Goal: Task Accomplishment & Management: Manage account settings

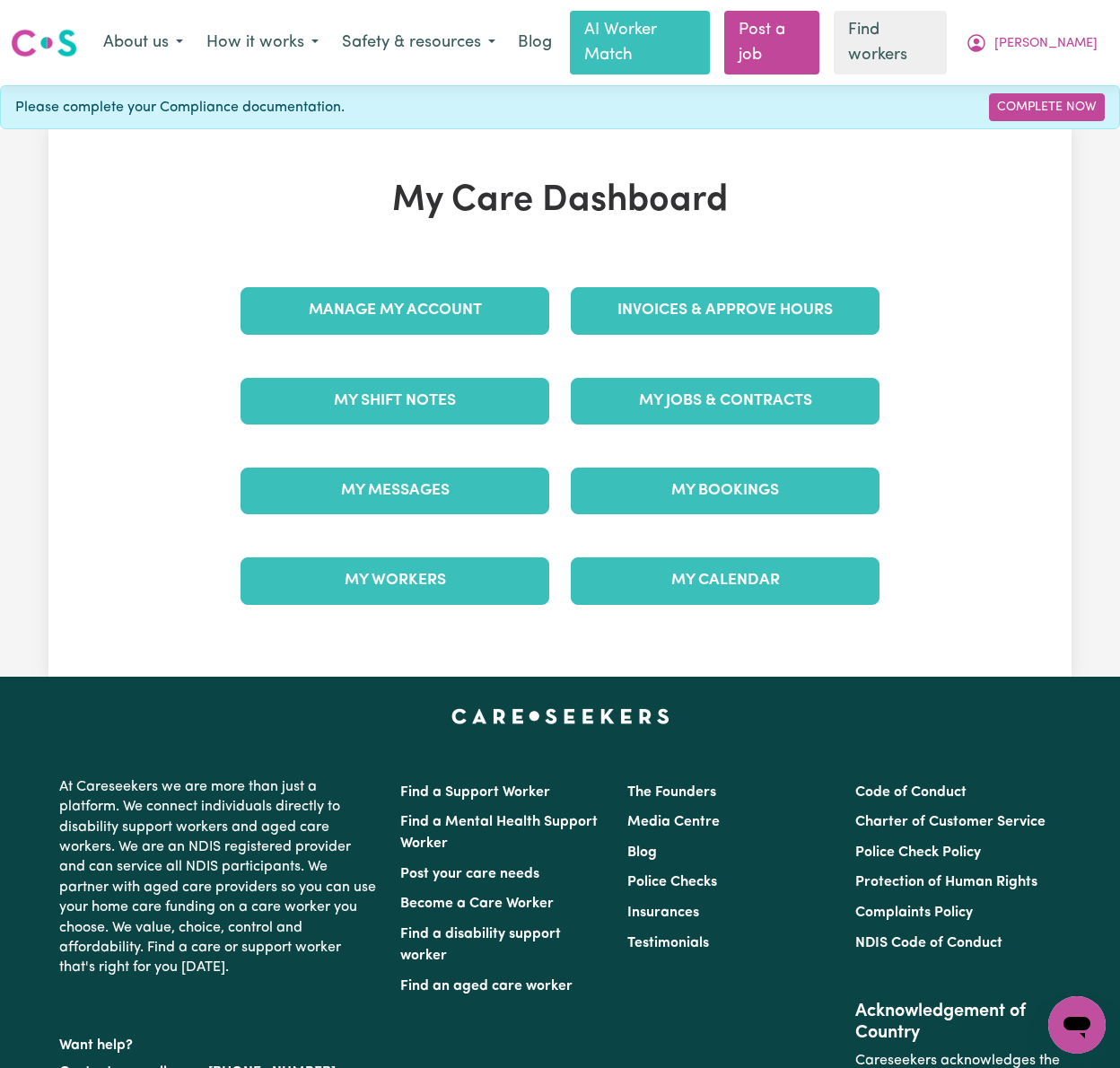
drag, startPoint x: 54, startPoint y: 184, endPoint x: 133, endPoint y: 215, distance: 84.9
click at [54, 184] on div "My Care Dashboard Manage My Account Invoices & Approve Hours My Shift Notes My …" at bounding box center [560, 402] width 1023 height 447
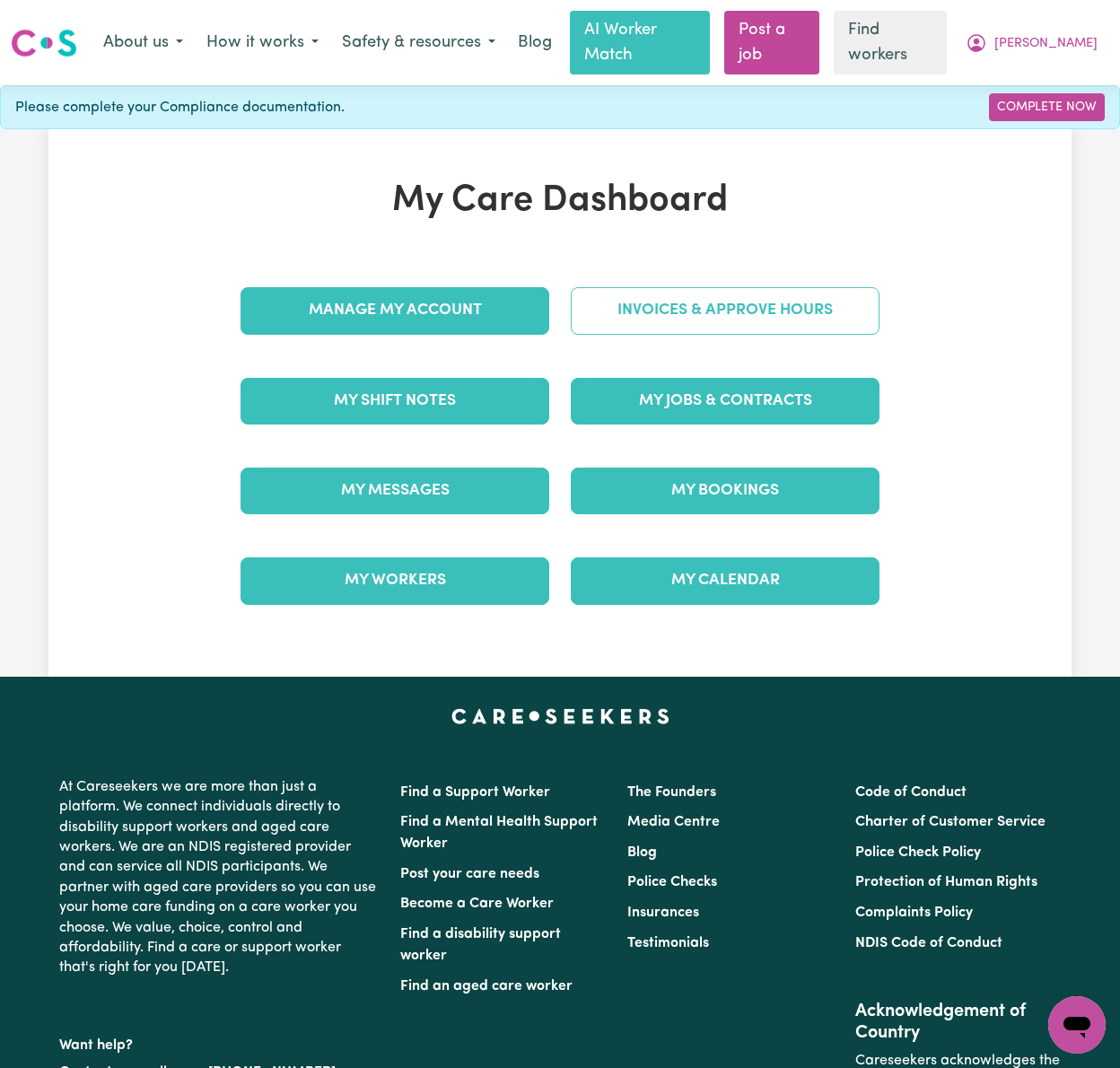
click at [766, 292] on link "Invoices & Approve Hours" at bounding box center [725, 311] width 309 height 46
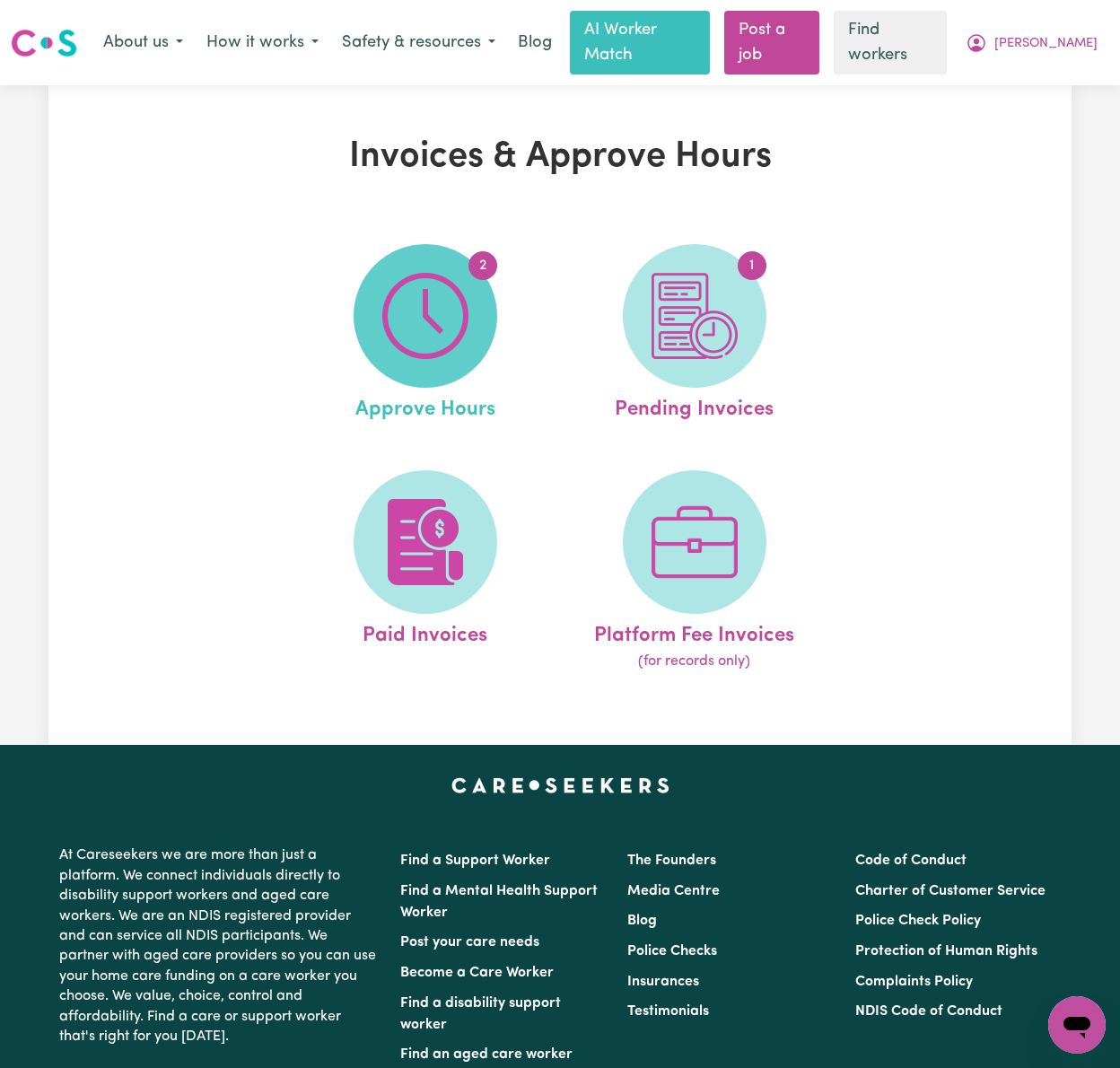
click at [449, 288] on img at bounding box center [425, 315] width 86 height 86
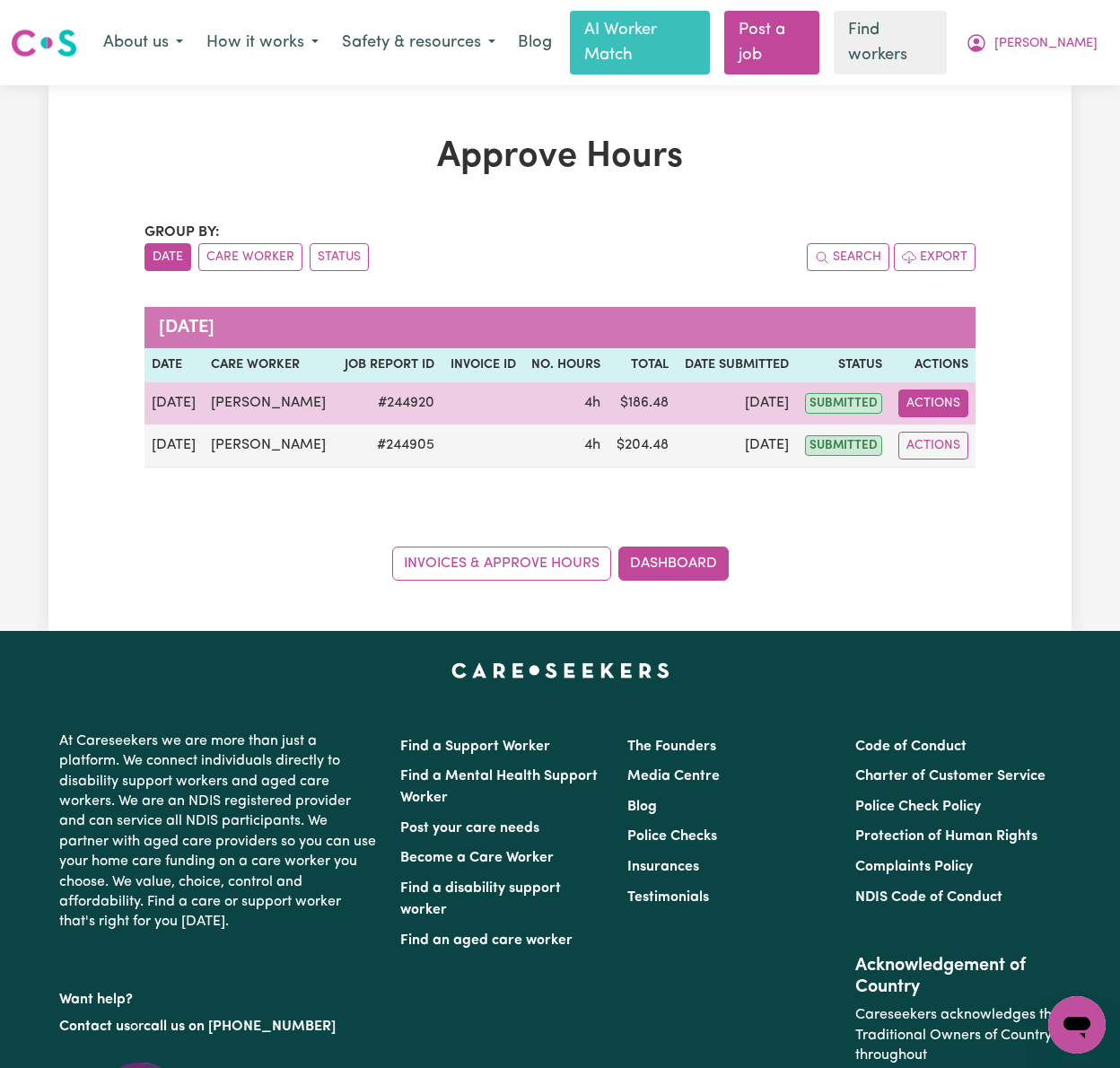
click at [934, 389] on button "Actions" at bounding box center [933, 403] width 70 height 28
click at [959, 427] on link "View Job Report" at bounding box center [977, 445] width 154 height 36
select select "pm"
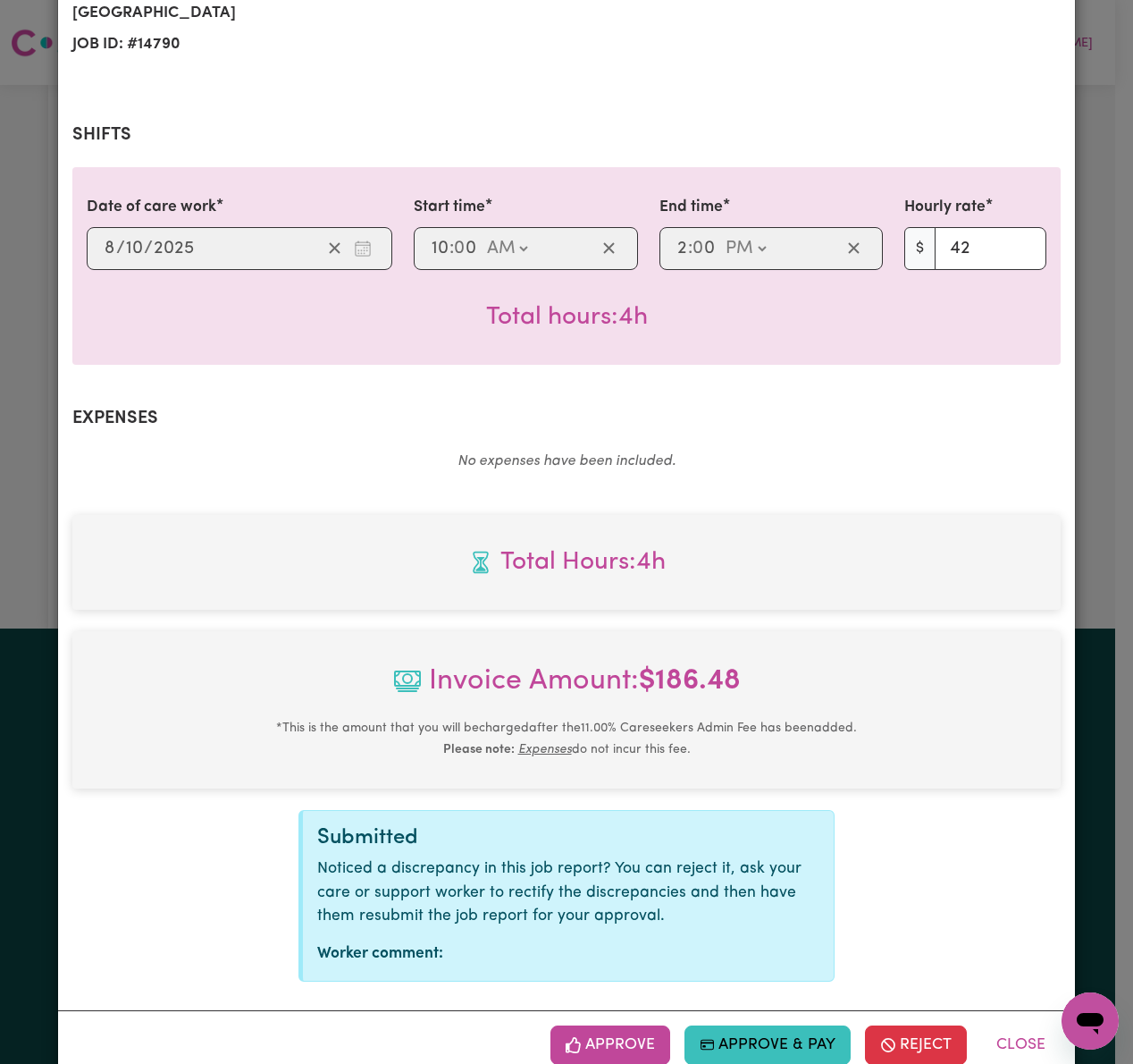
scroll to position [341, 0]
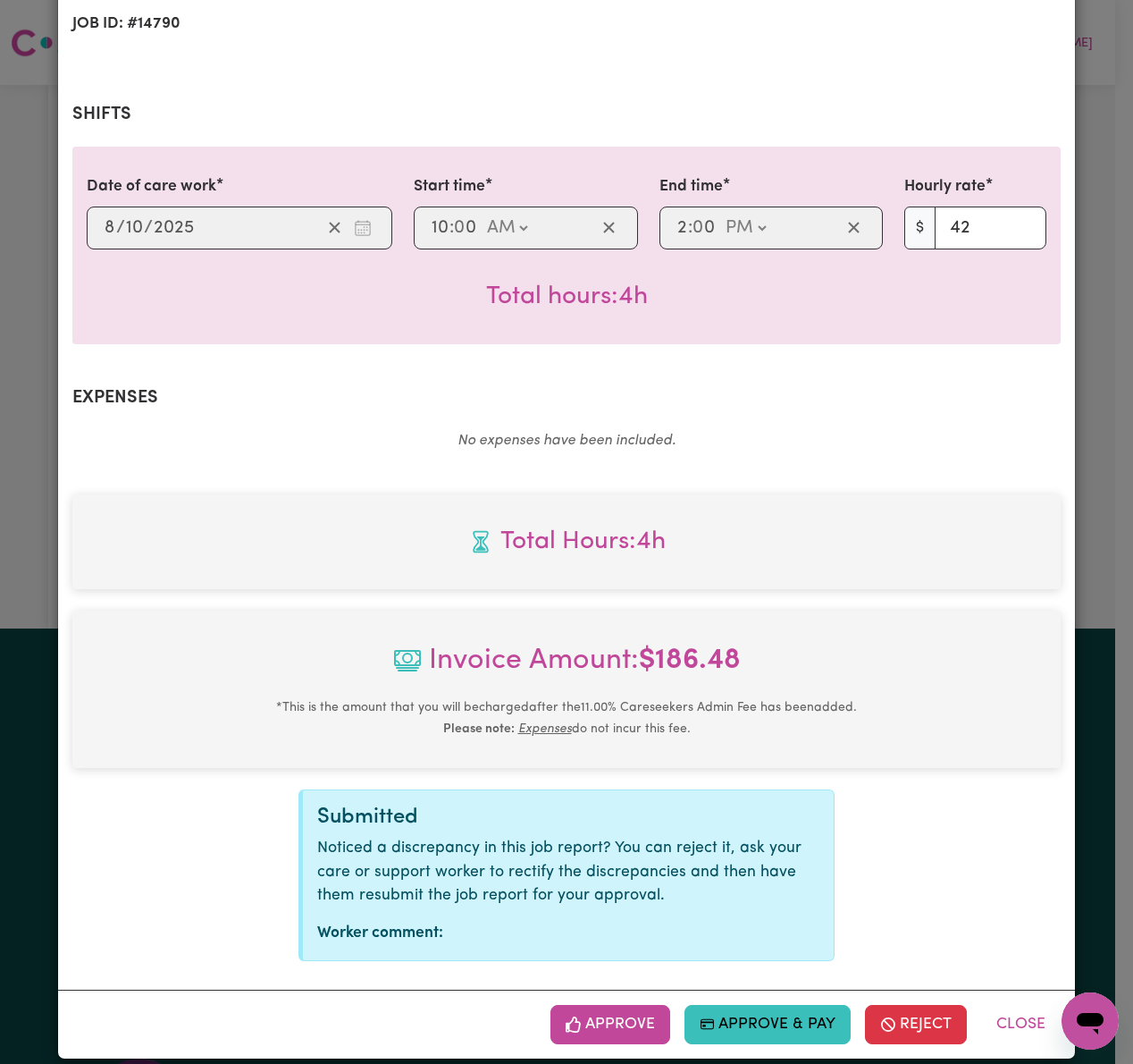
click at [627, 1011] on button "Approve" at bounding box center [611, 1024] width 120 height 40
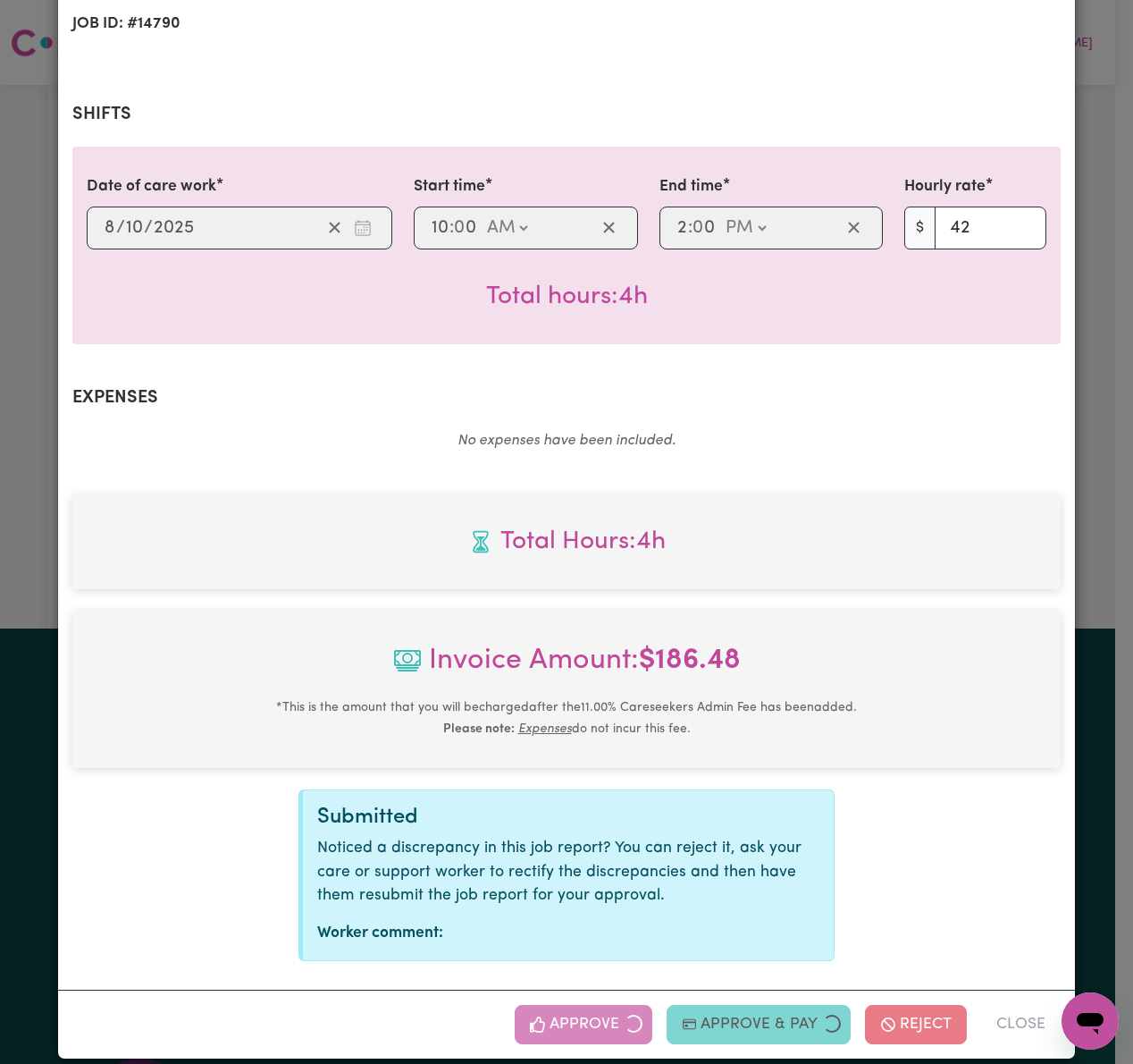
scroll to position [52, 0]
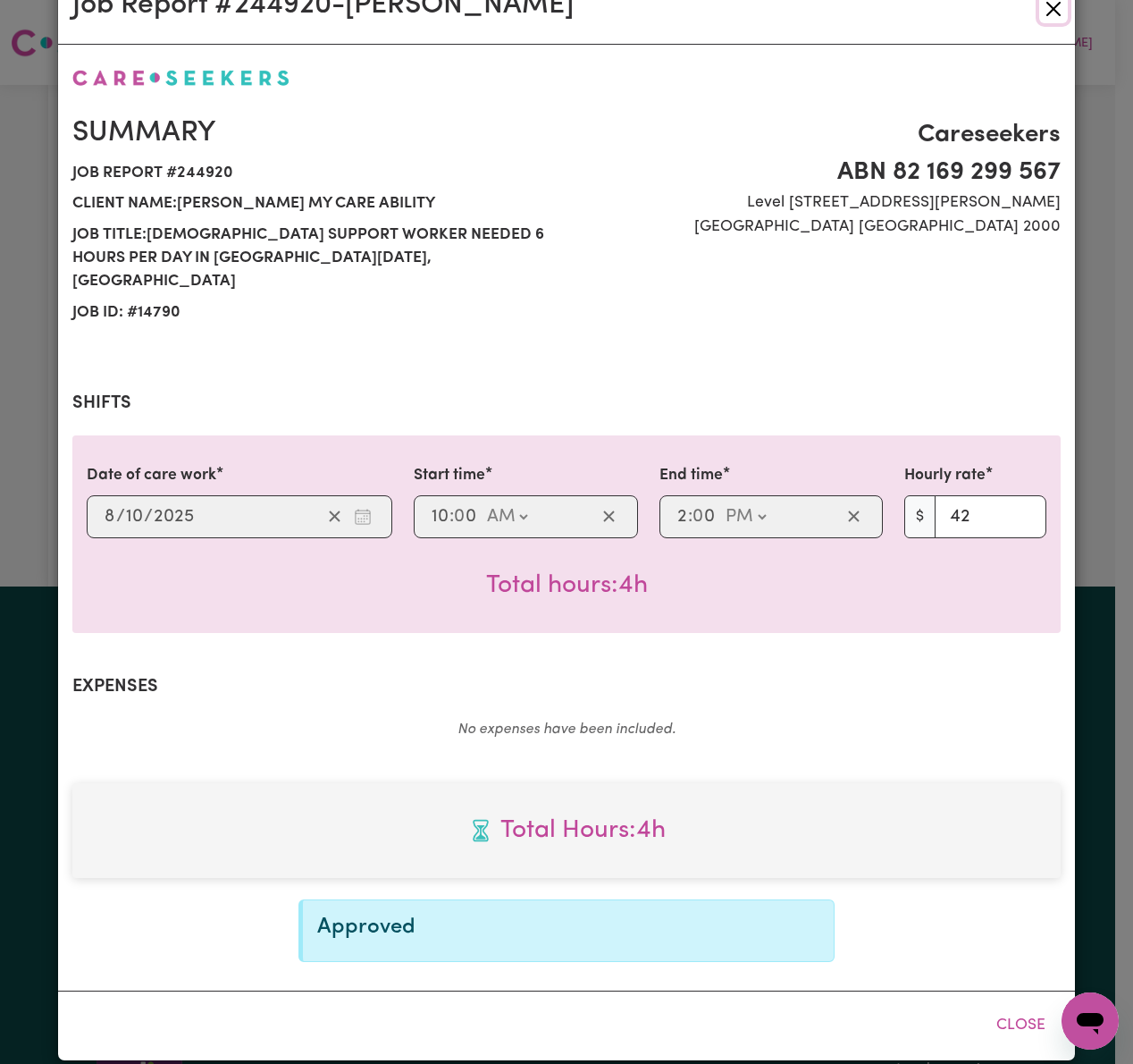
click at [1042, 9] on button "Close" at bounding box center [1054, 8] width 29 height 29
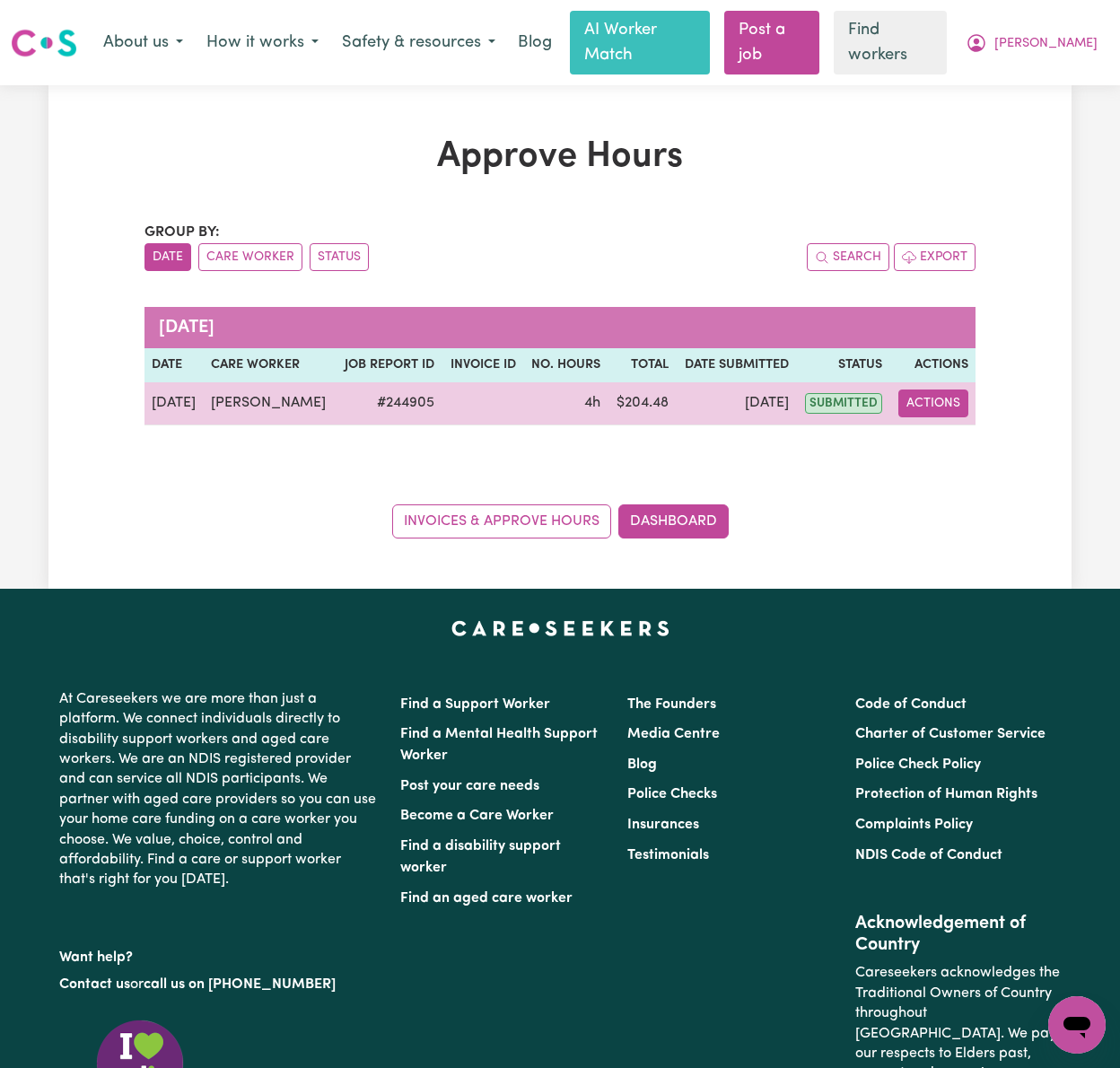
click at [953, 389] on button "Actions" at bounding box center [933, 403] width 70 height 28
click at [1005, 427] on link "View Job Report" at bounding box center [977, 445] width 154 height 36
select select "pm"
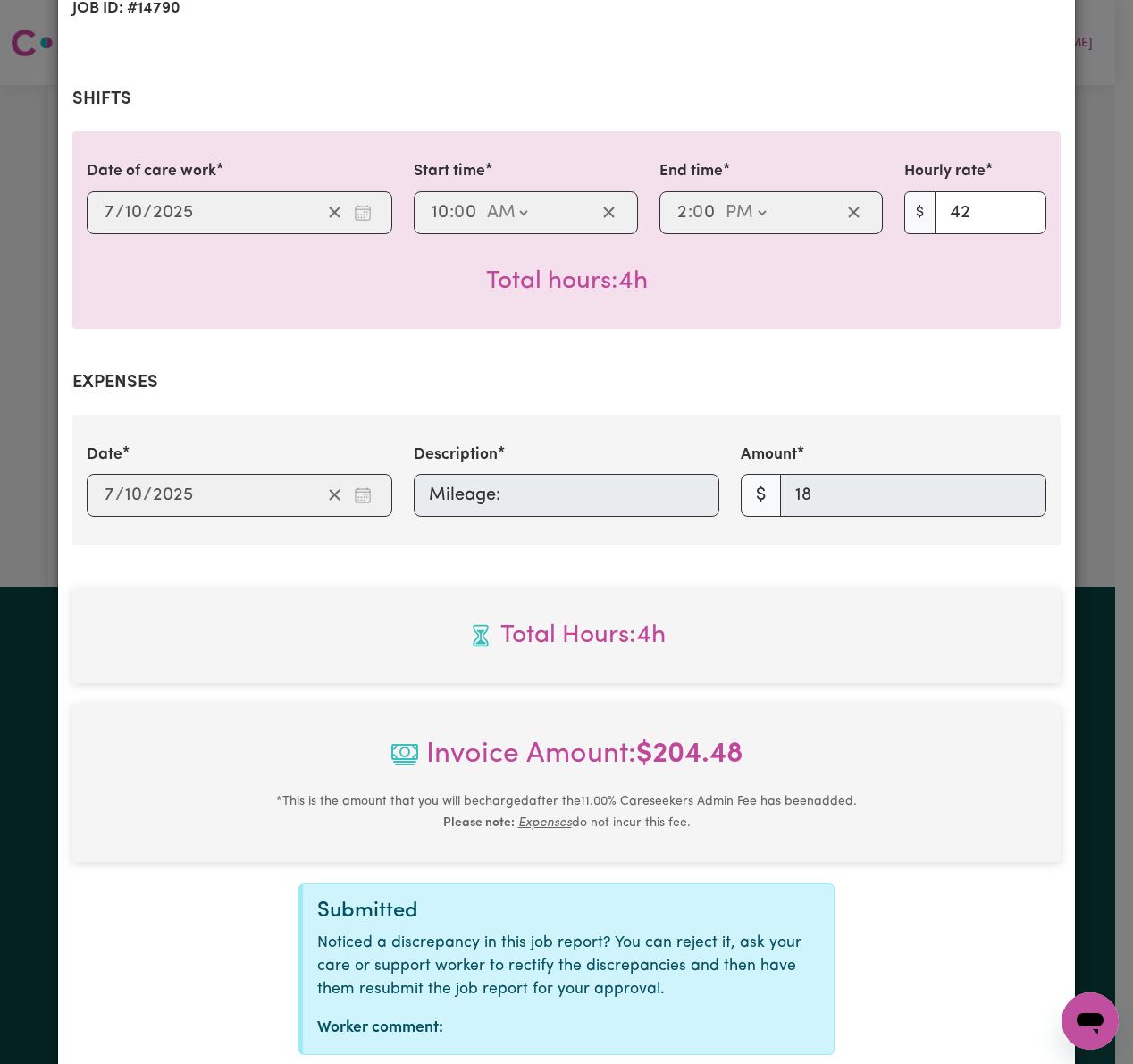
scroll to position [451, 0]
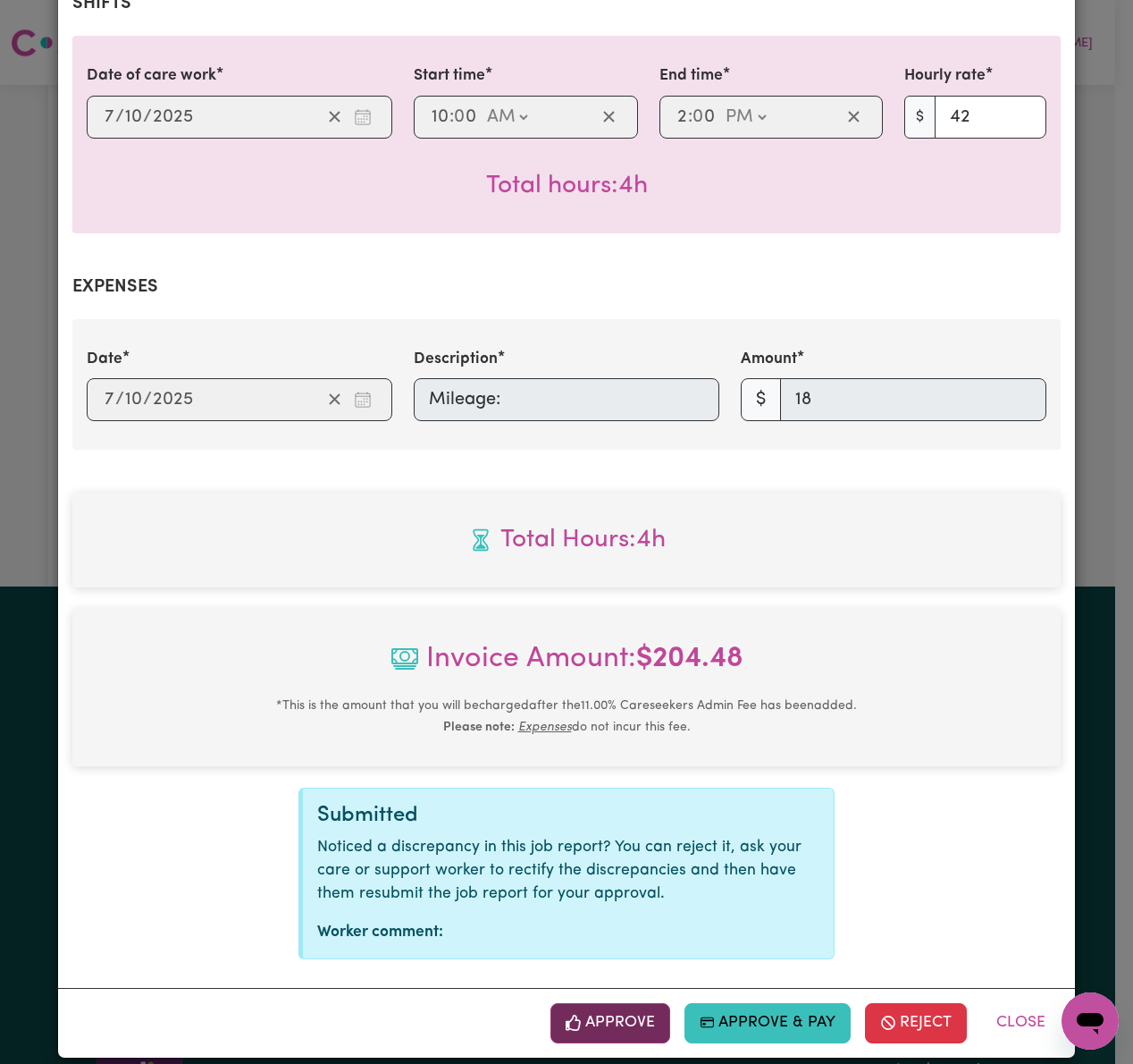
click at [593, 1003] on button "Approve" at bounding box center [611, 1023] width 120 height 40
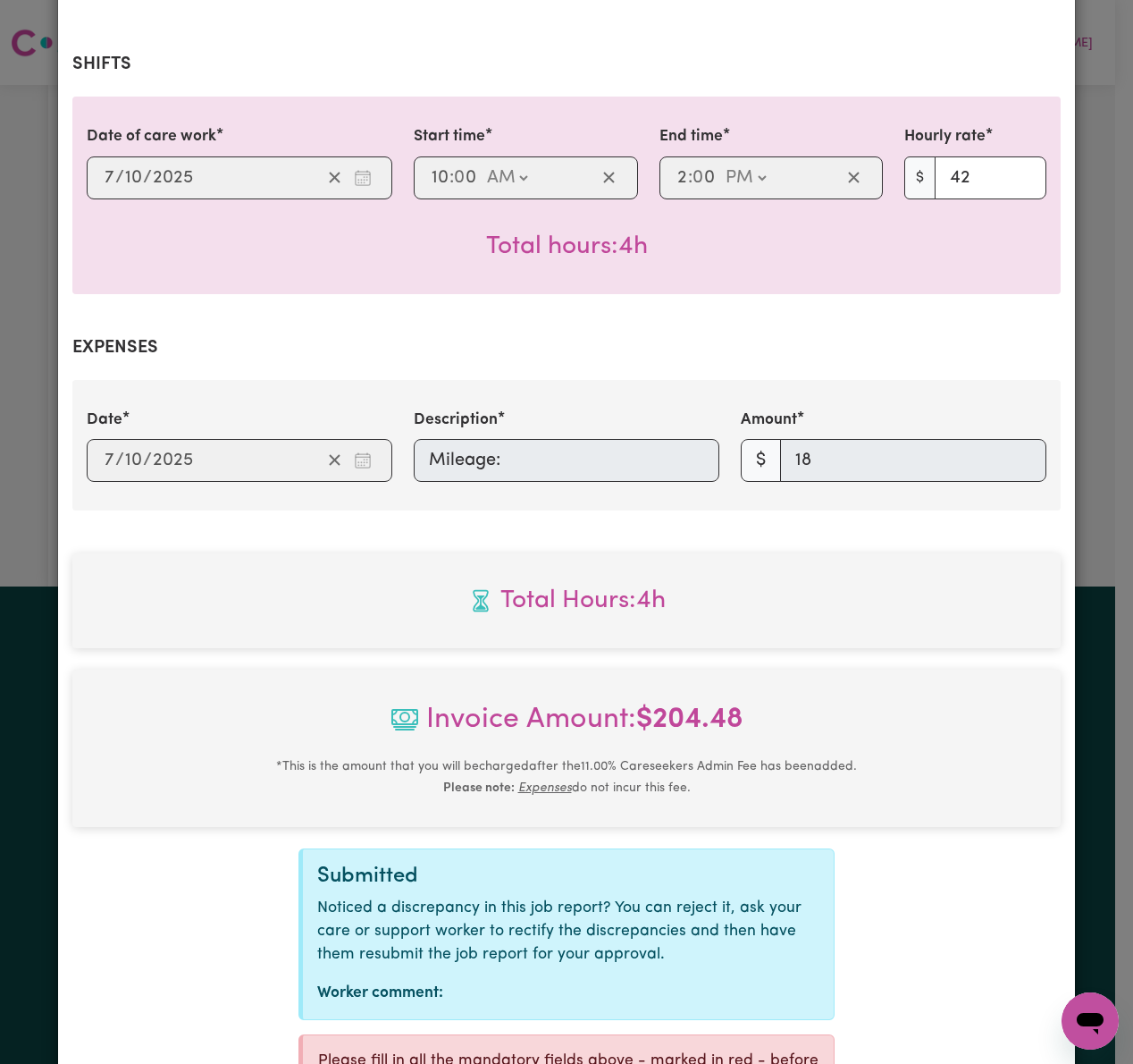
scroll to position [0, 0]
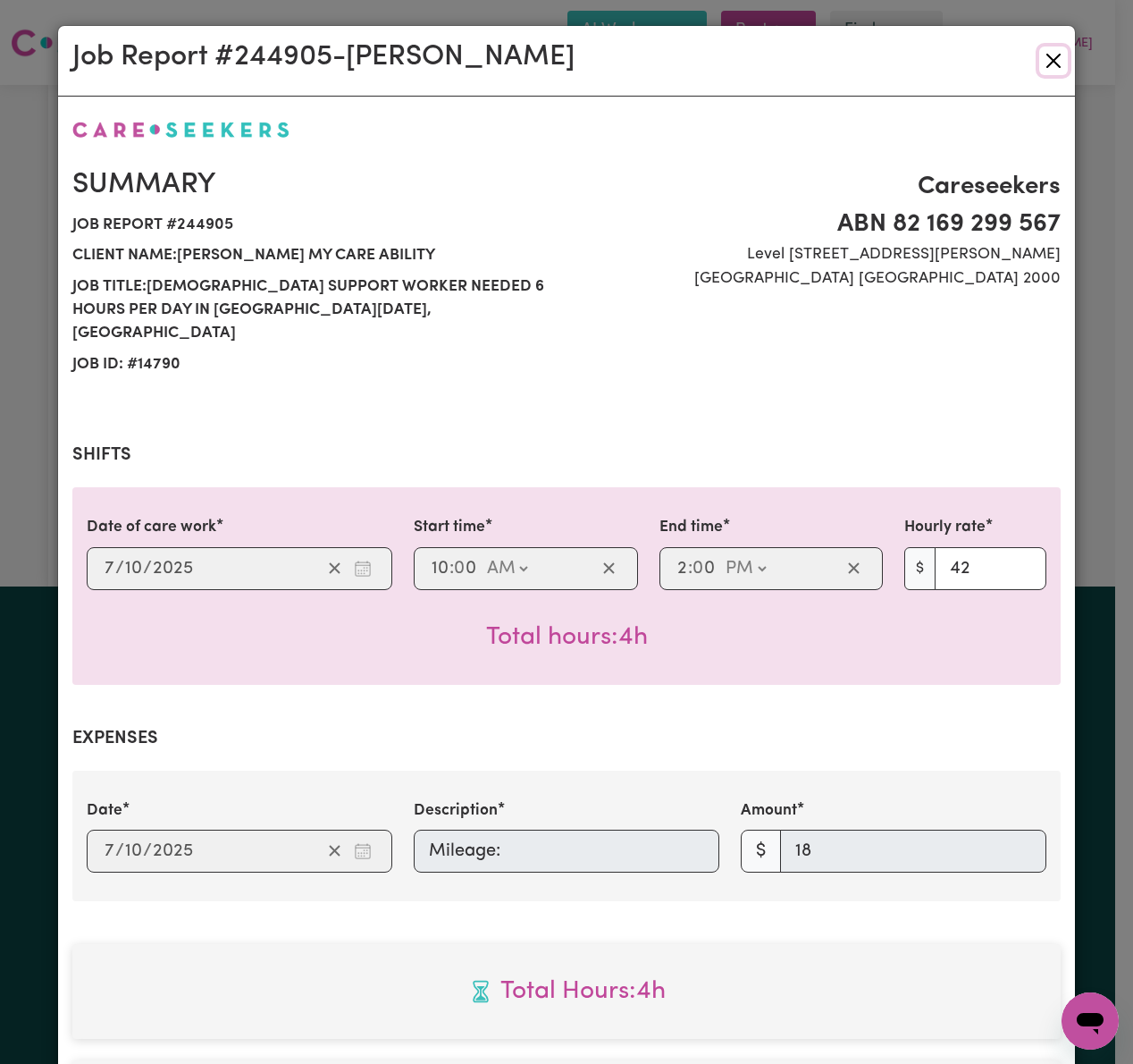
click at [1053, 51] on button "Close" at bounding box center [1054, 60] width 29 height 29
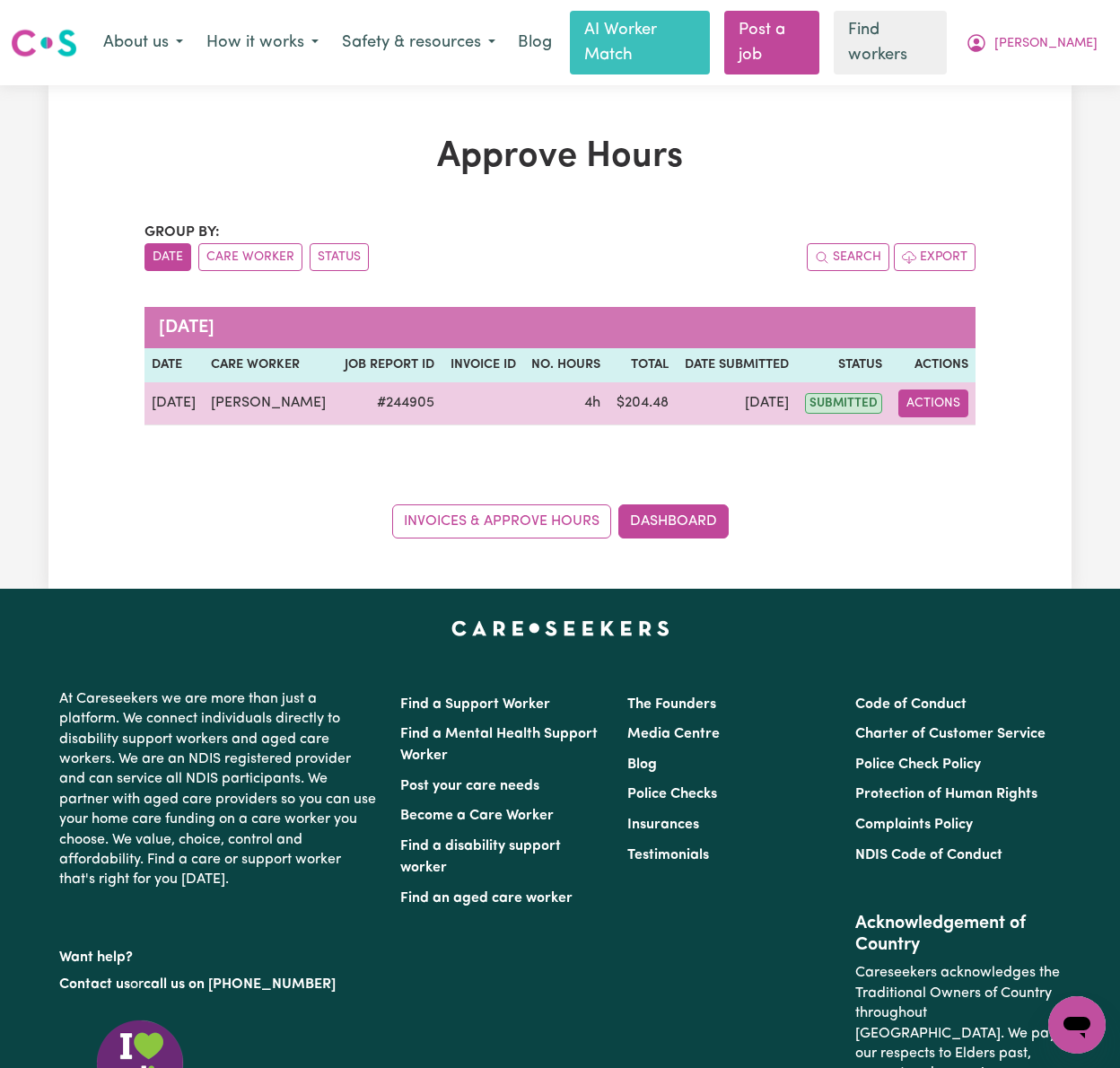
click at [919, 389] on button "Actions" at bounding box center [933, 403] width 70 height 28
click at [977, 428] on link "View Job Report" at bounding box center [977, 445] width 154 height 36
select select "pm"
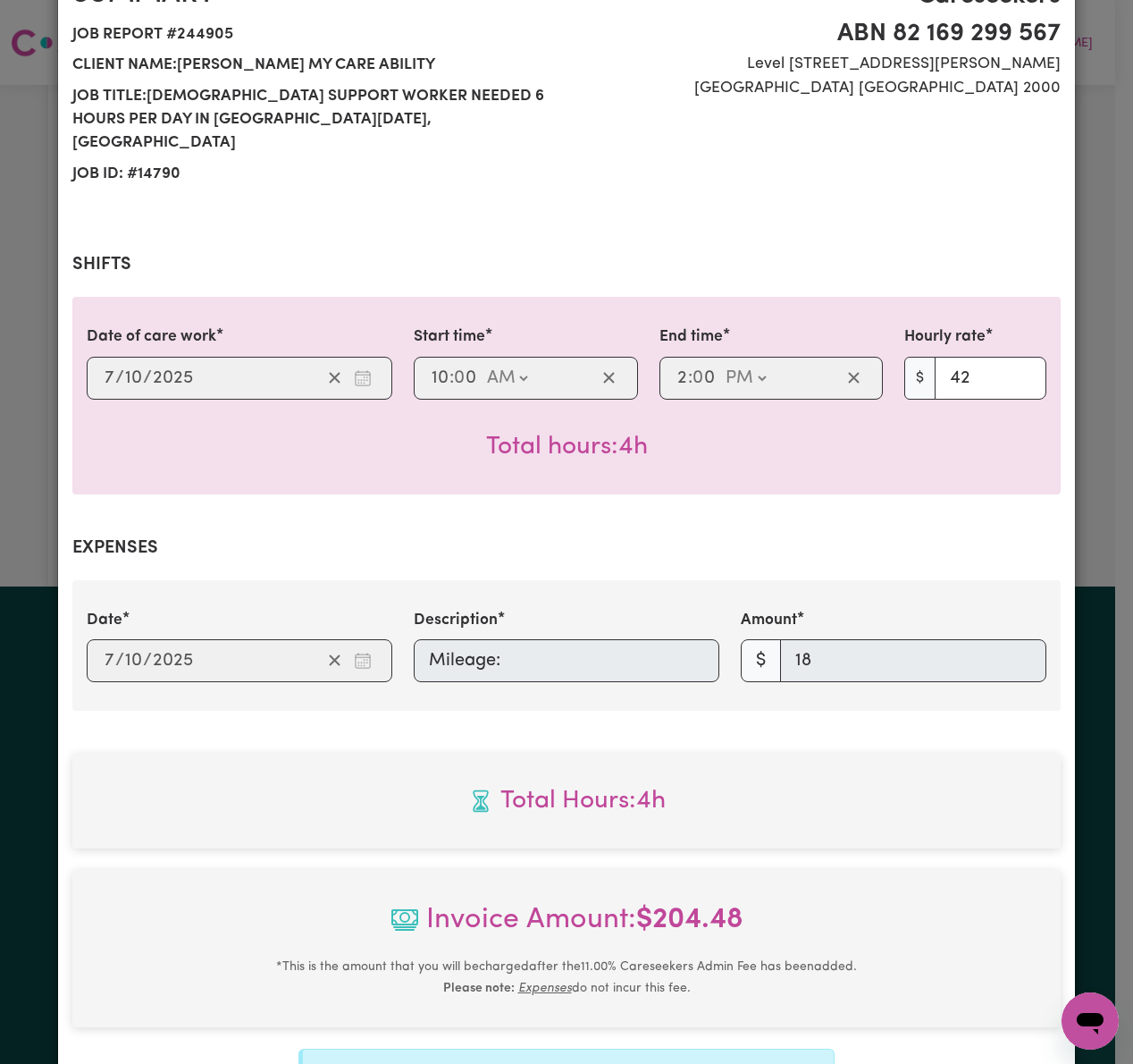
scroll to position [544, 0]
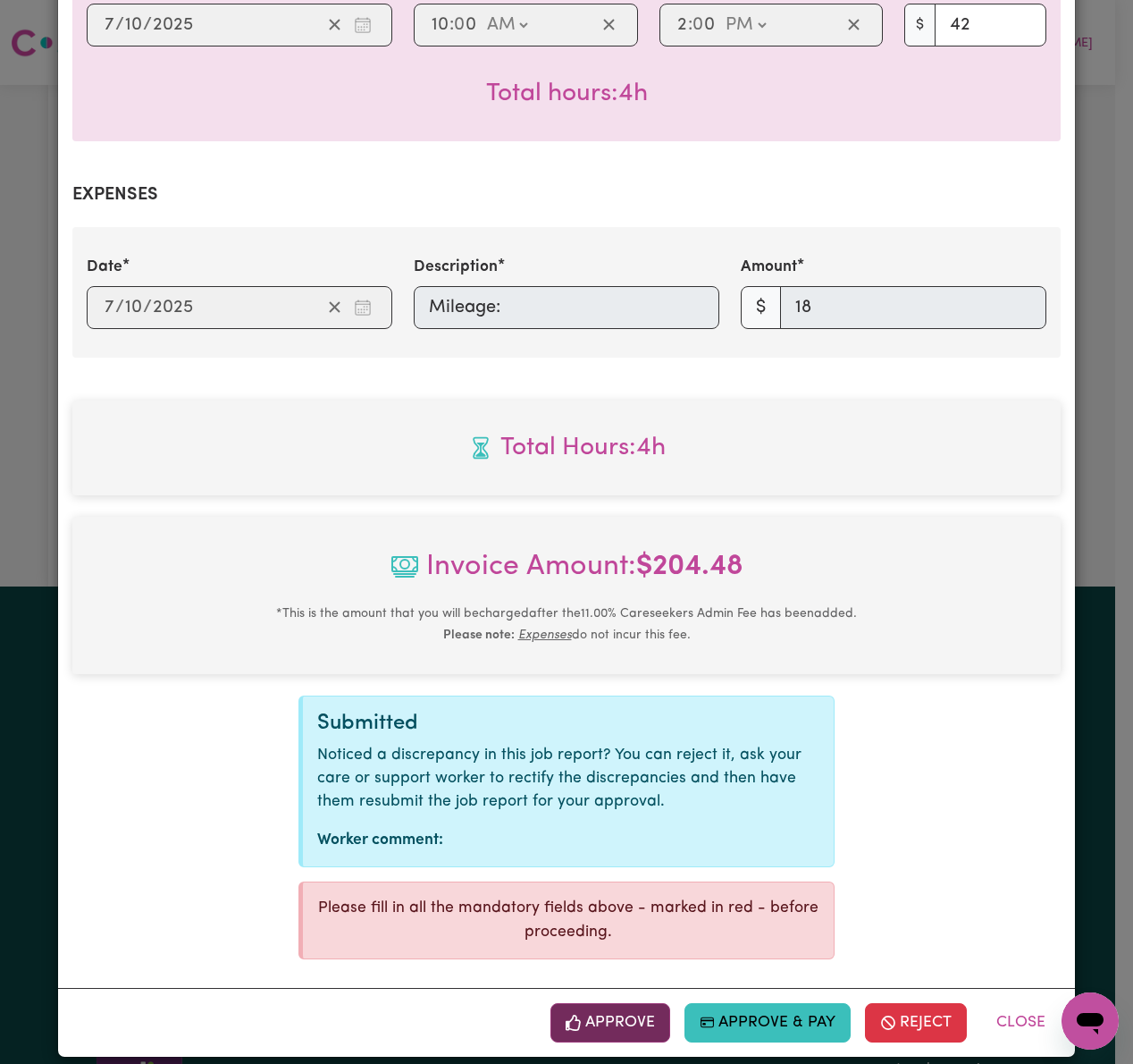
click at [570, 1016] on button "Approve" at bounding box center [611, 1023] width 120 height 40
click at [589, 1031] on div "Approve Approve & Pay Reject Close" at bounding box center [566, 1022] width 1017 height 69
click at [613, 1007] on button "Approve" at bounding box center [611, 1023] width 120 height 40
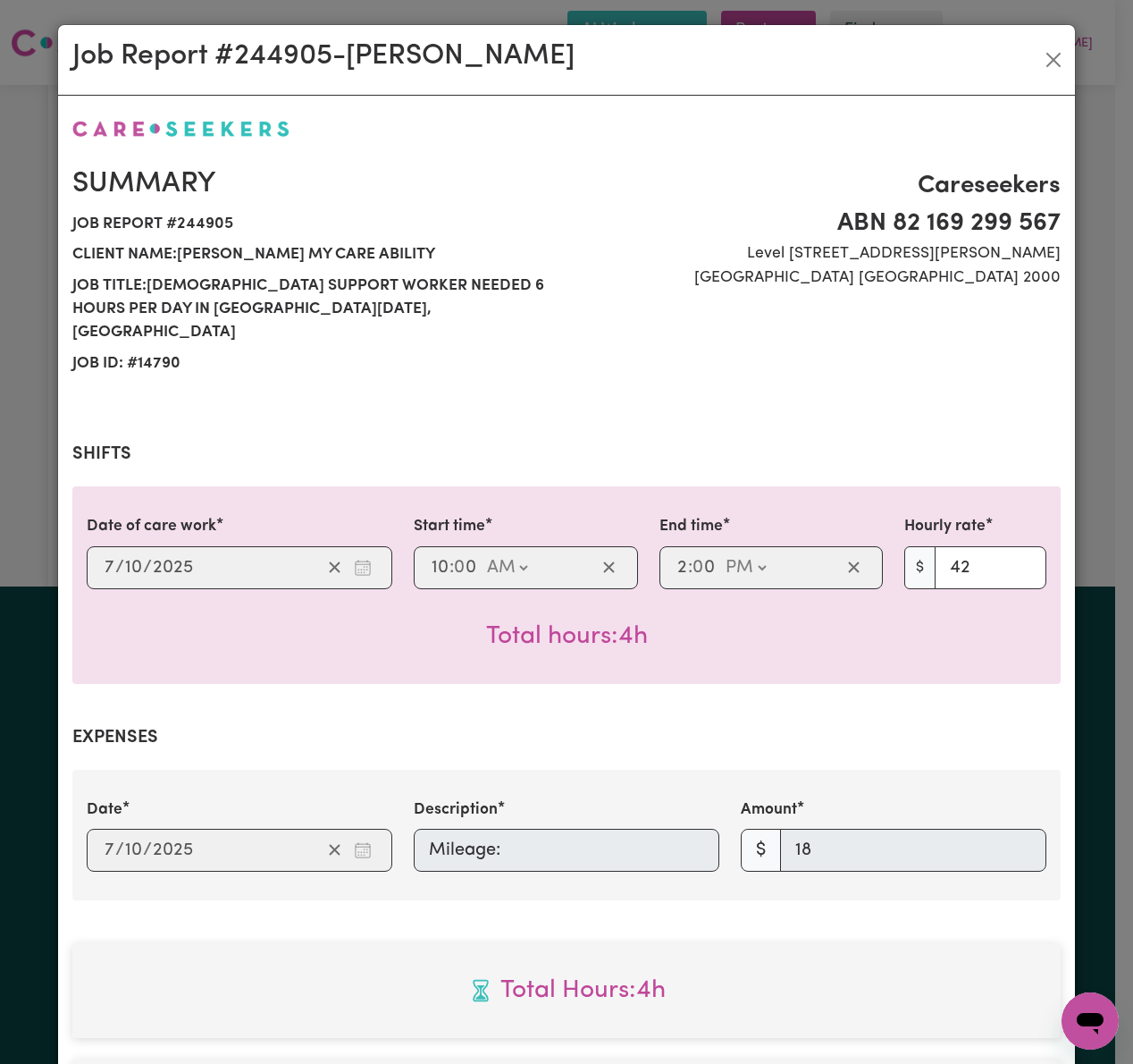
scroll to position [0, 0]
click at [799, 944] on div "Total Hours: 4h" at bounding box center [566, 991] width 988 height 95
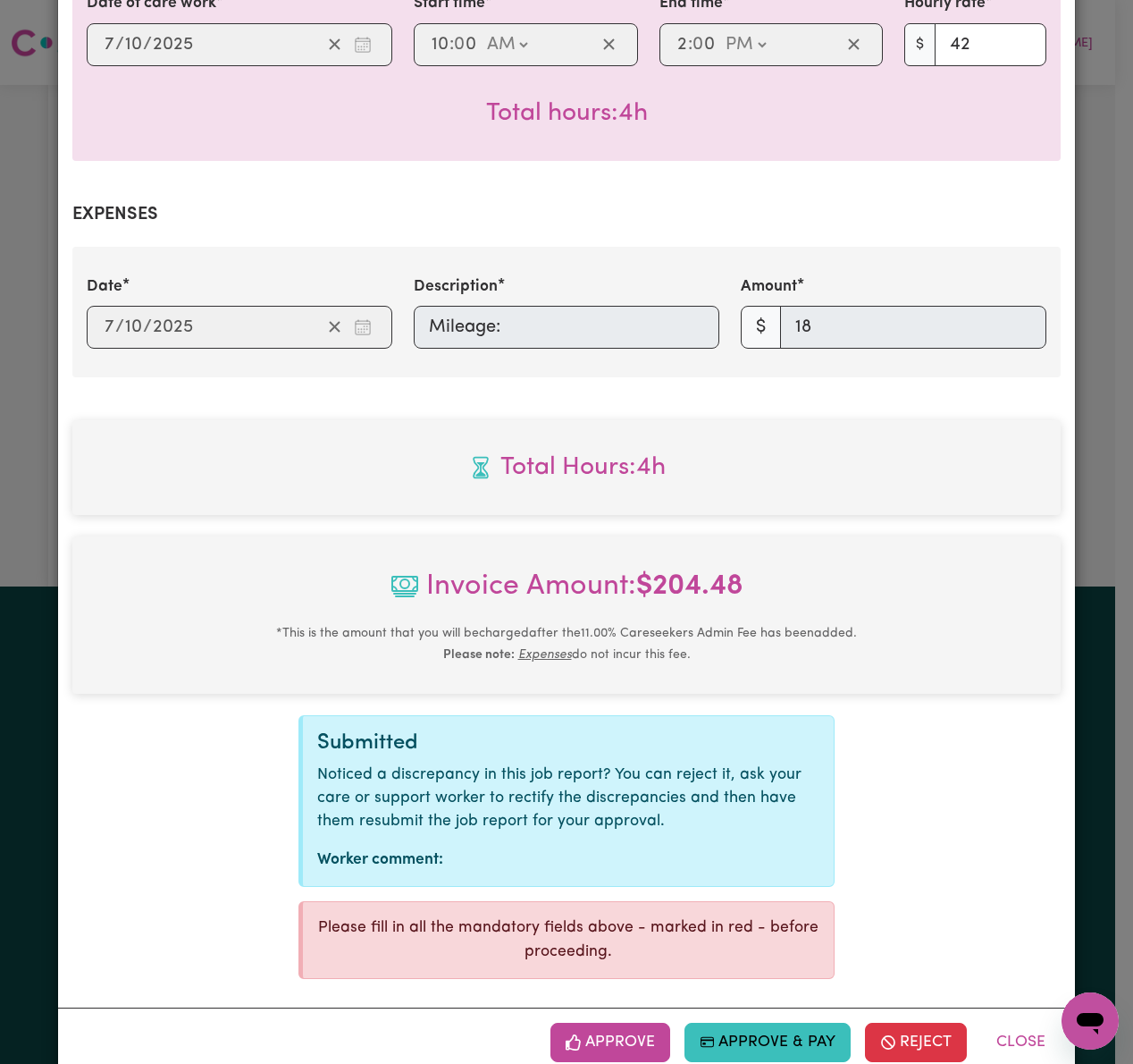
scroll to position [544, 0]
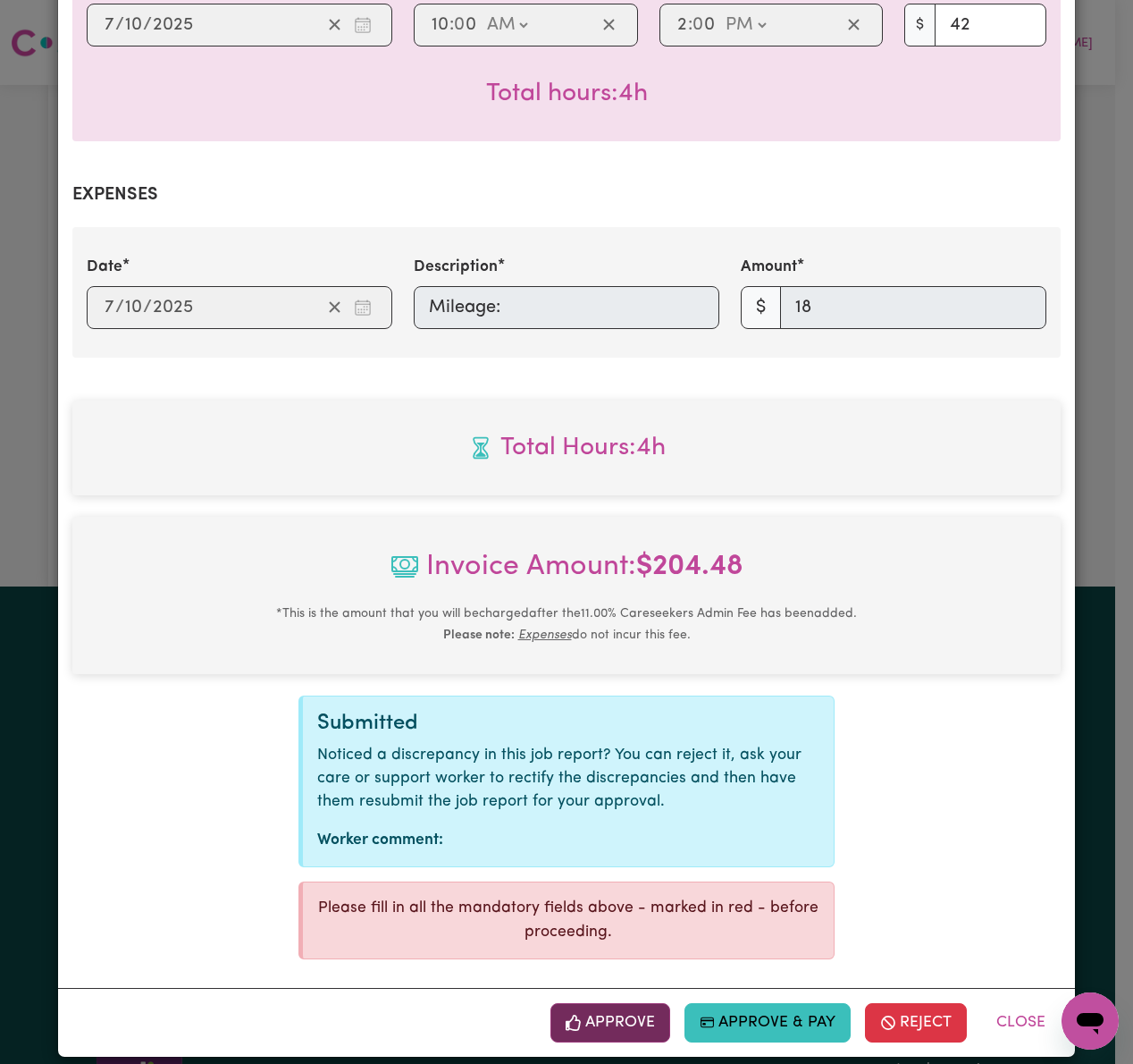
click at [620, 1006] on button "Approve" at bounding box center [611, 1023] width 120 height 40
click at [615, 1009] on button "Approve" at bounding box center [611, 1023] width 120 height 40
click at [999, 1003] on button "Close" at bounding box center [1022, 1023] width 79 height 40
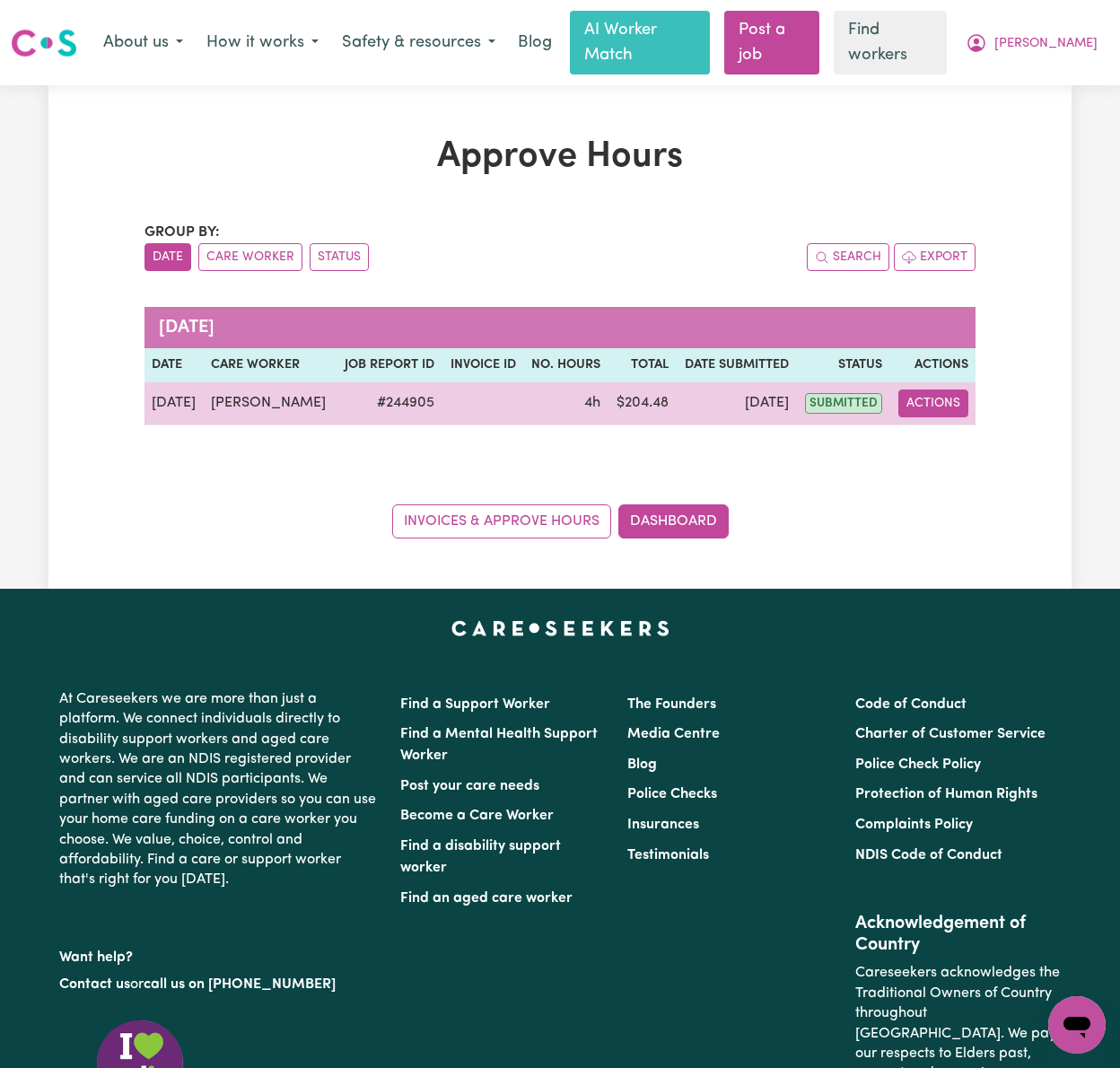
click at [953, 389] on button "Actions" at bounding box center [933, 403] width 70 height 28
click at [970, 427] on link "View Job Report" at bounding box center [977, 445] width 154 height 36
select select "pm"
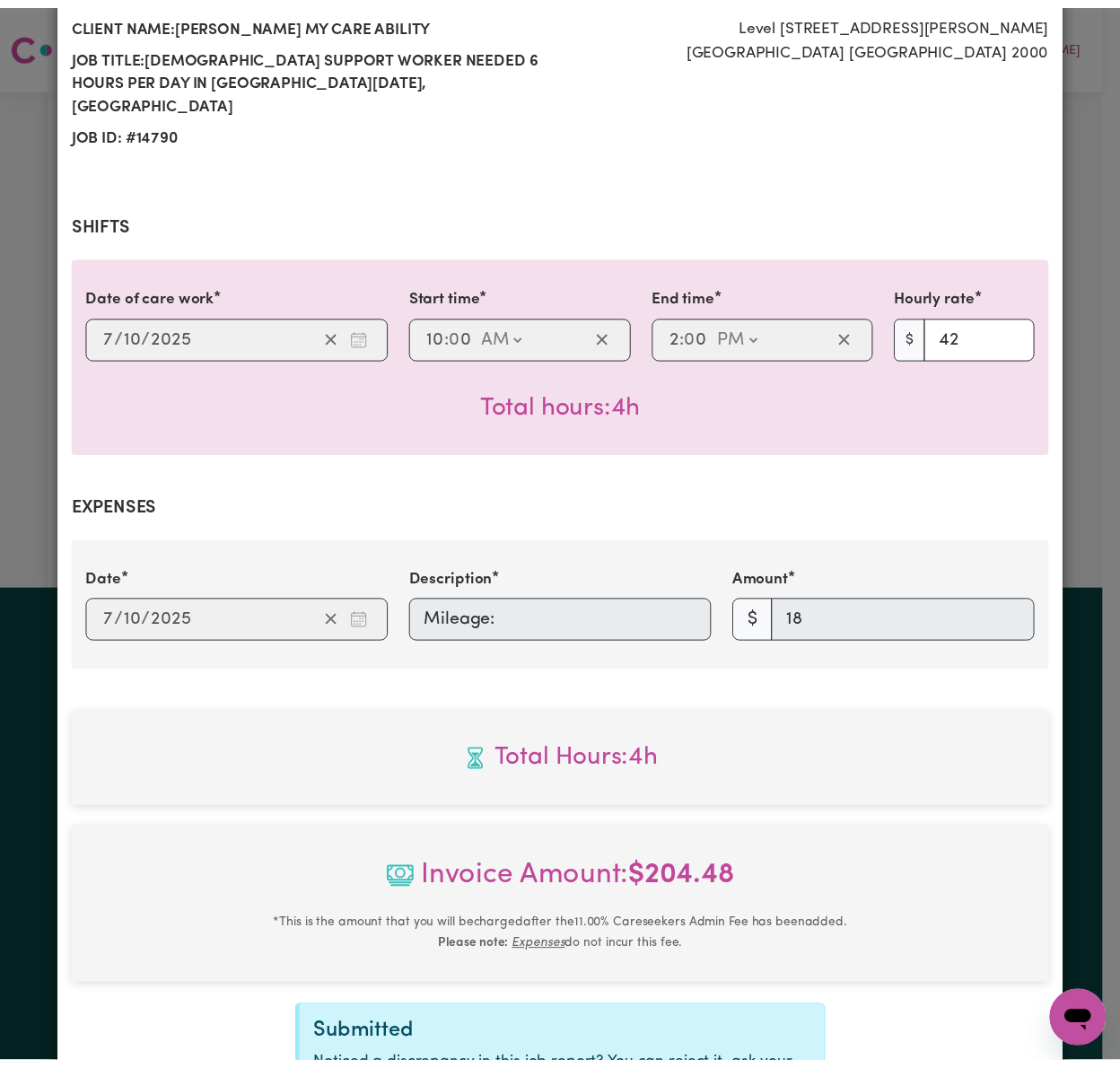
scroll to position [0, 0]
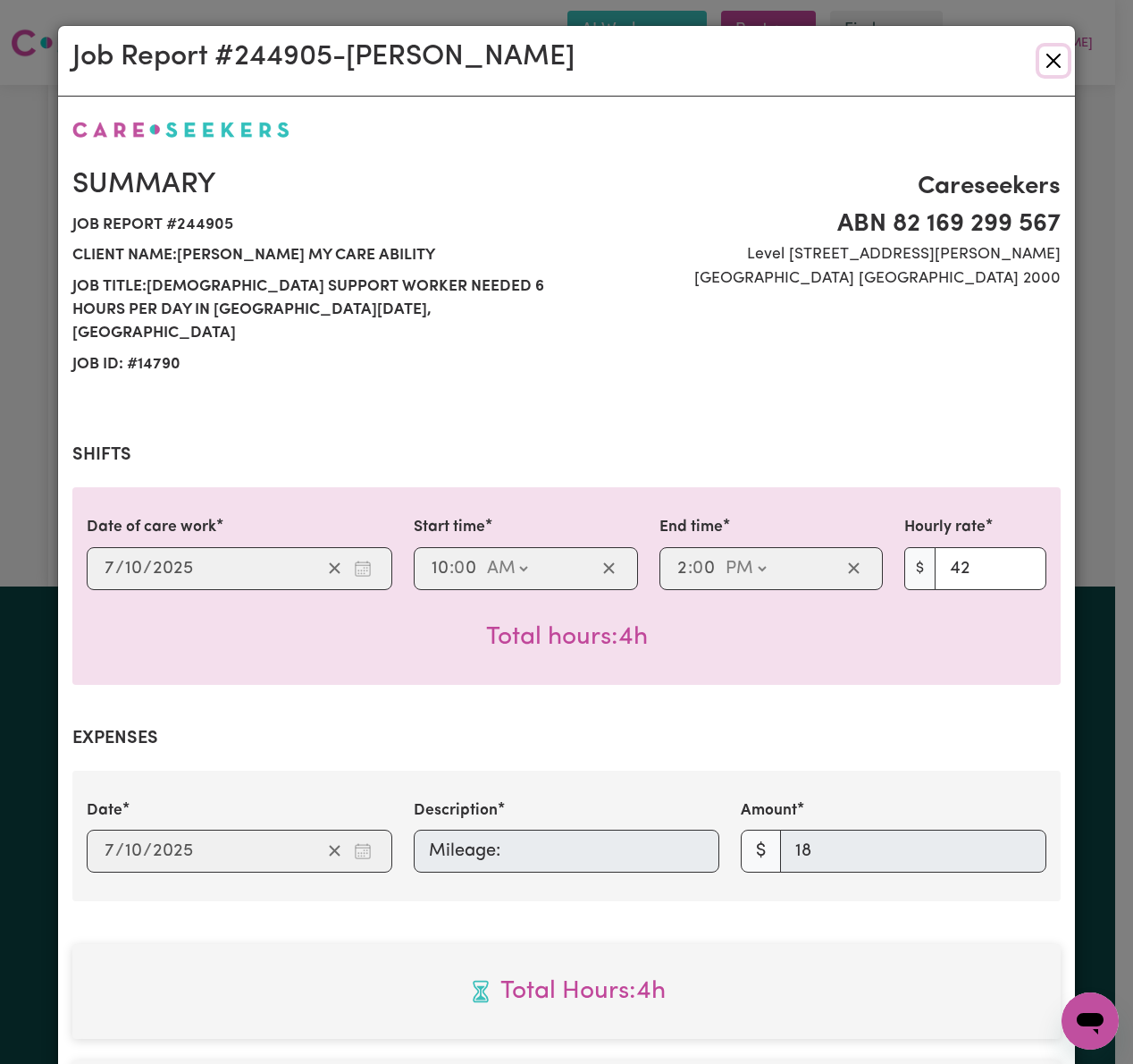
click at [1045, 57] on button "Close" at bounding box center [1054, 60] width 29 height 29
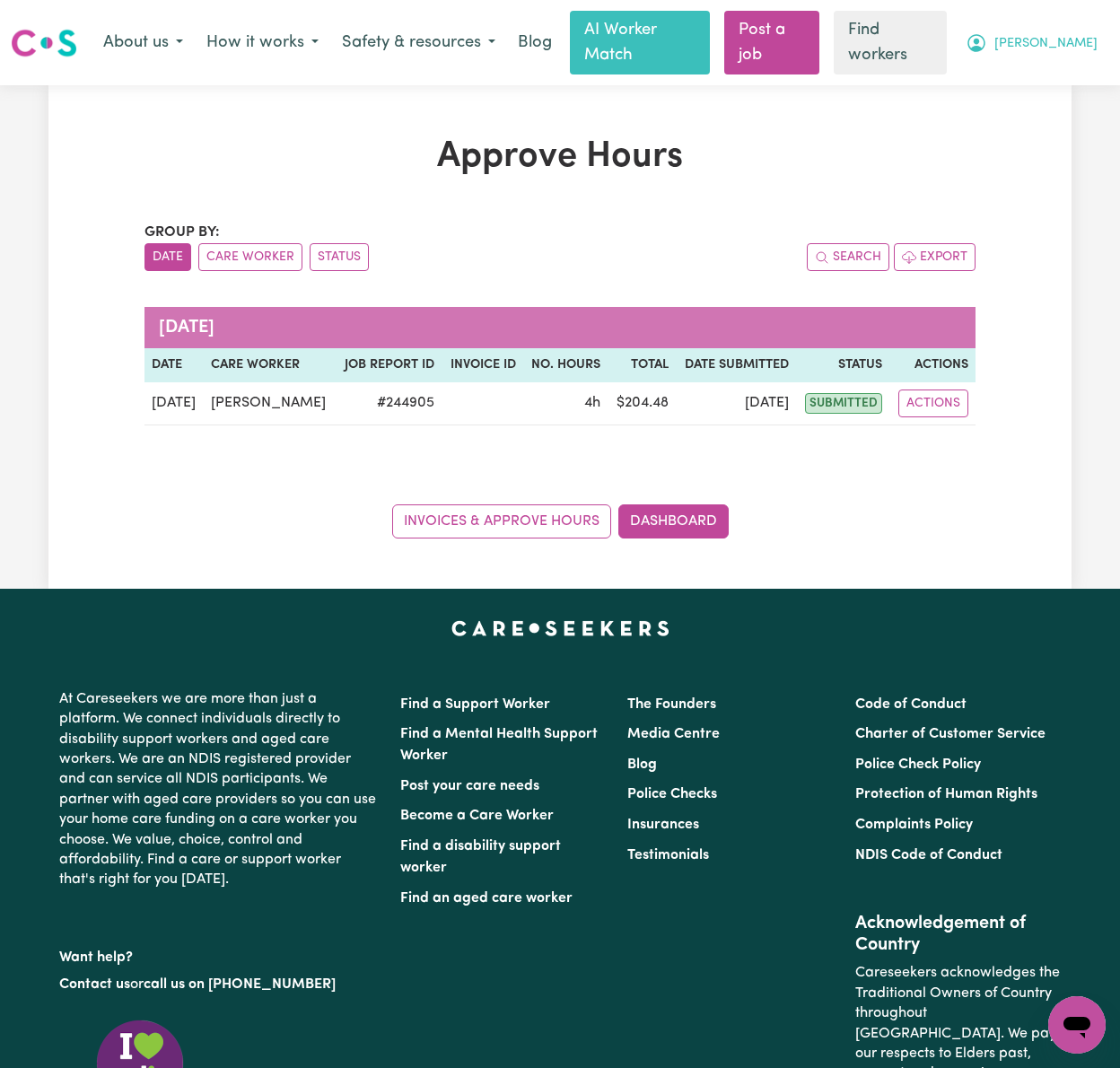
click at [1075, 34] on span "[PERSON_NAME]" at bounding box center [1046, 43] width 104 height 19
click at [1067, 72] on link "My Dashboard" at bounding box center [1037, 80] width 142 height 34
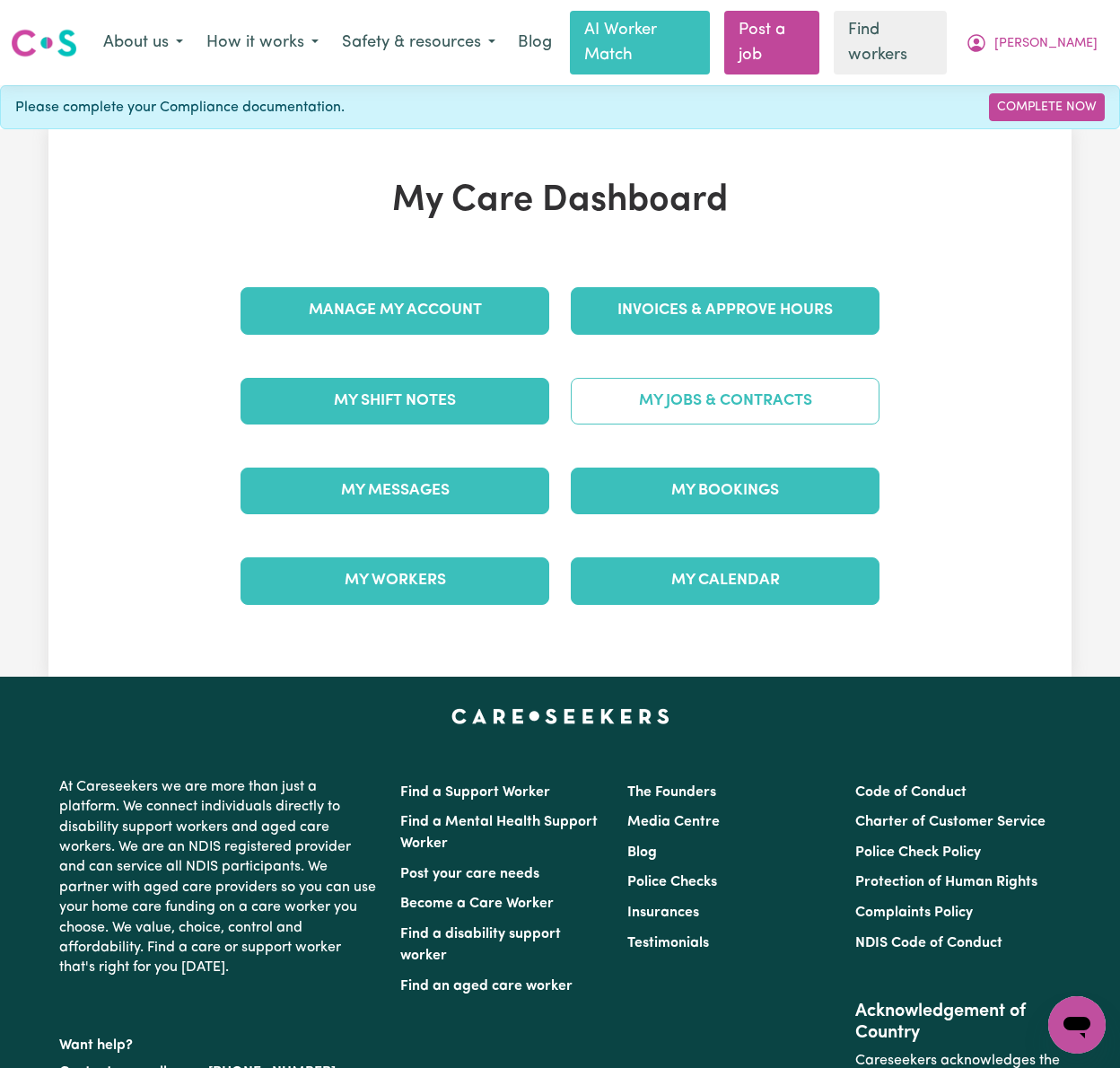
click at [809, 384] on link "My Jobs & Contracts" at bounding box center [725, 401] width 309 height 46
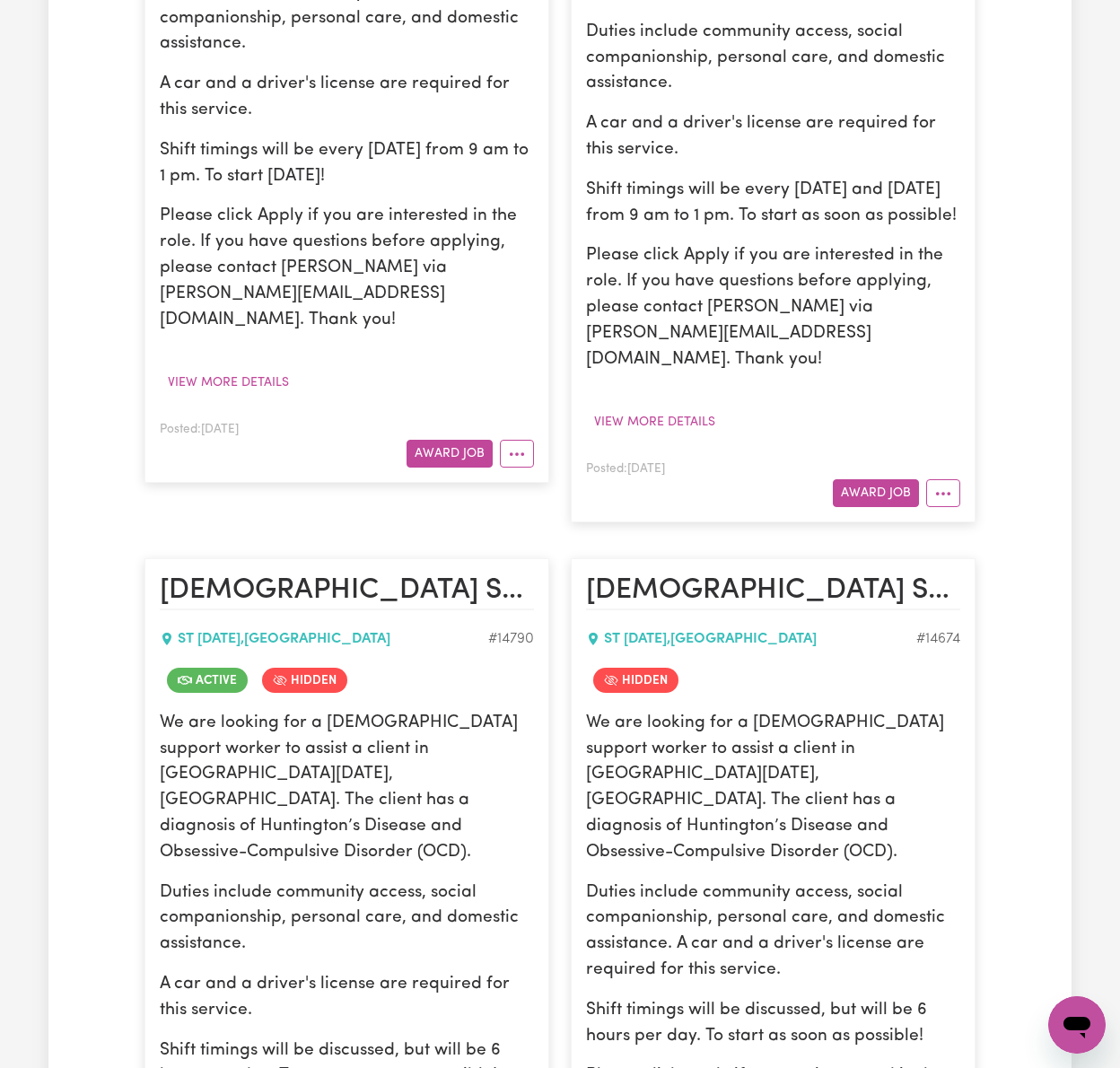
scroll to position [837, 0]
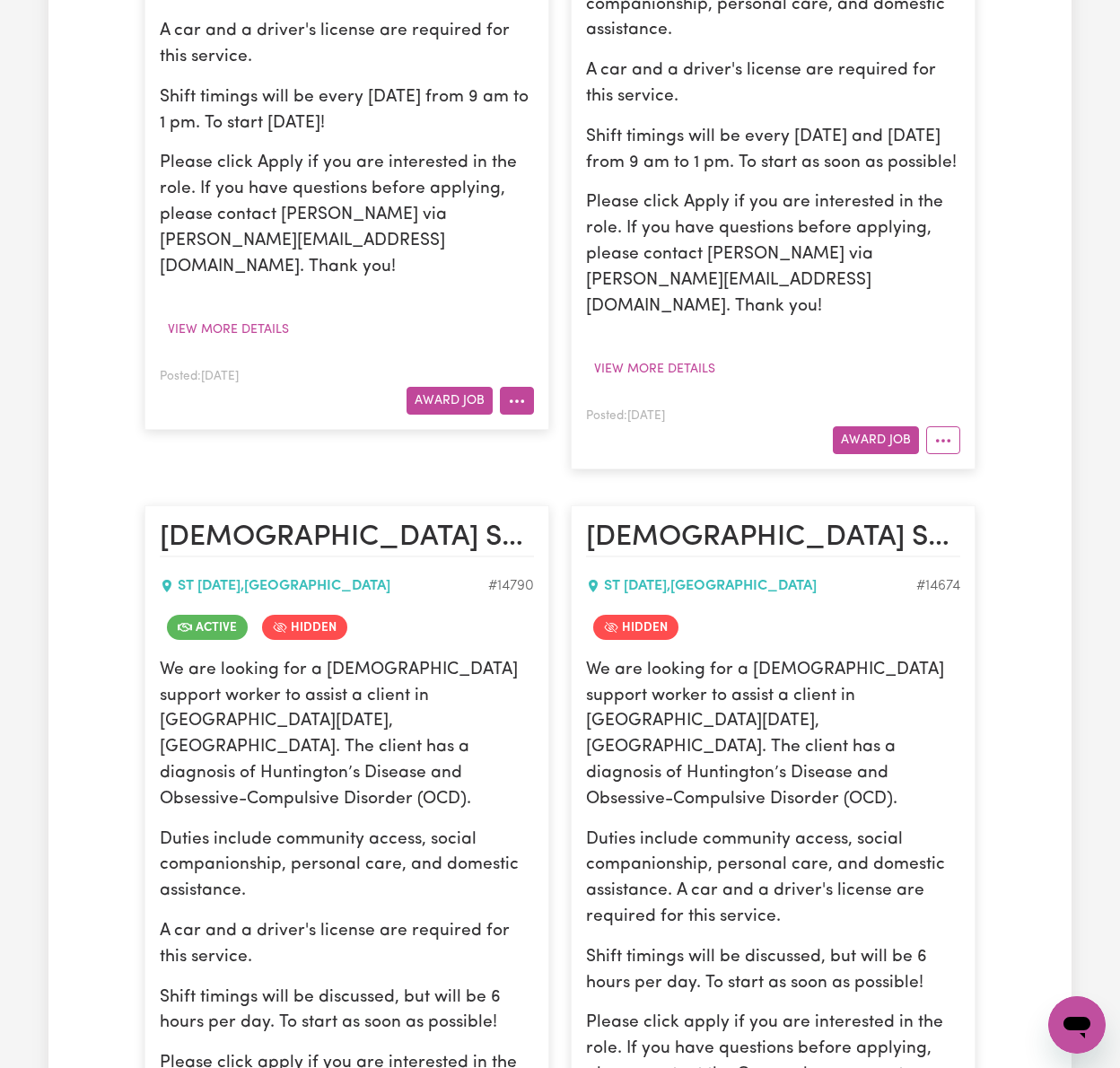
click at [514, 392] on icon "More options" at bounding box center [516, 400] width 18 height 18
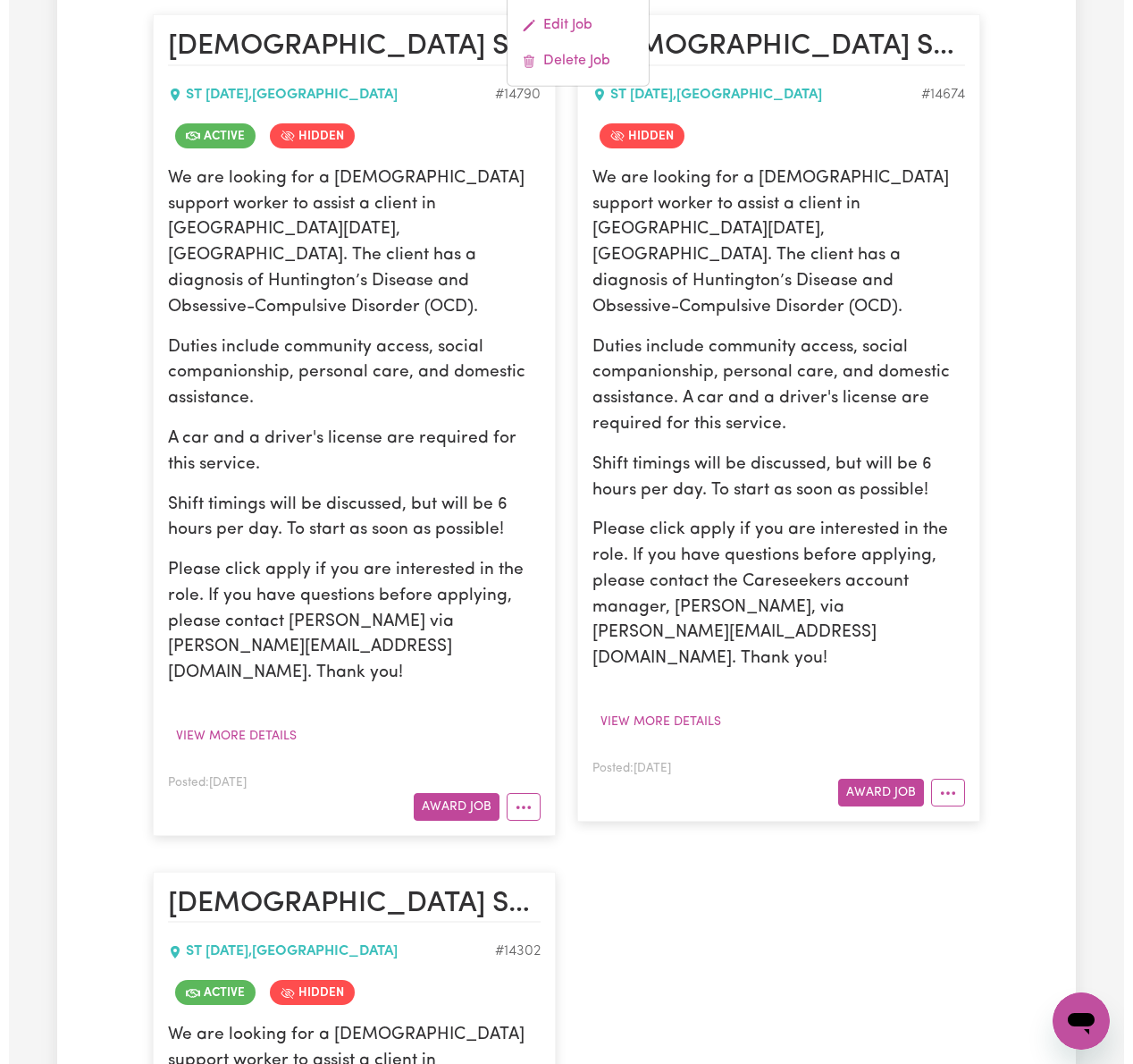
scroll to position [1431, 0]
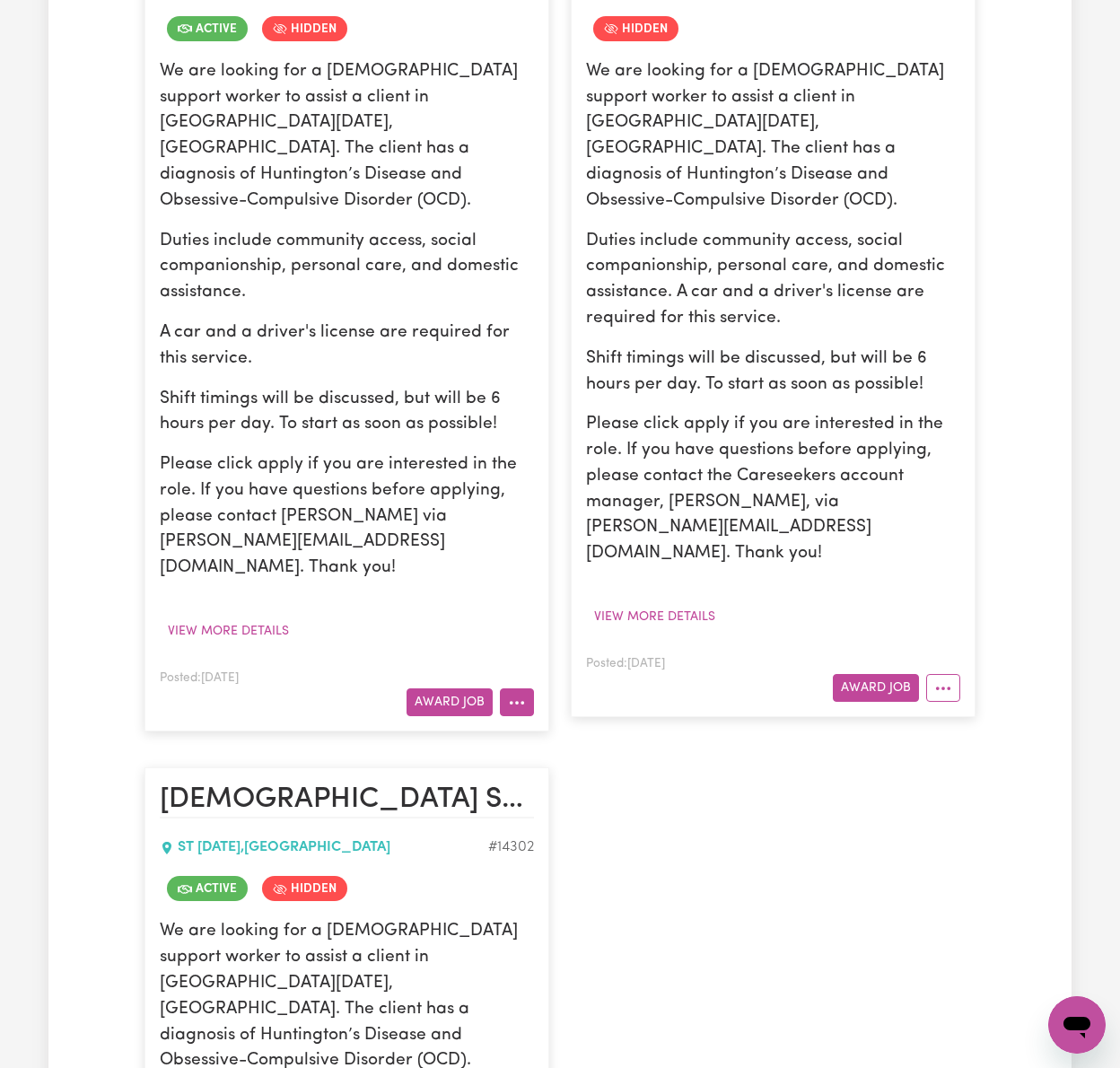
drag, startPoint x: 511, startPoint y: 559, endPoint x: 521, endPoint y: 568, distance: 13.5
click at [511, 694] on icon "More options" at bounding box center [516, 702] width 18 height 18
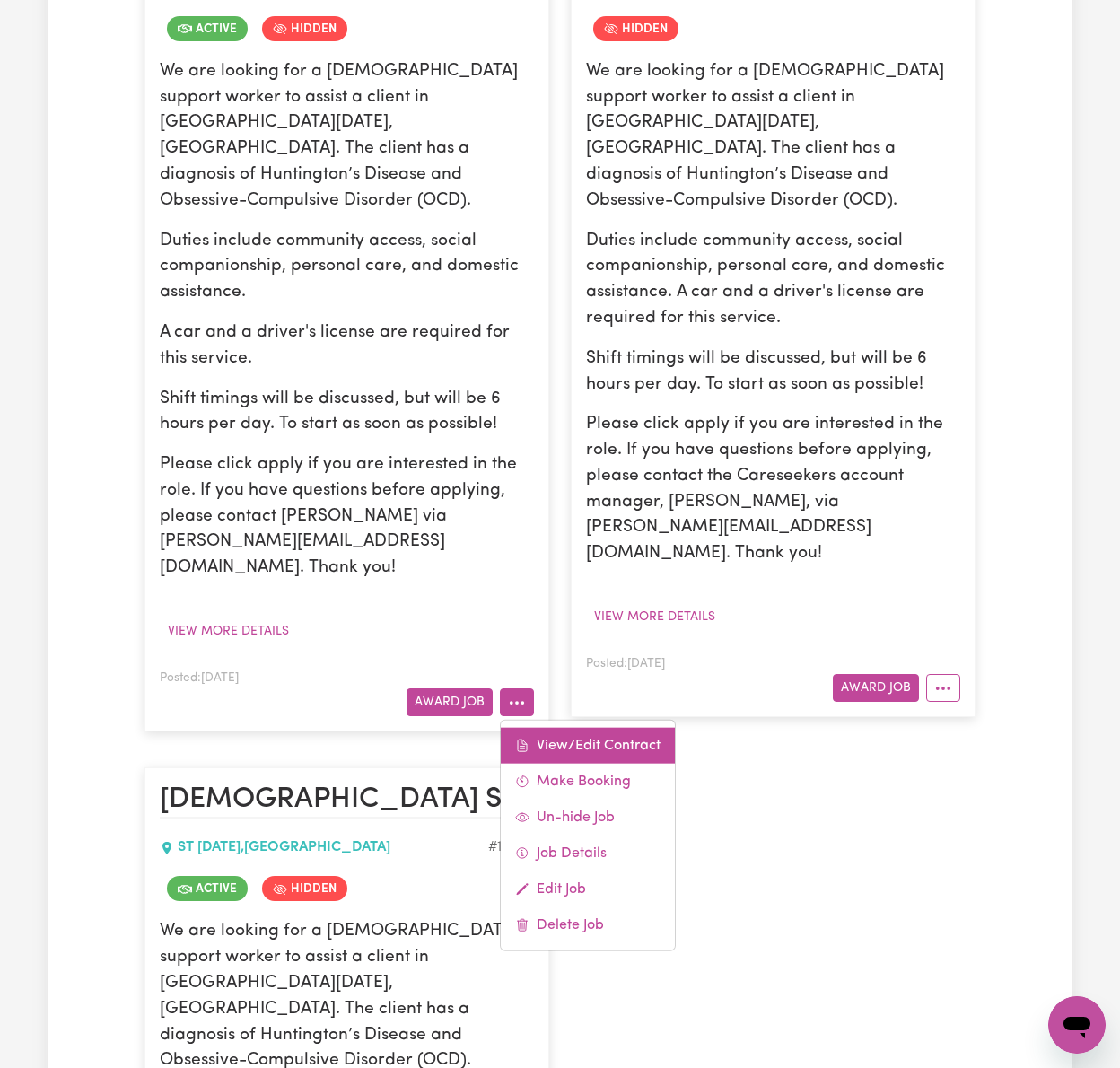
click at [533, 728] on link "View/Edit Contract" at bounding box center [587, 745] width 174 height 36
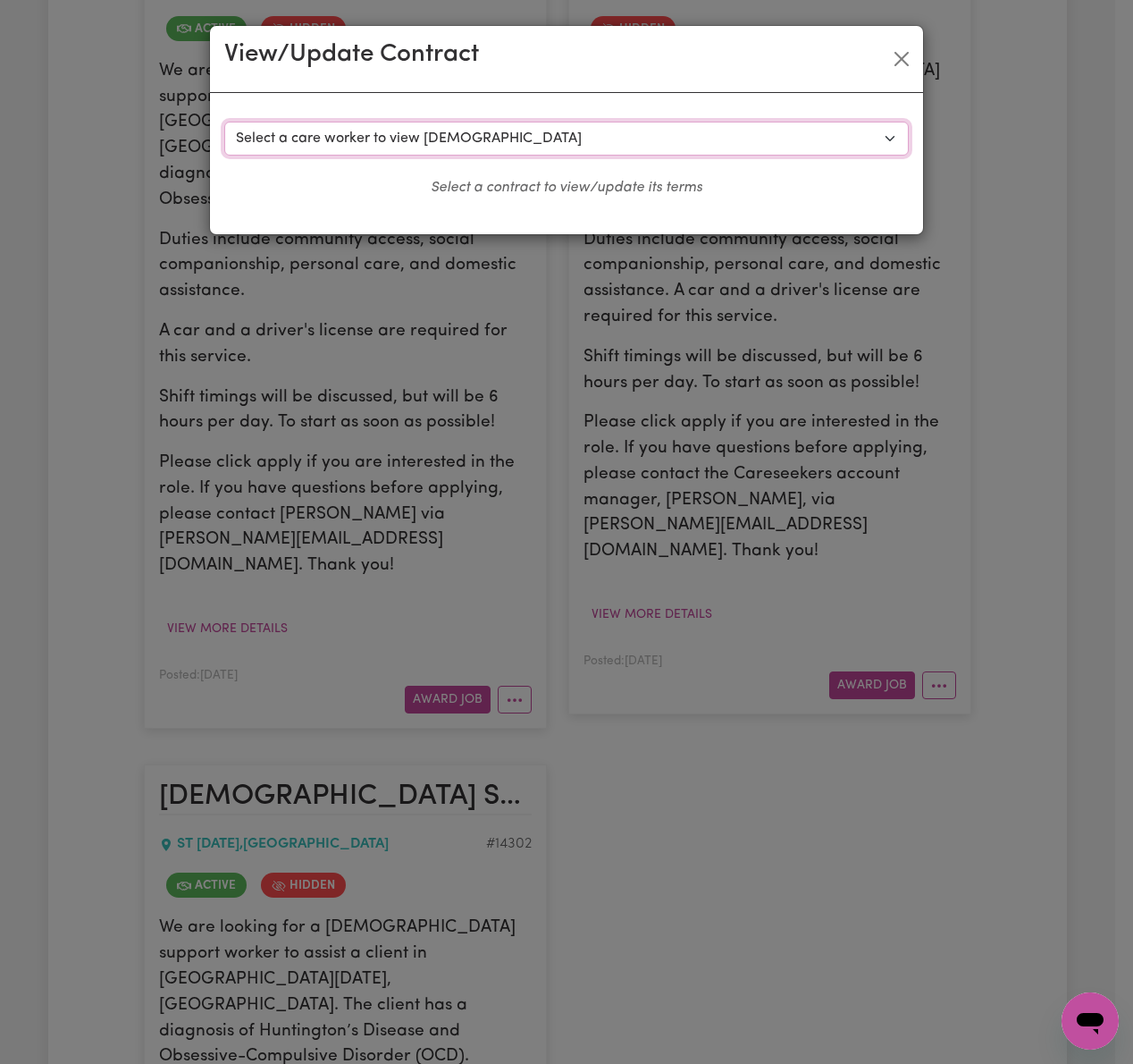
click at [578, 129] on select "Select a care worker to view contract #10484 - Nha-Nha Noda (contract accepted)…" at bounding box center [566, 138] width 684 height 34
select select "10097"
click at [225, 122] on select "Select a care worker to view contract #10484 - Nha-Nha Noda (contract accepted)…" at bounding box center [566, 138] width 684 height 34
select select "WEEKDAY_DAYTIME"
select select "ASSISTANCE_SELF_CARE"
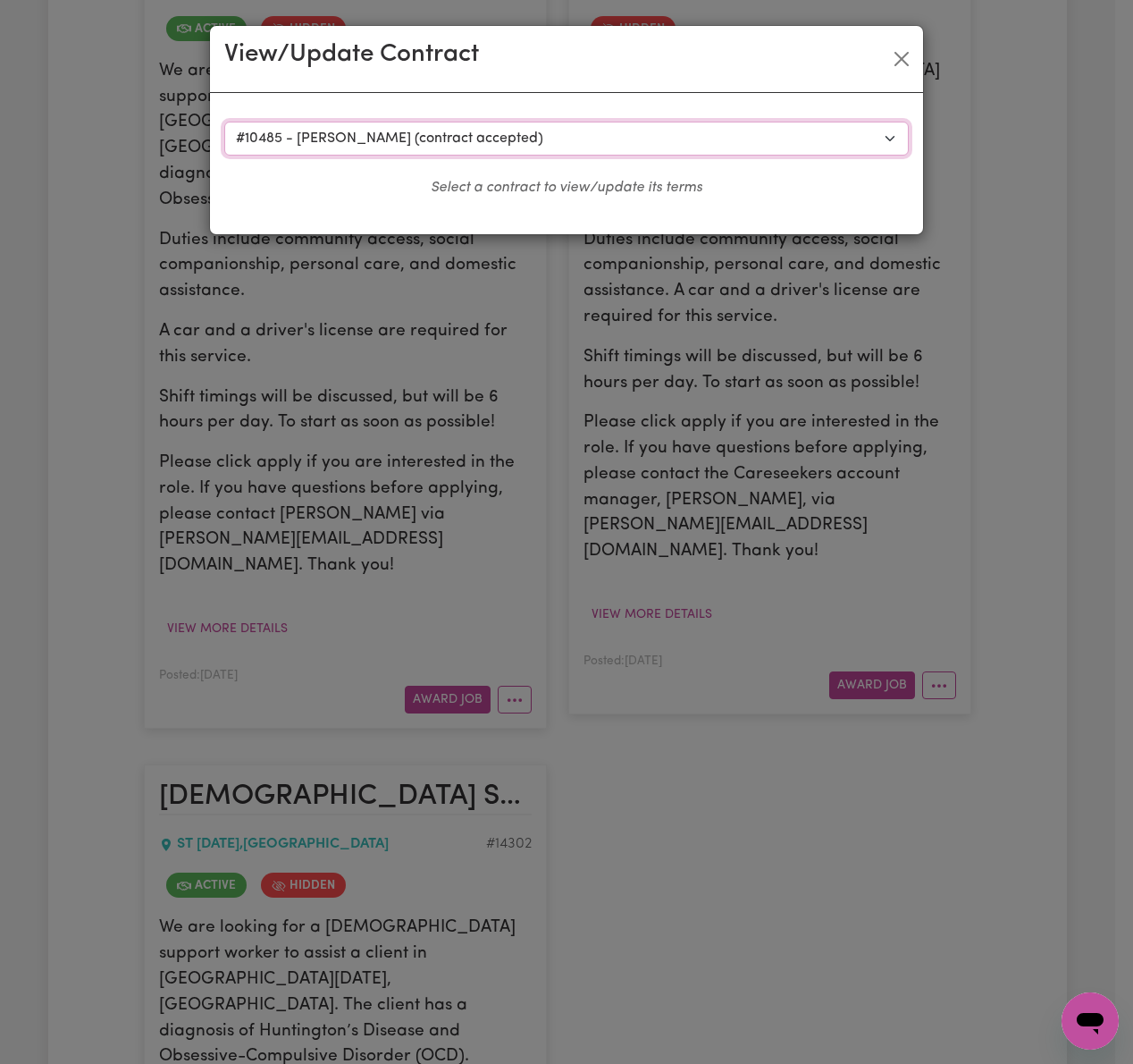
select select "ONE"
select select "PUBLIC_HOLIDAY"
select select "ASSISTANCE_SELF_CARE"
select select "ONE"
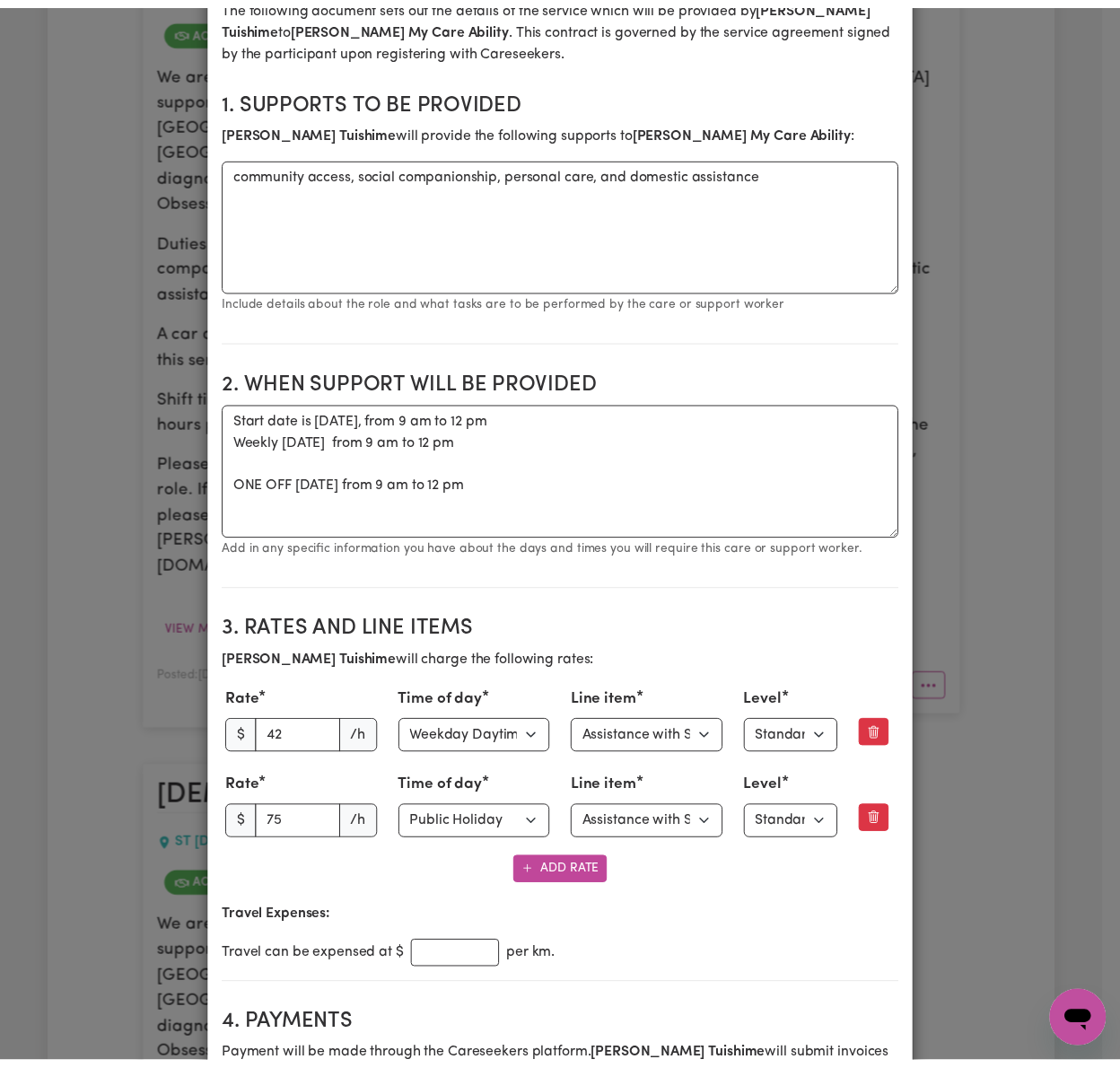
scroll to position [0, 0]
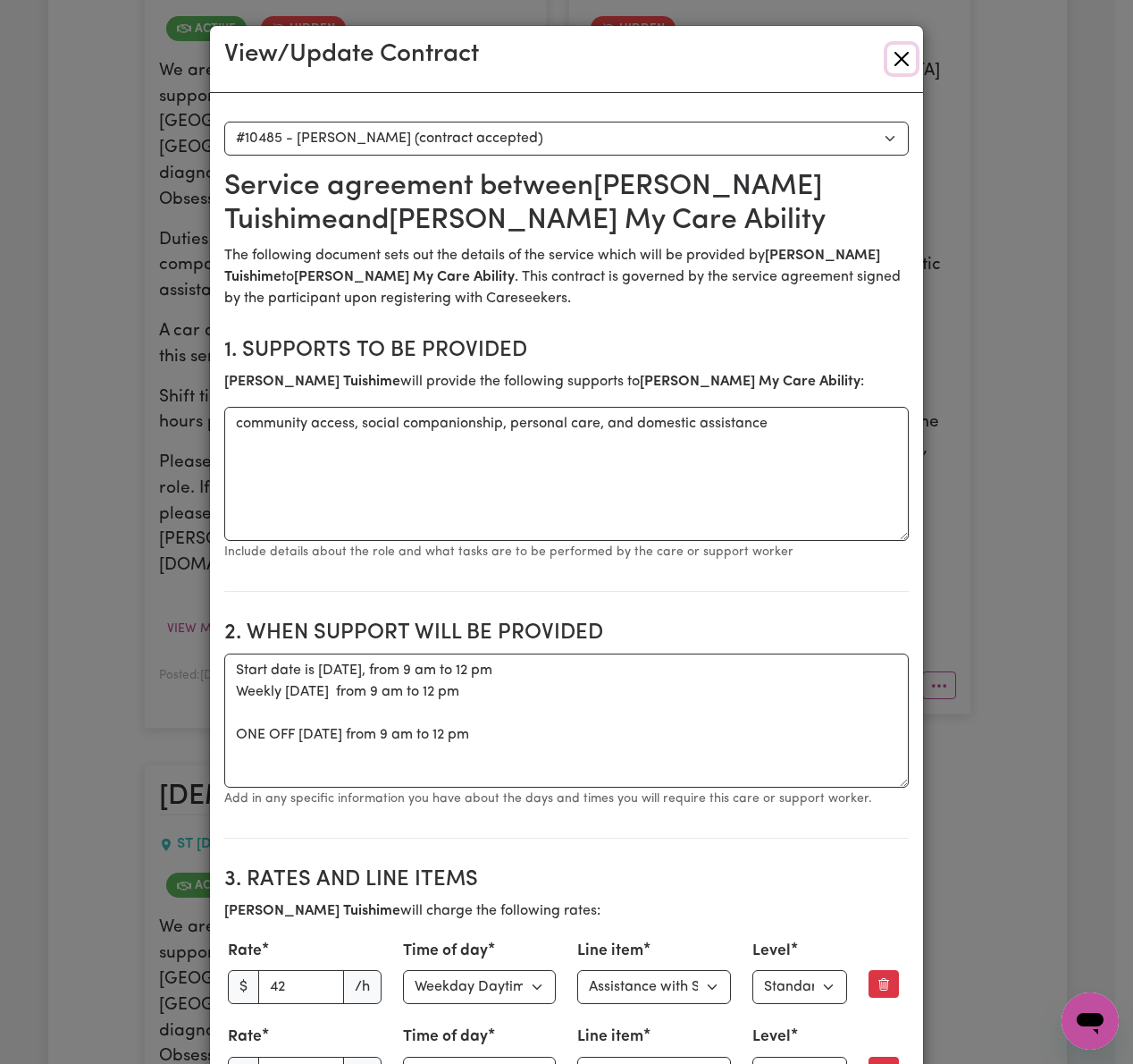
click at [888, 57] on button "Close" at bounding box center [902, 59] width 29 height 29
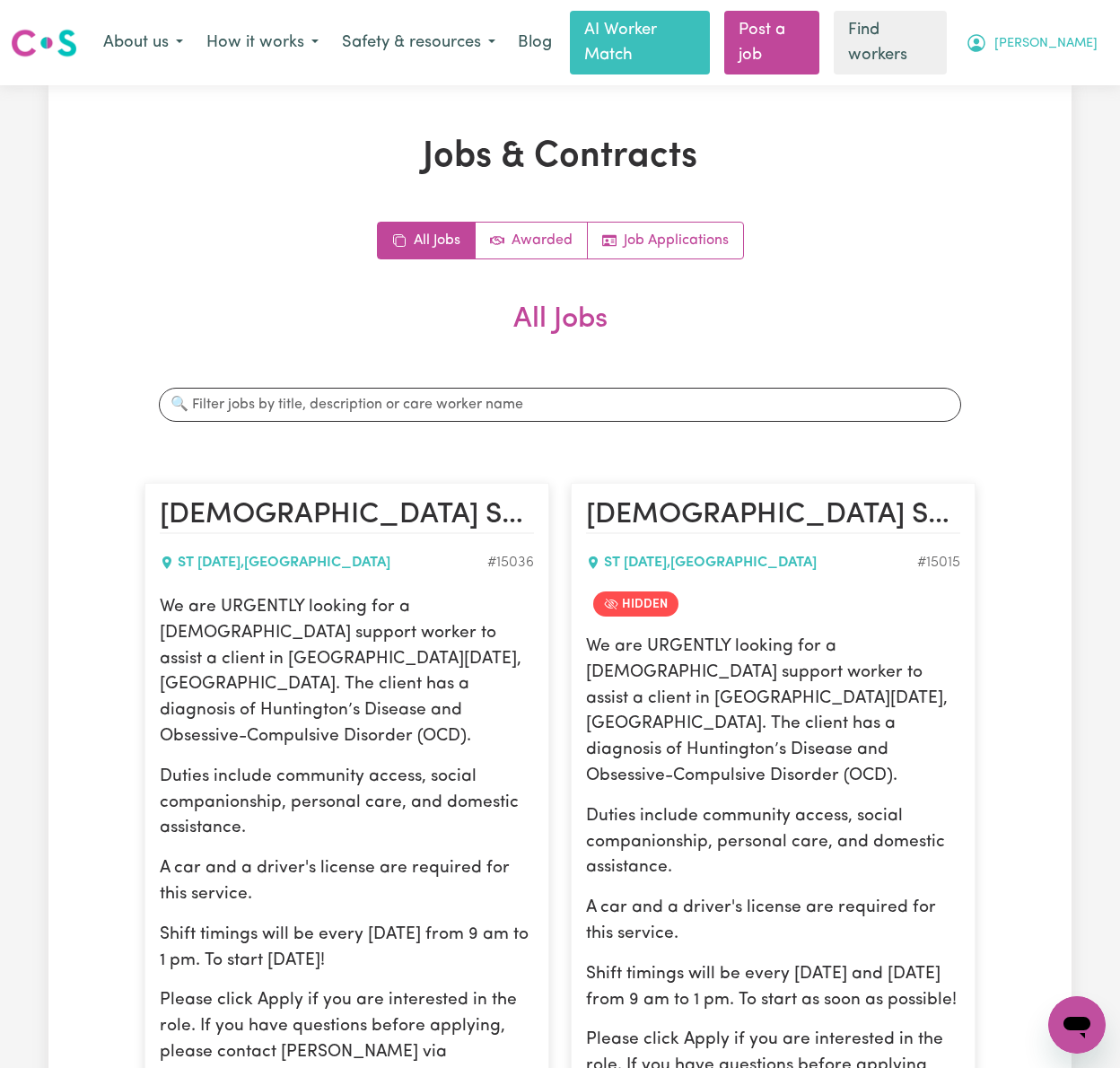
click at [1074, 34] on span "[PERSON_NAME]" at bounding box center [1046, 43] width 104 height 19
click at [1055, 65] on link "My Dashboard" at bounding box center [1037, 80] width 142 height 34
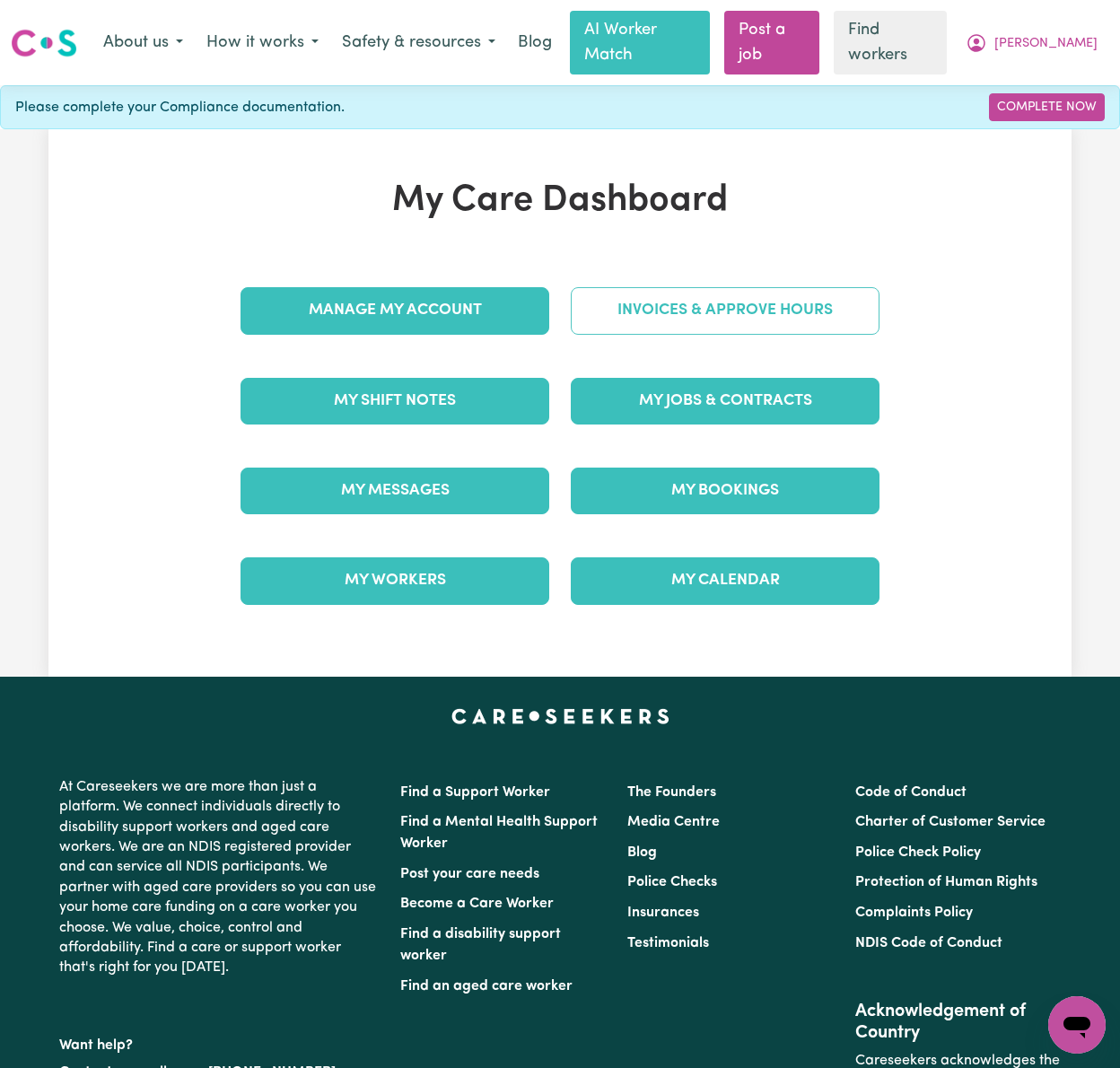
click at [719, 288] on link "Invoices & Approve Hours" at bounding box center [725, 311] width 309 height 46
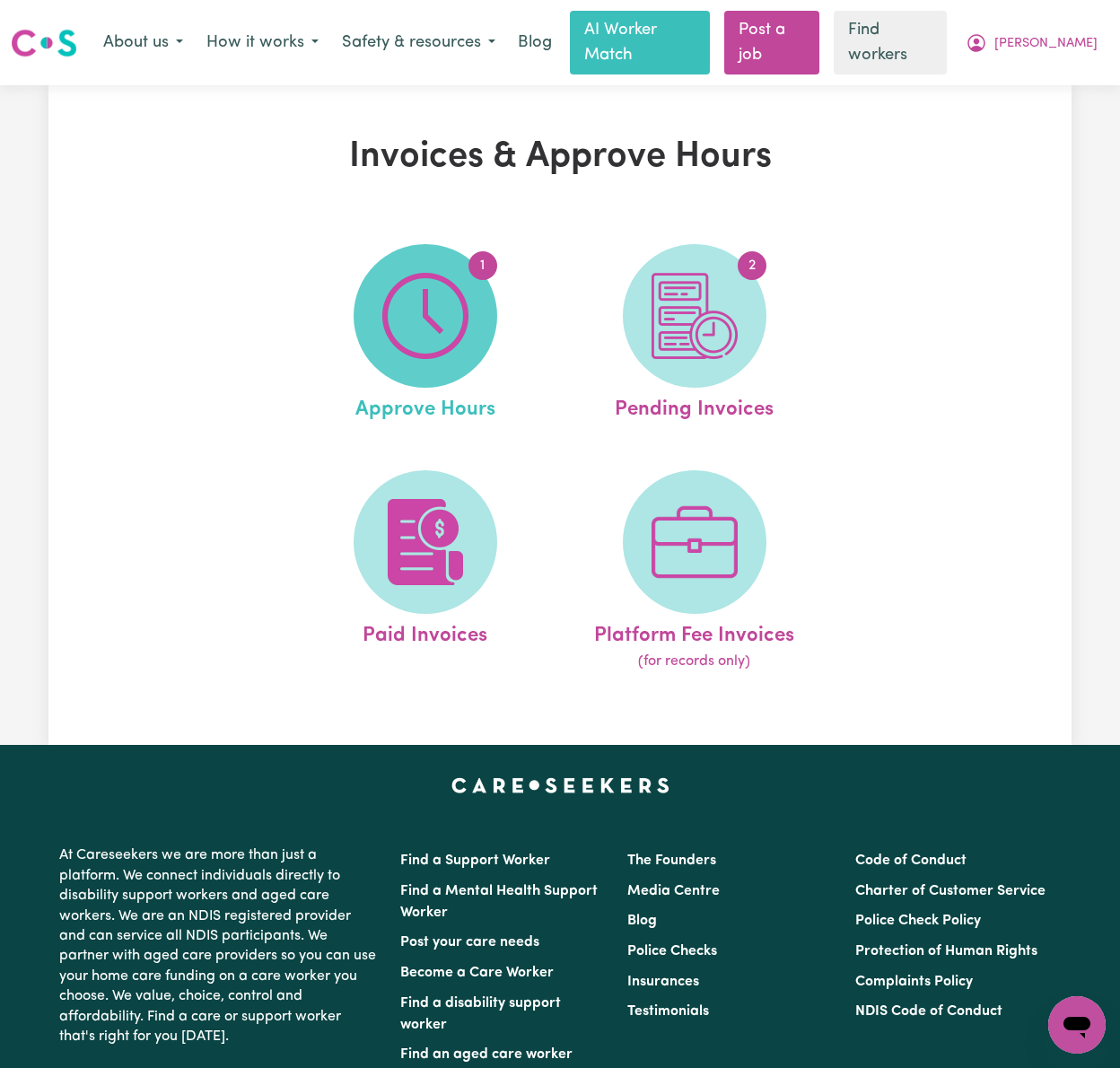
click at [420, 301] on img at bounding box center [425, 315] width 86 height 86
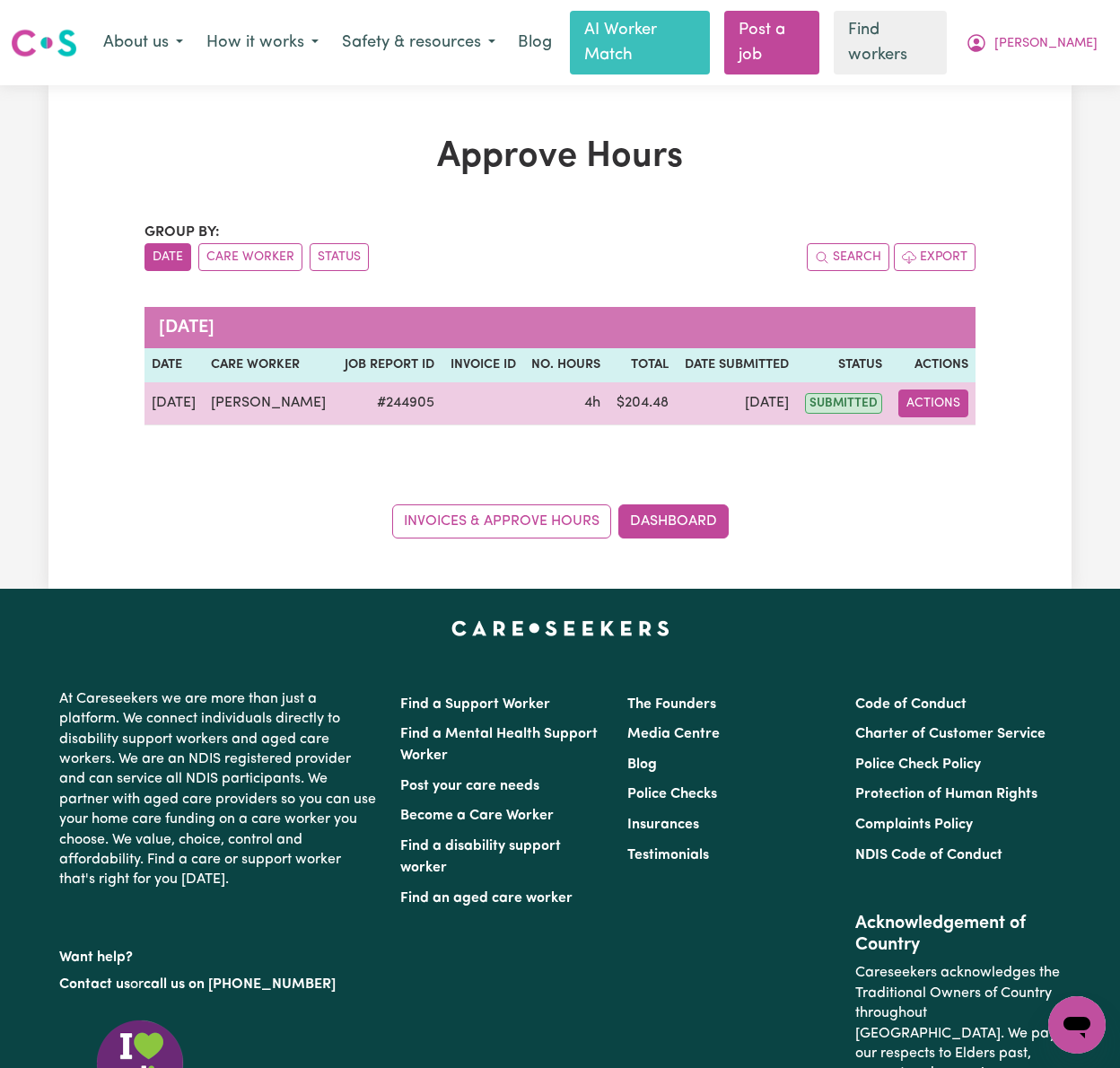
click at [929, 389] on button "Actions" at bounding box center [933, 403] width 70 height 28
click at [945, 427] on link "View Job Report" at bounding box center [977, 445] width 154 height 36
select select "pm"
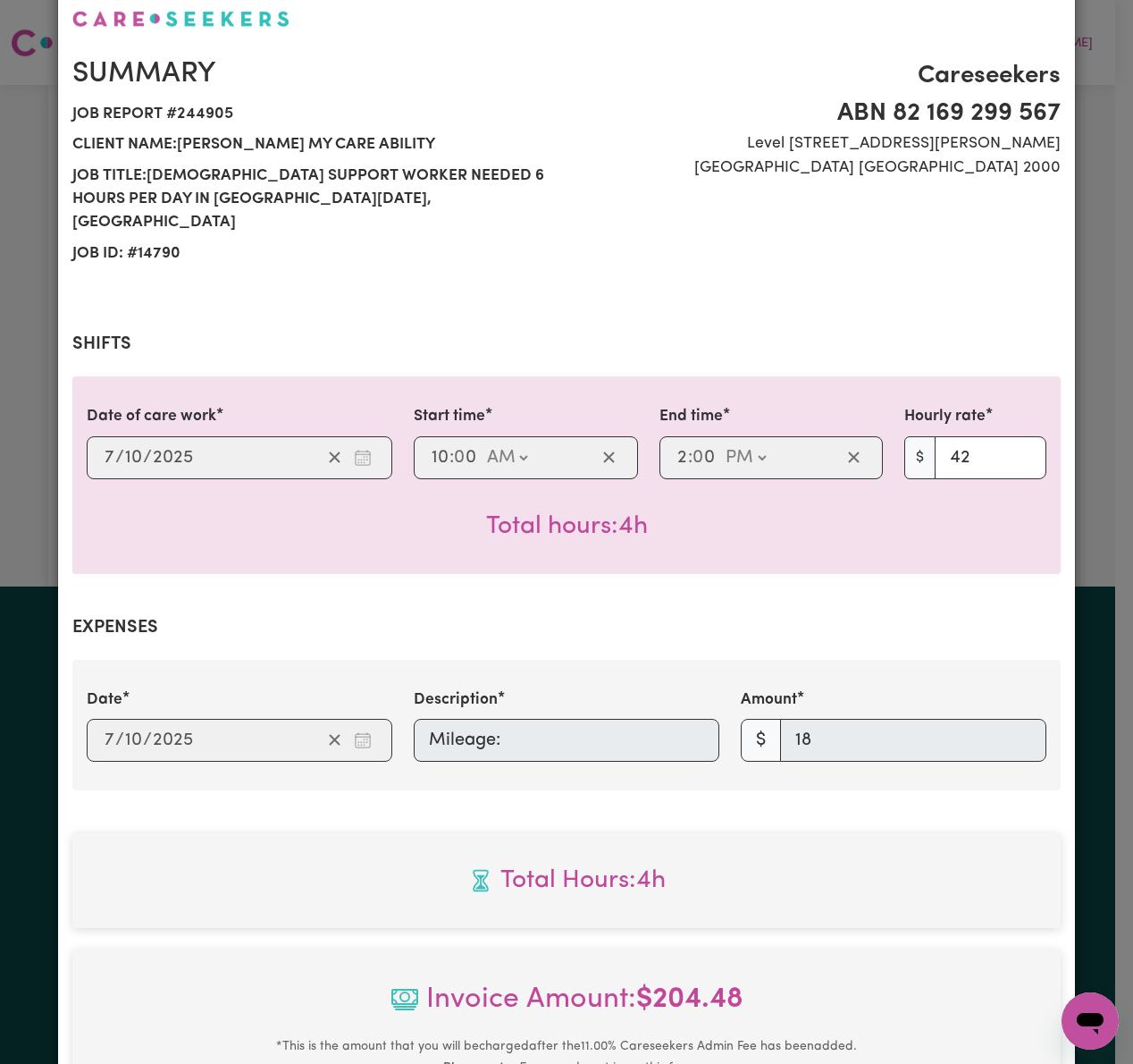
scroll to position [451, 0]
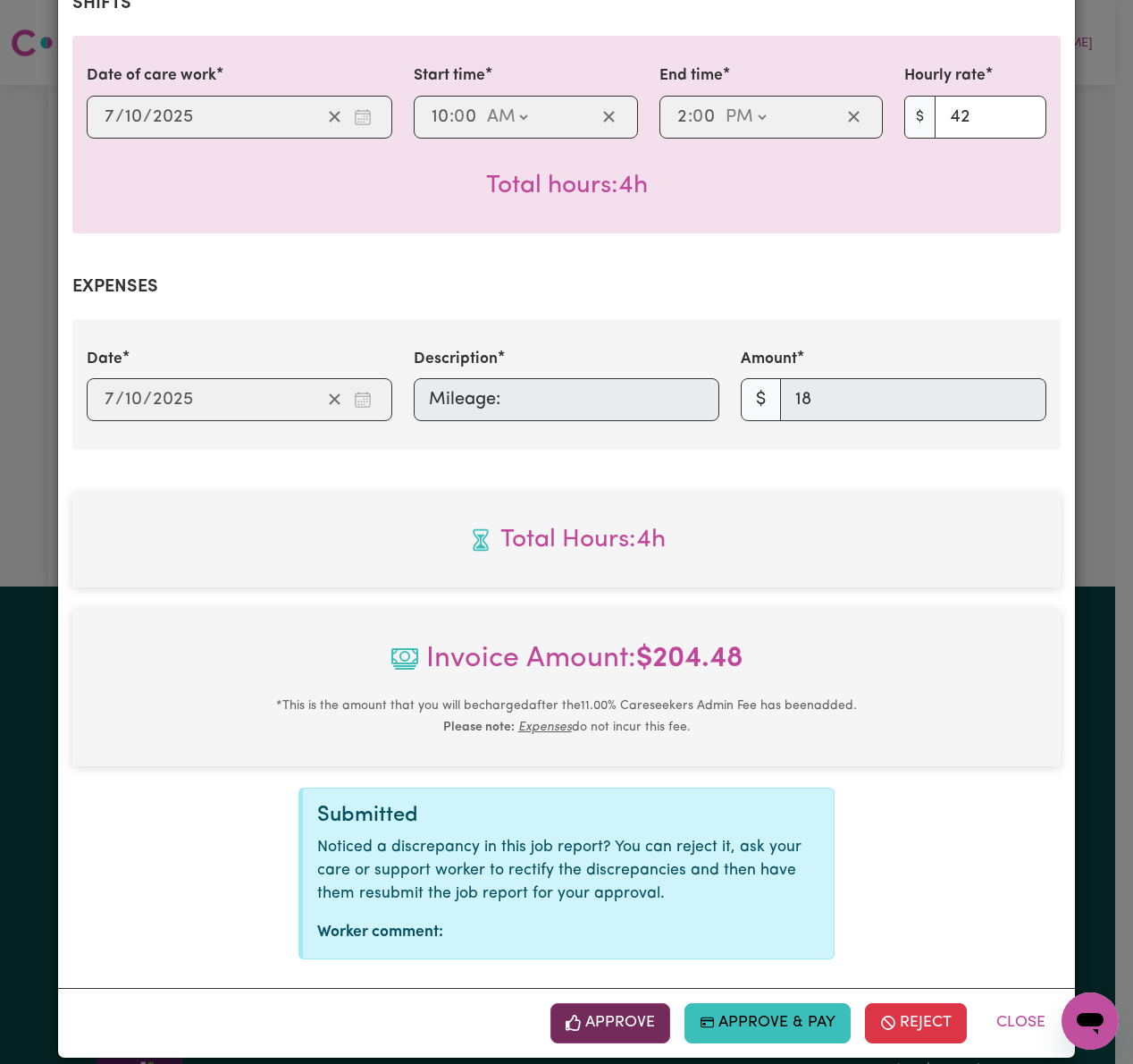
click at [573, 1011] on span "button" at bounding box center [573, 1023] width 16 height 23
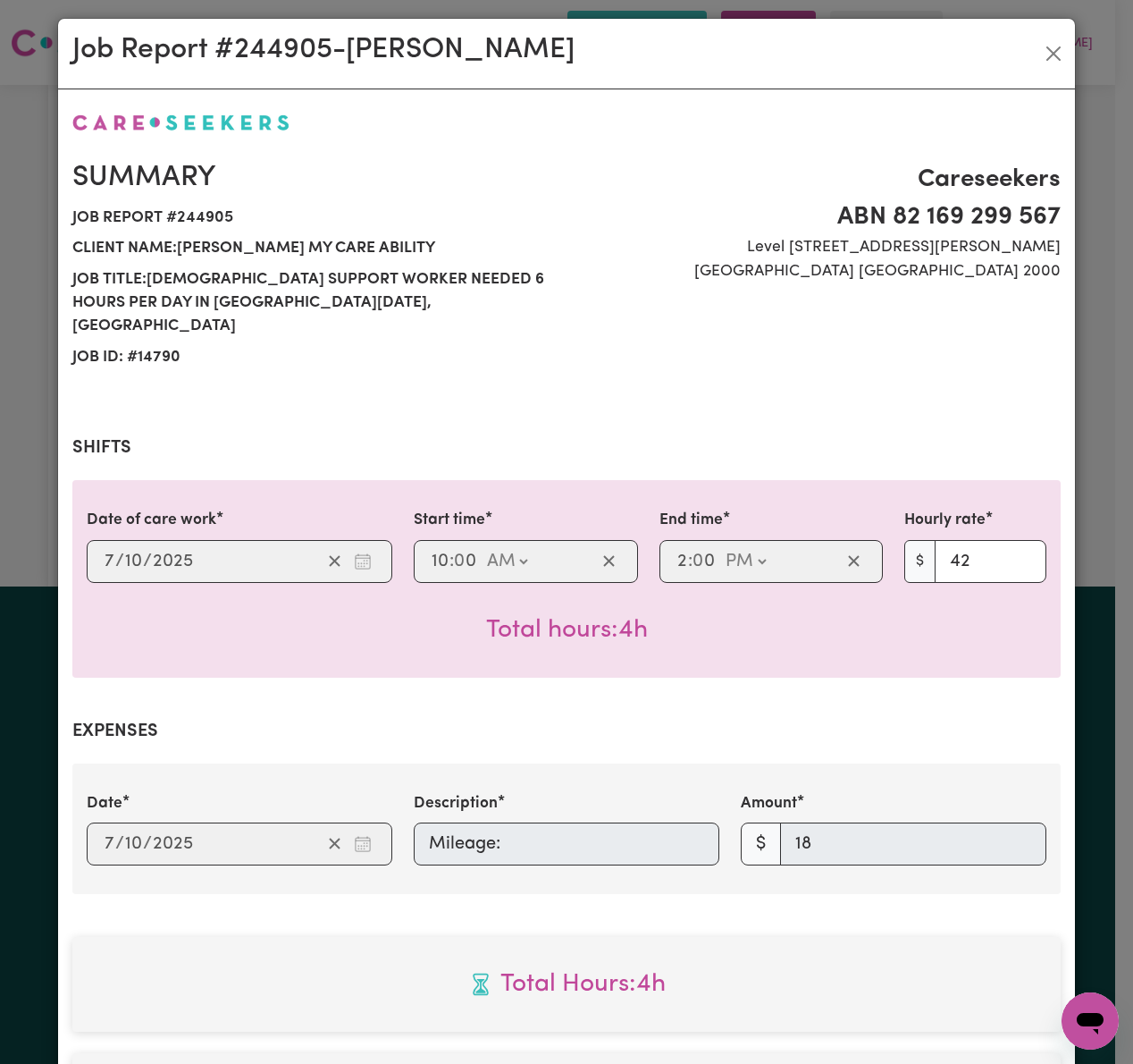
scroll to position [0, 0]
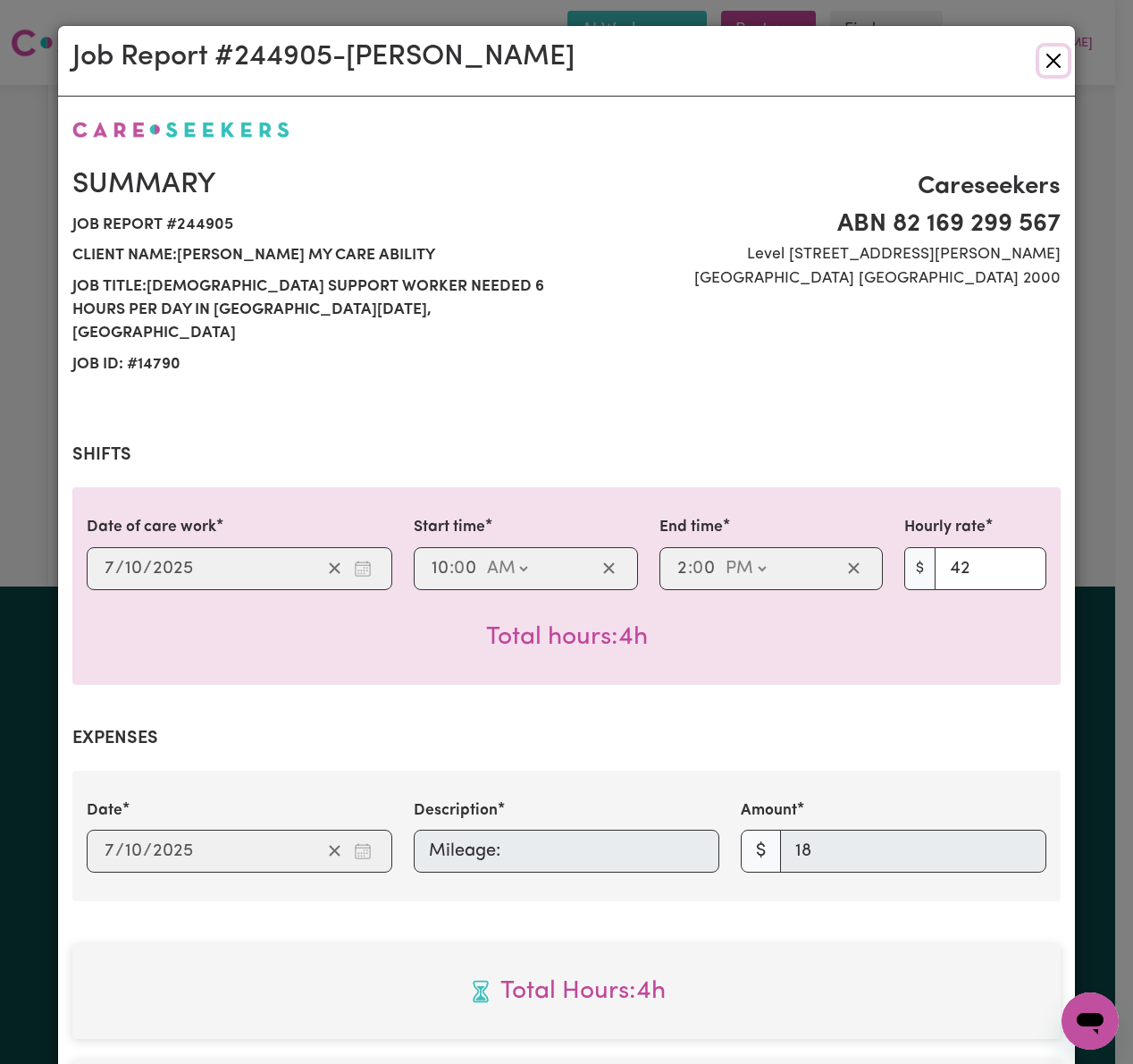
drag, startPoint x: 1049, startPoint y: 69, endPoint x: 1013, endPoint y: 345, distance: 278.3
click at [1042, 248] on div "Job Report # 244905 - Chantal Tuishime Summary Job report # 244905 Client name:…" at bounding box center [566, 813] width 1019 height 1576
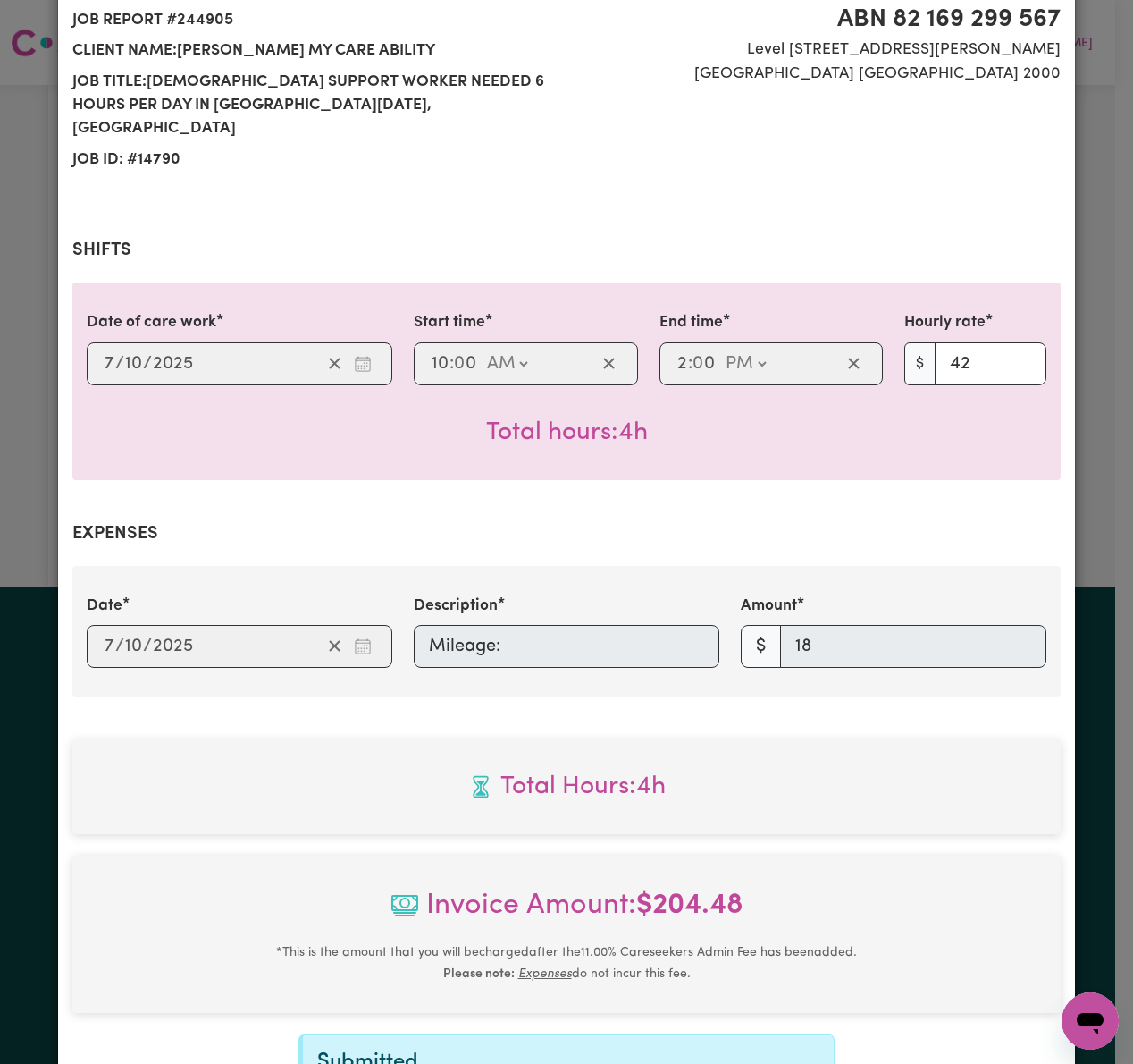
scroll to position [544, 0]
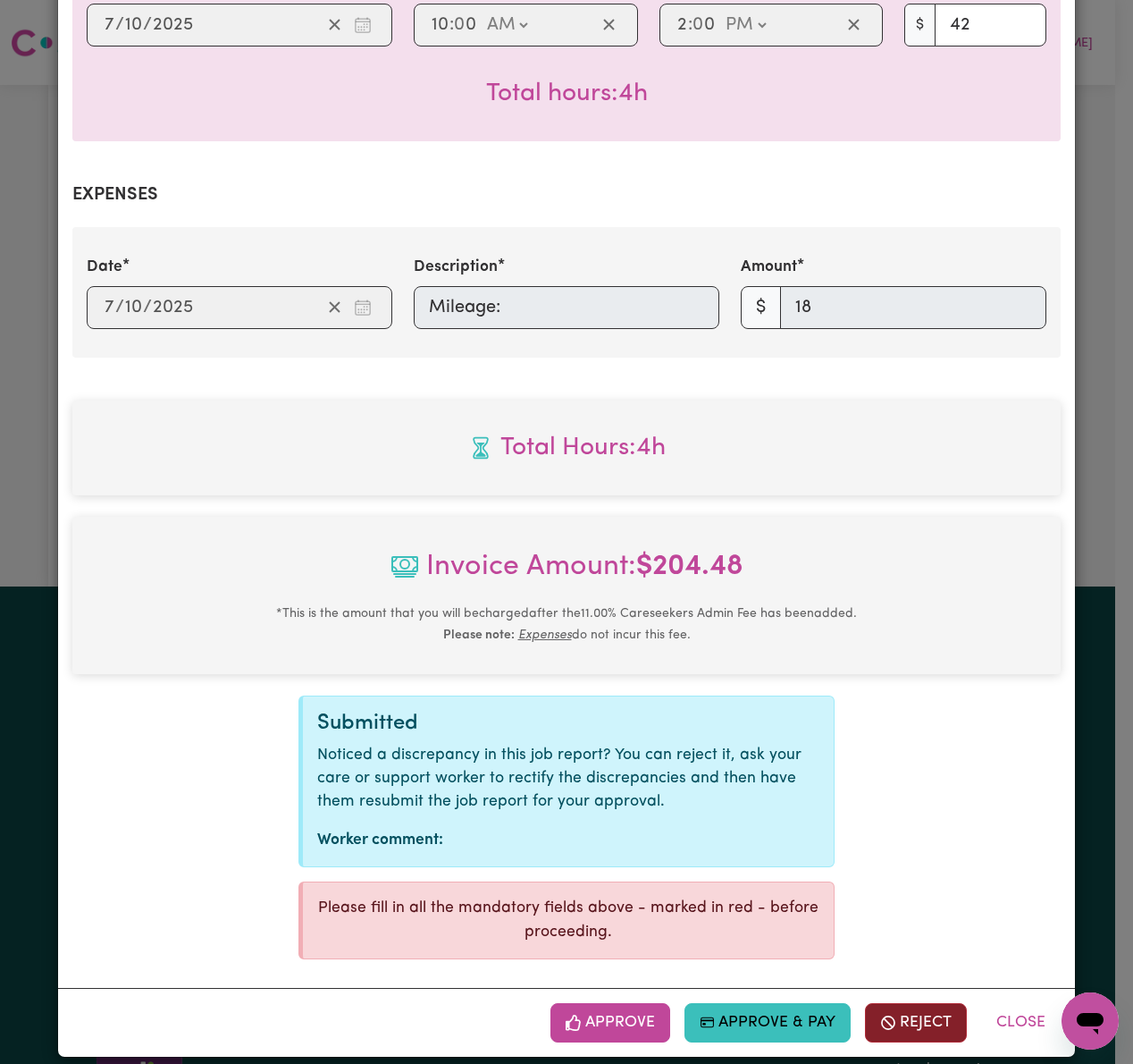
click at [894, 1003] on button "Reject" at bounding box center [916, 1023] width 102 height 40
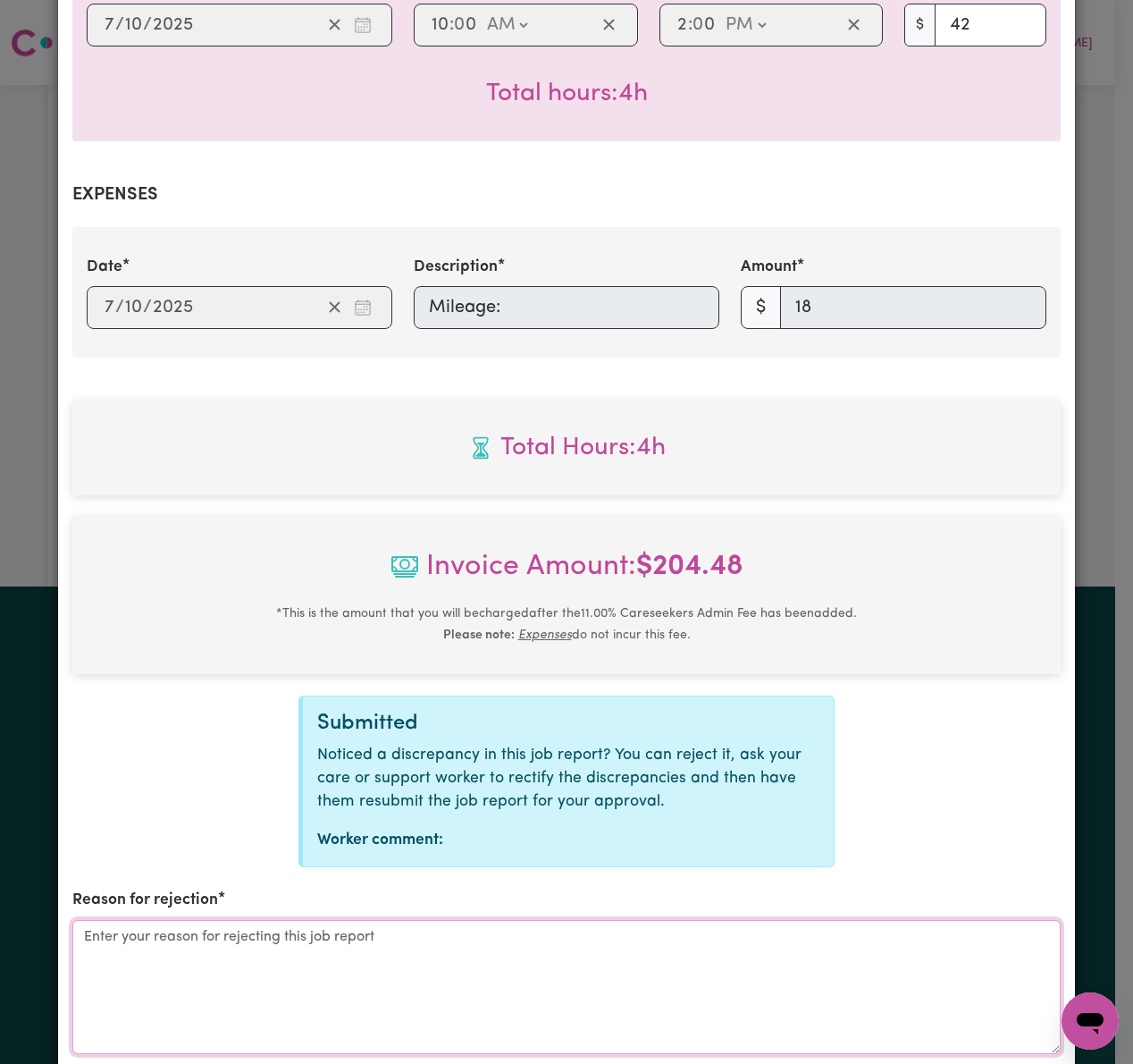
click at [637, 1001] on textarea "Reason for rejection" at bounding box center [566, 988] width 988 height 134
click at [1016, 1063] on button "Reject" at bounding box center [1015, 1085] width 91 height 34
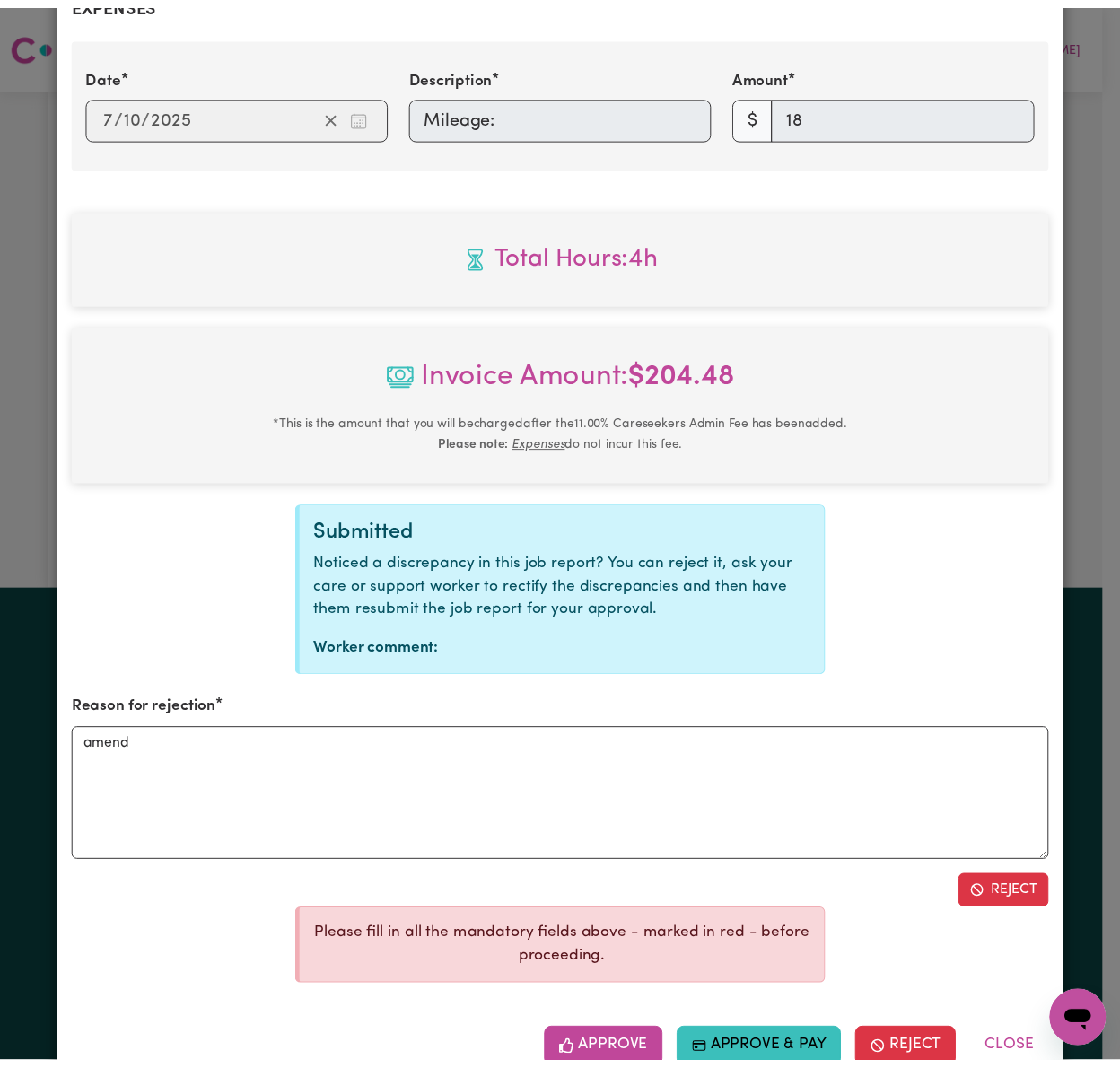
scroll to position [768, 0]
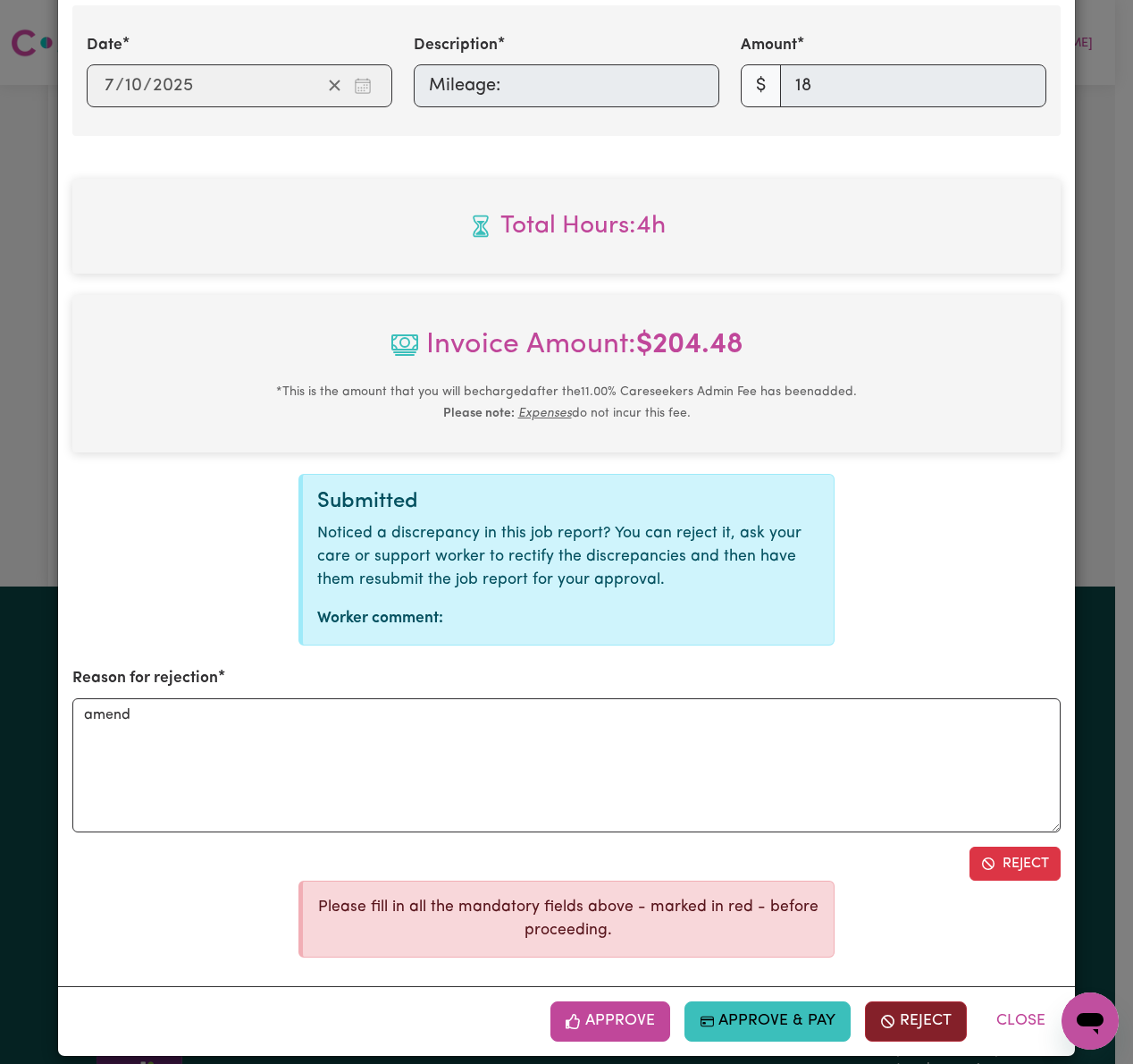
click at [917, 1001] on button "Reject" at bounding box center [916, 1021] width 102 height 40
click at [1016, 847] on button "Reject" at bounding box center [1015, 863] width 91 height 34
click at [800, 790] on textarea "amend" at bounding box center [566, 766] width 988 height 134
type textarea "amend"
click at [1034, 1001] on button "Close" at bounding box center [1022, 1021] width 79 height 40
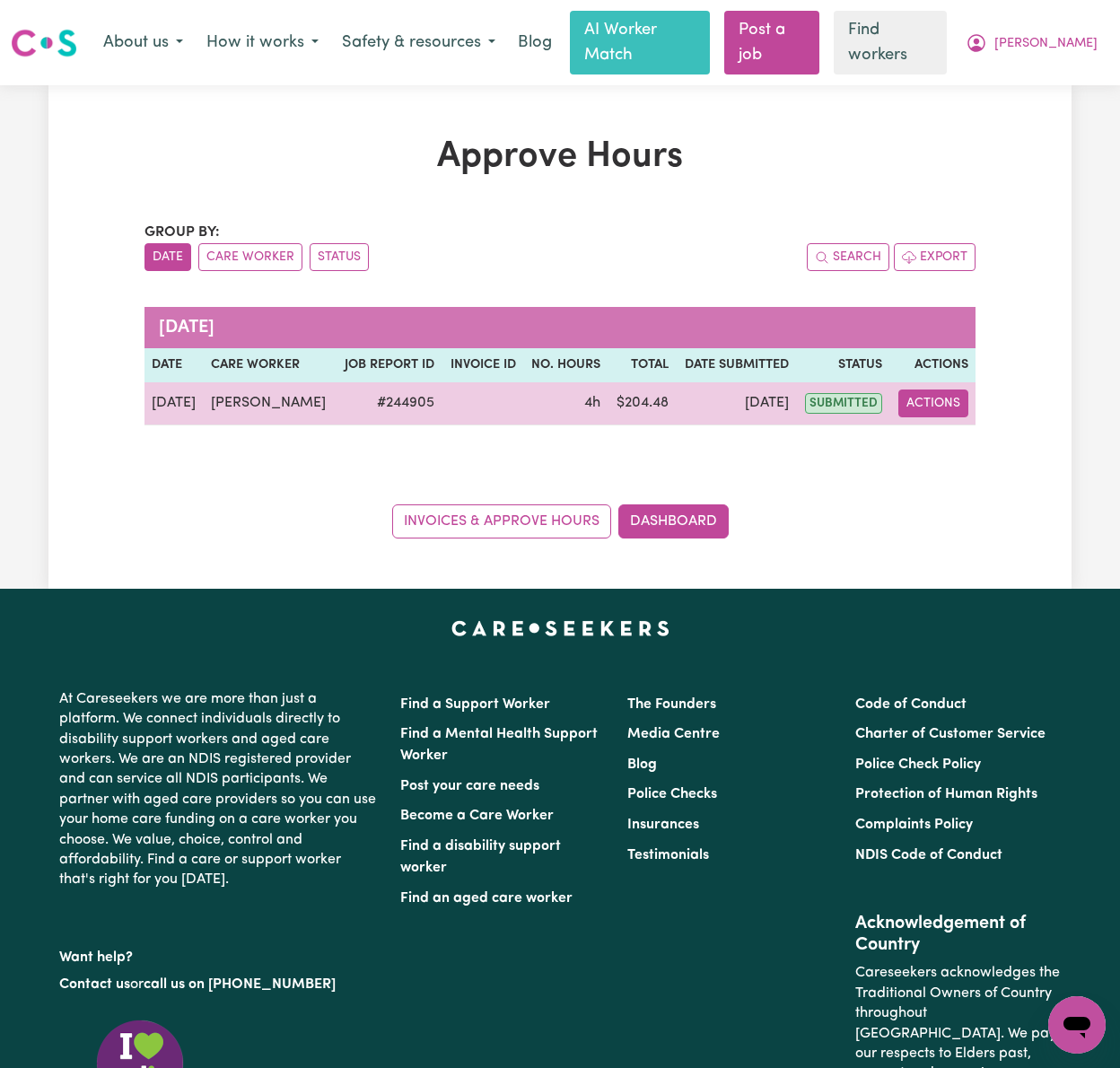
click at [937, 389] on button "Actions" at bounding box center [933, 403] width 70 height 28
click at [953, 427] on link "View Job Report" at bounding box center [977, 445] width 154 height 36
select select "pm"
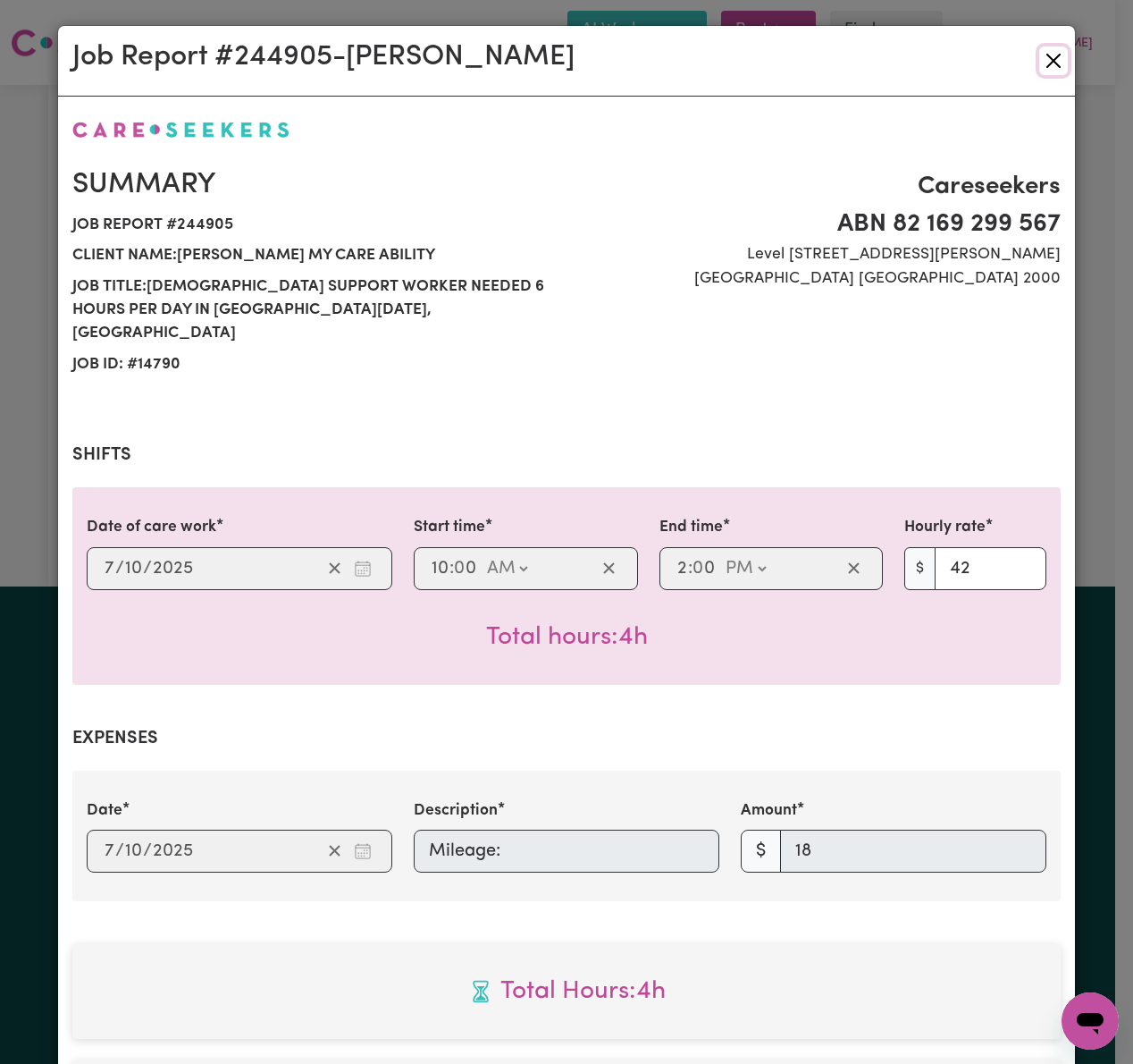
click at [1040, 62] on button "Close" at bounding box center [1054, 60] width 29 height 29
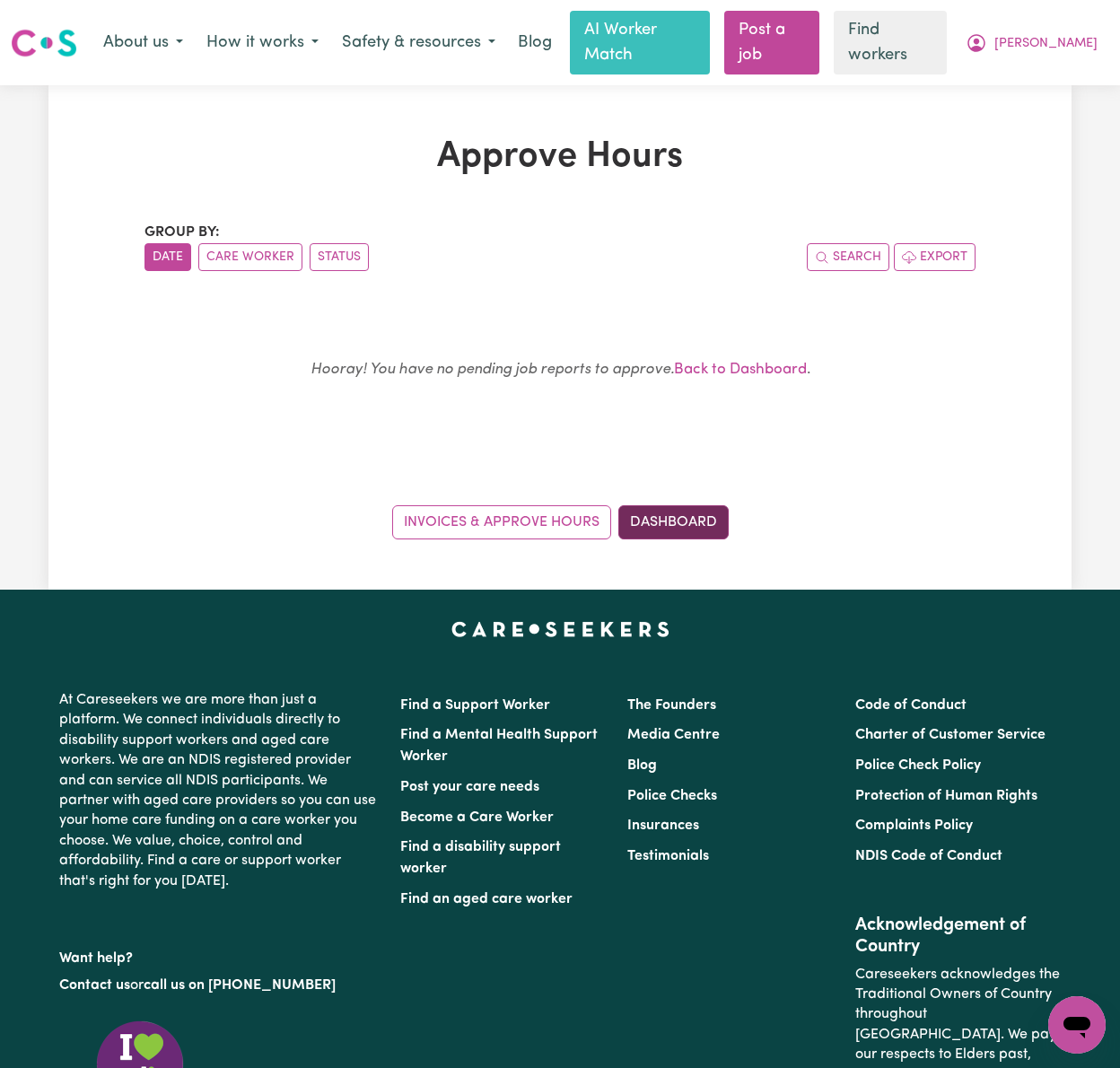
click at [718, 505] on link "Dashboard" at bounding box center [673, 522] width 110 height 34
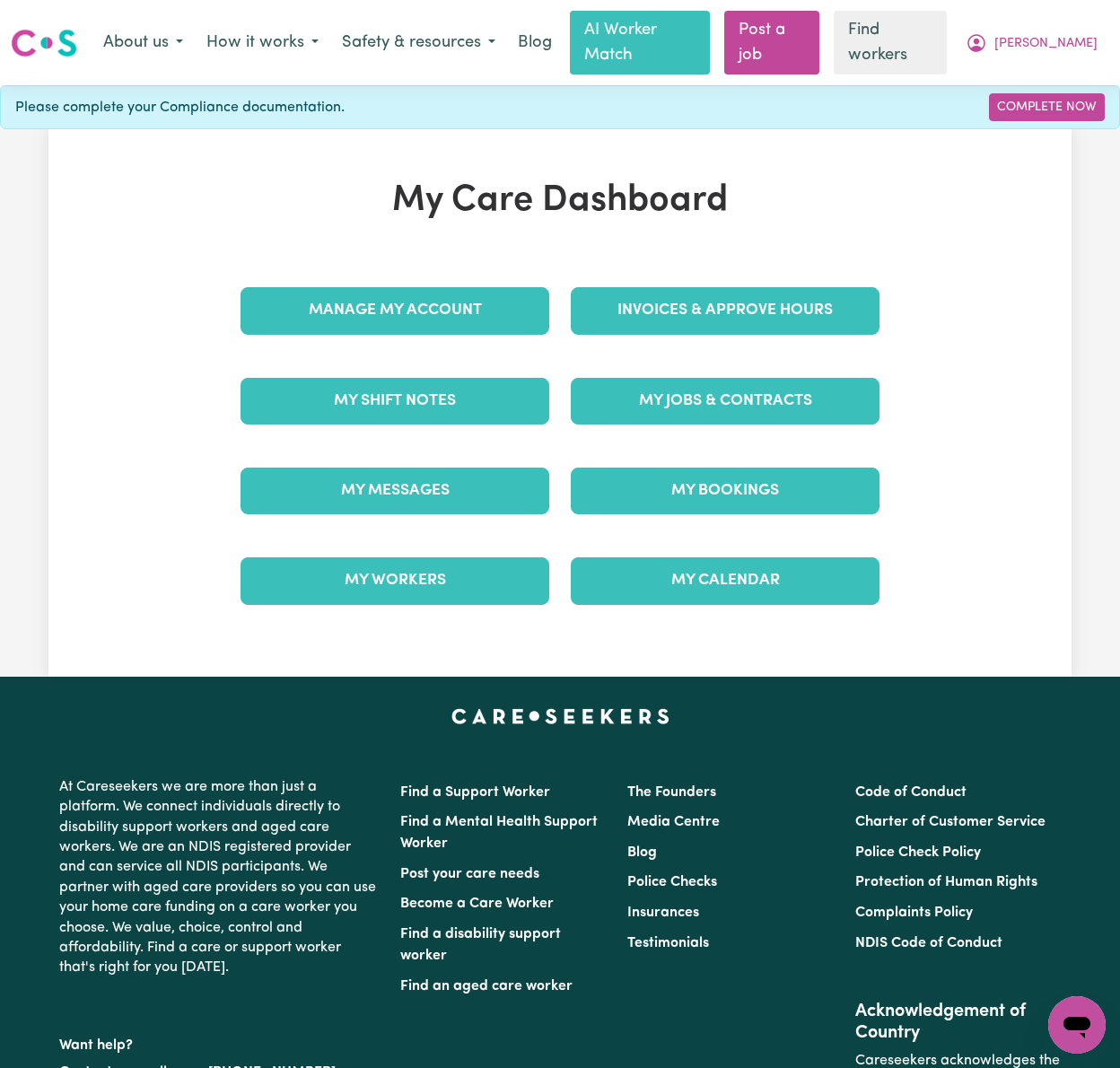
click at [795, 265] on div "Invoices & Approve Hours" at bounding box center [725, 310] width 330 height 90
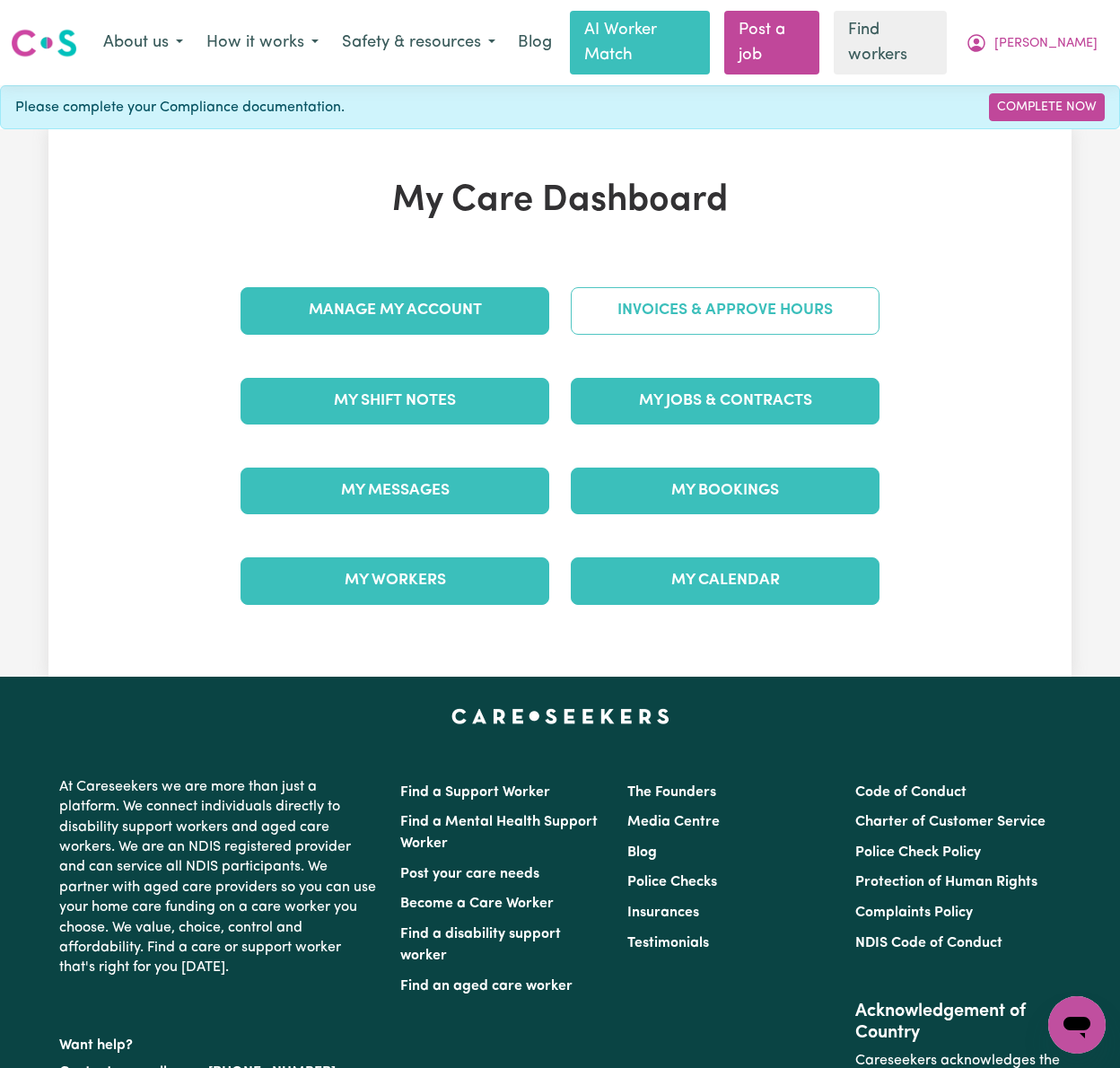
click at [828, 303] on link "Invoices & Approve Hours" at bounding box center [725, 311] width 309 height 46
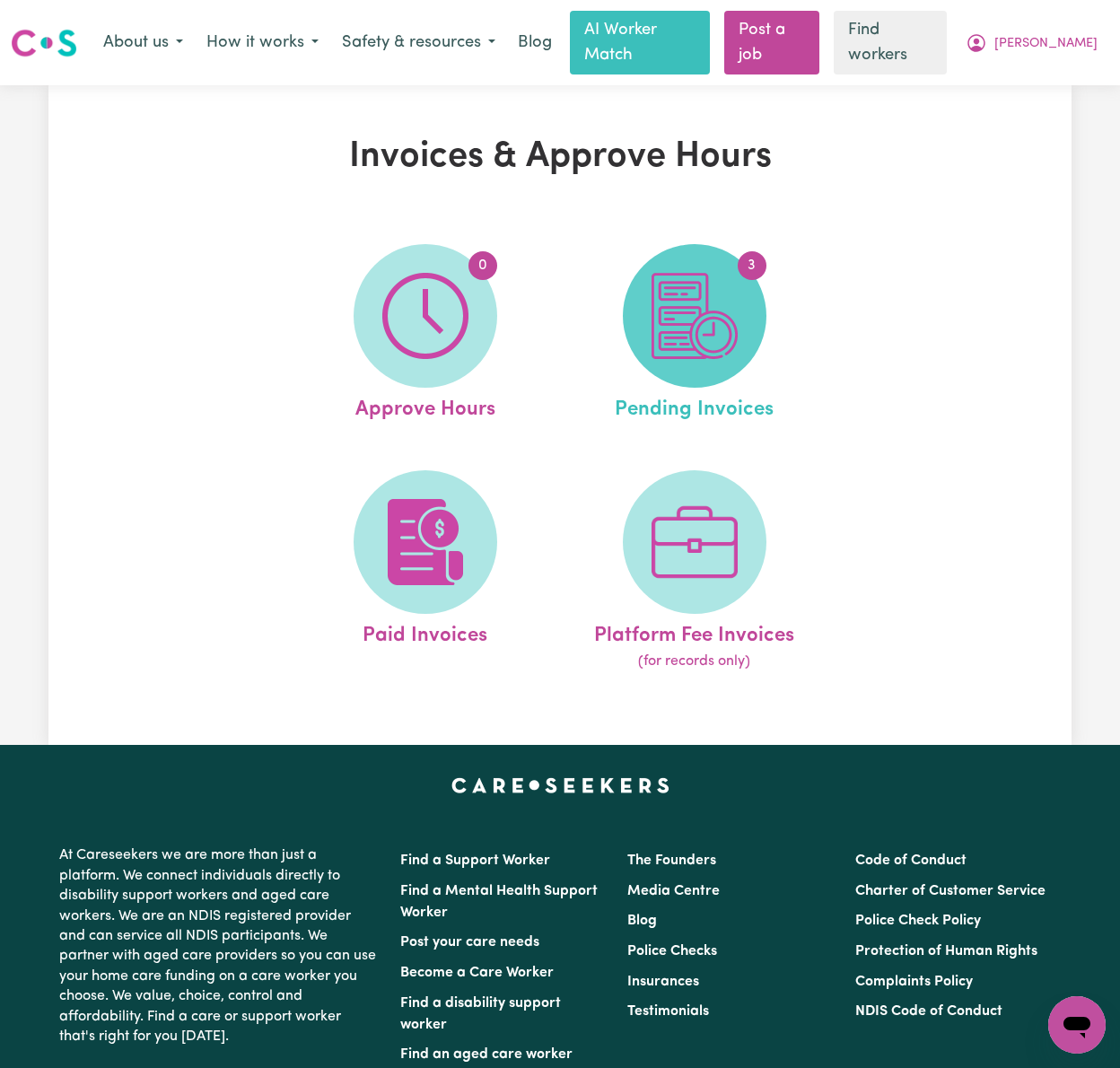
click at [751, 296] on span "3" at bounding box center [694, 315] width 143 height 143
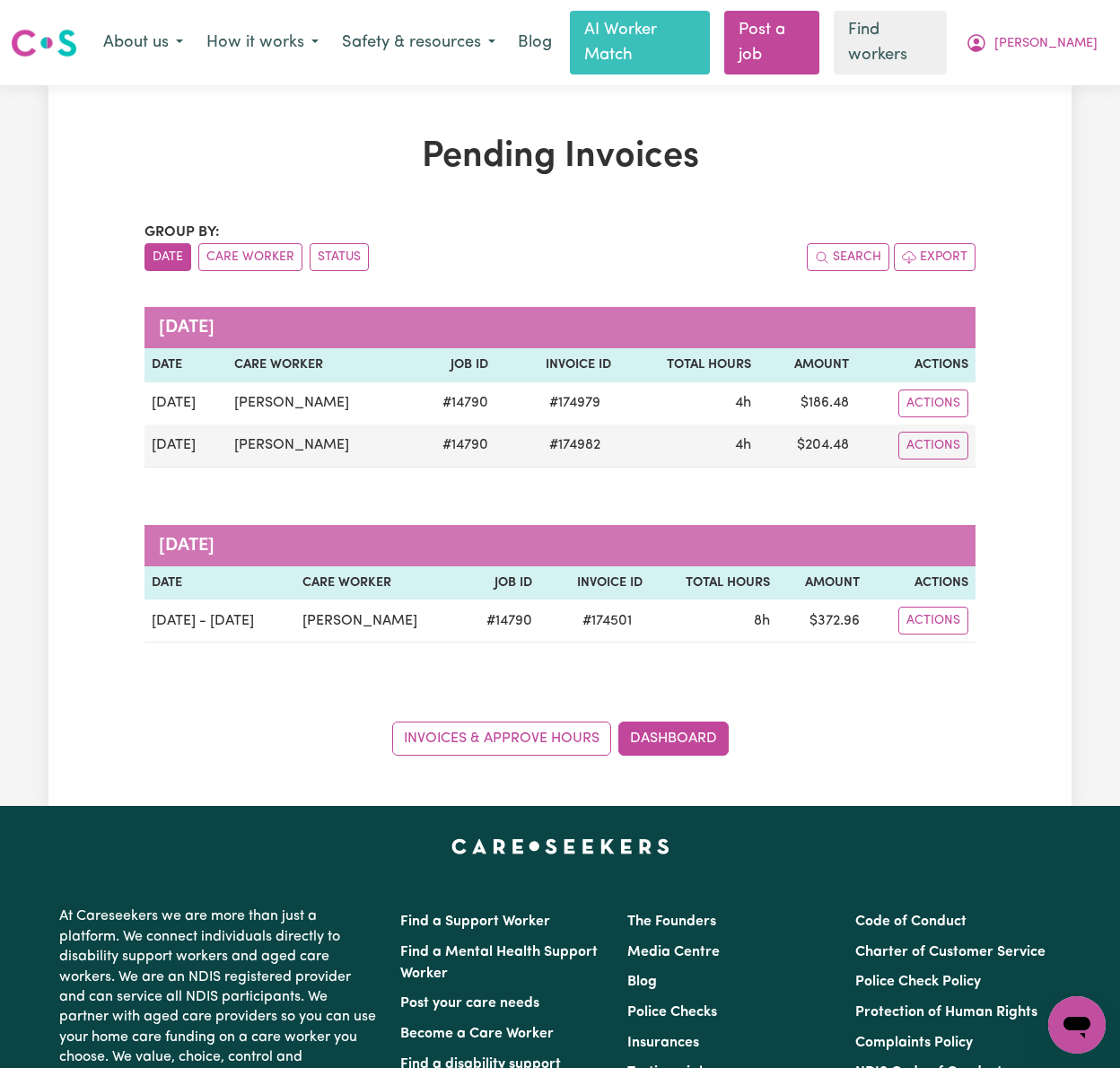
drag, startPoint x: 1109, startPoint y: 458, endPoint x: 1005, endPoint y: 439, distance: 105.7
click at [1107, 458] on div "Pending Invoices Group by: Date Care Worker Status Search Export [DATE] Date Ca…" at bounding box center [560, 445] width 1120 height 720
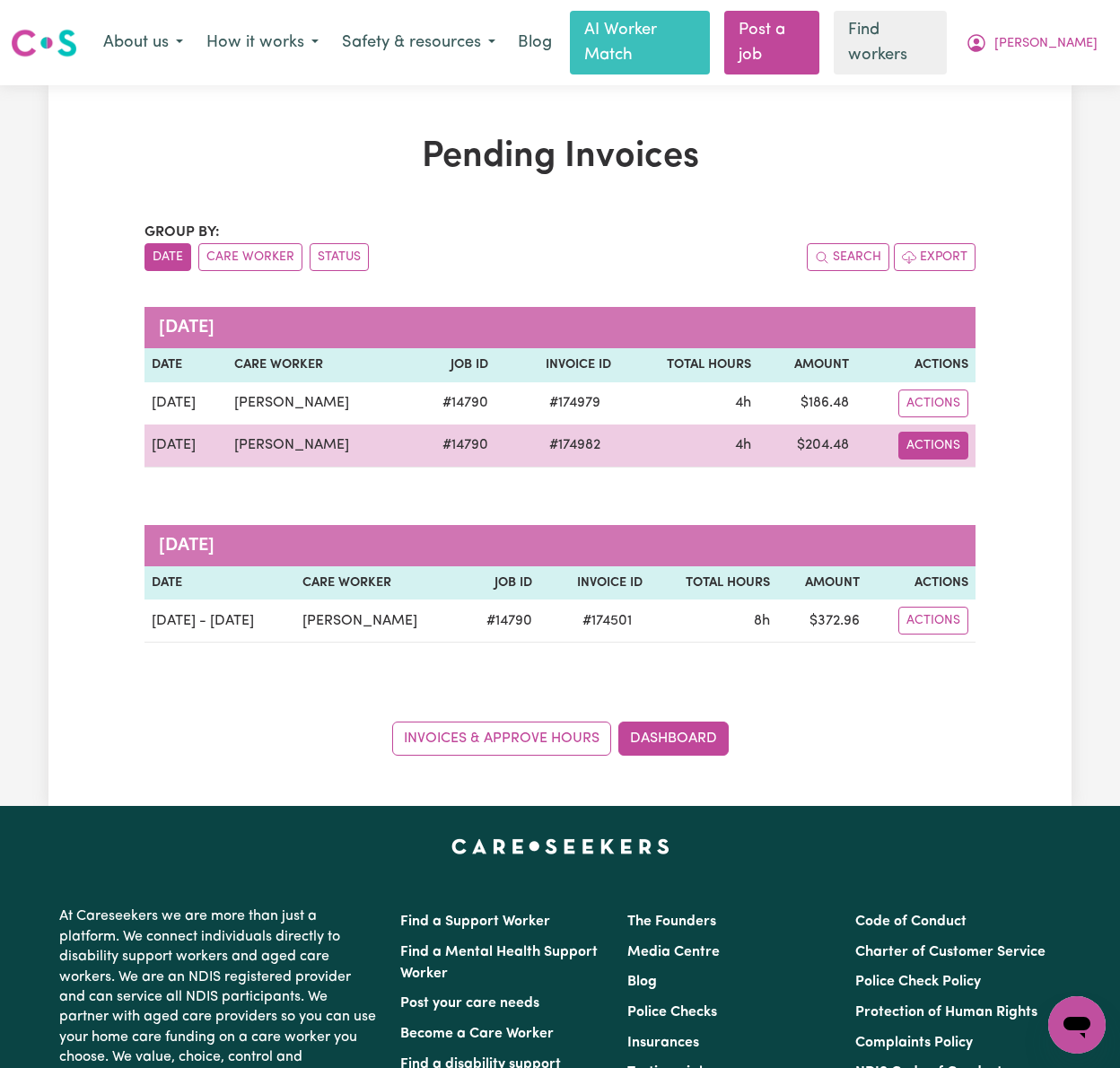
click at [956, 432] on button "Actions" at bounding box center [933, 446] width 70 height 28
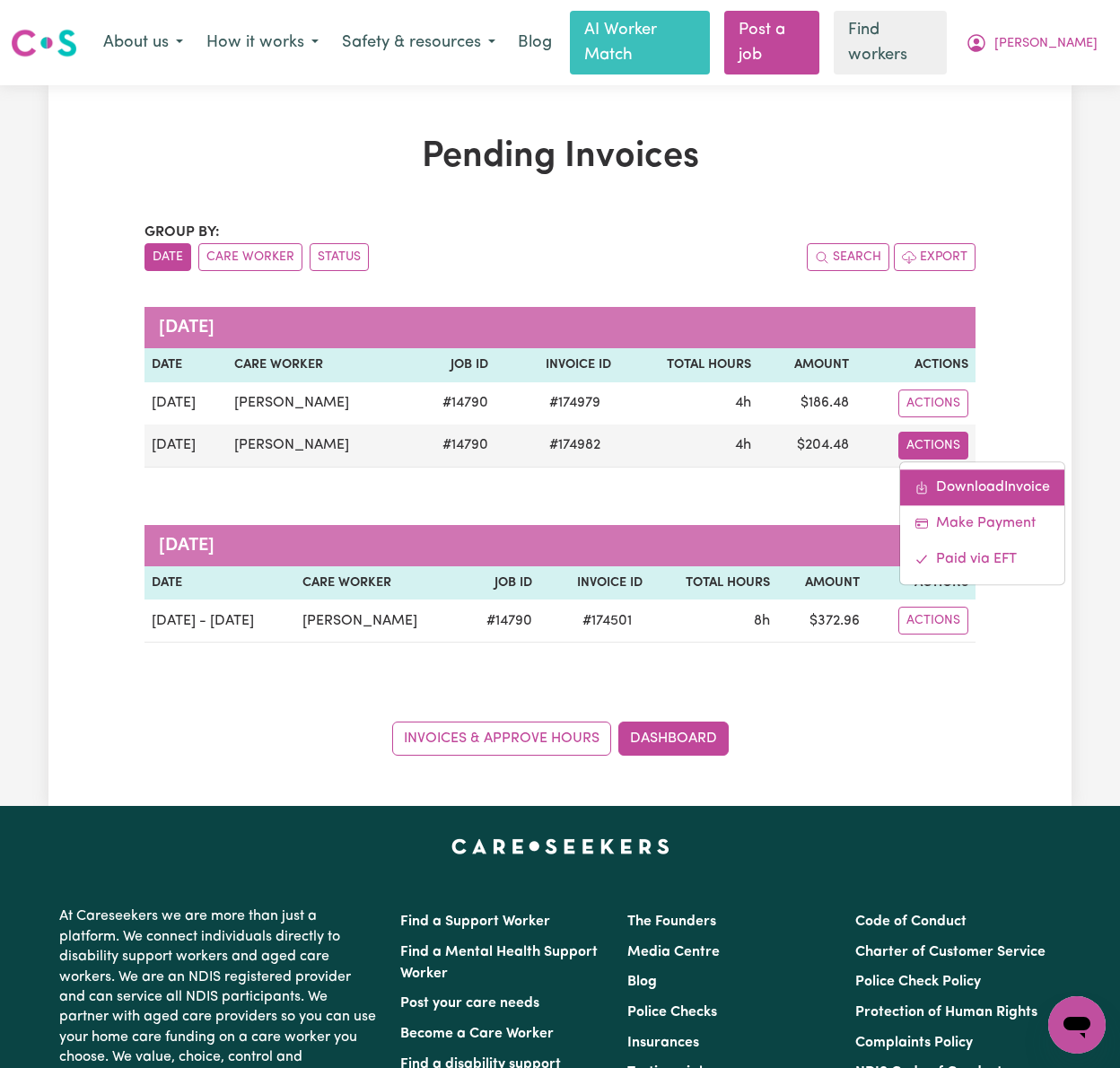
click at [966, 470] on link "Download Invoice" at bounding box center [982, 487] width 165 height 36
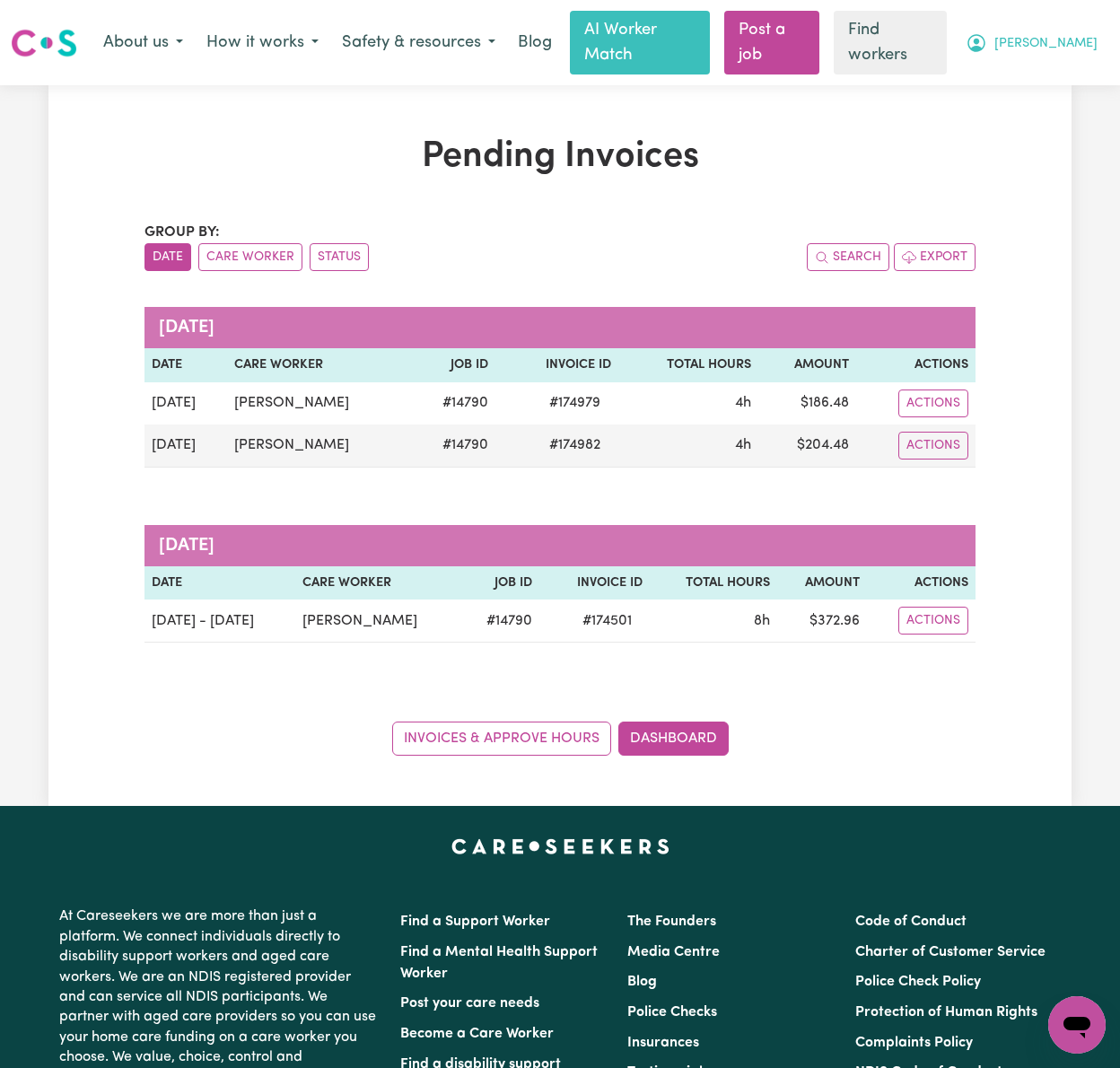
click at [1091, 32] on button "[PERSON_NAME]" at bounding box center [1032, 43] width 155 height 38
click at [1076, 72] on link "My Dashboard" at bounding box center [1037, 80] width 142 height 34
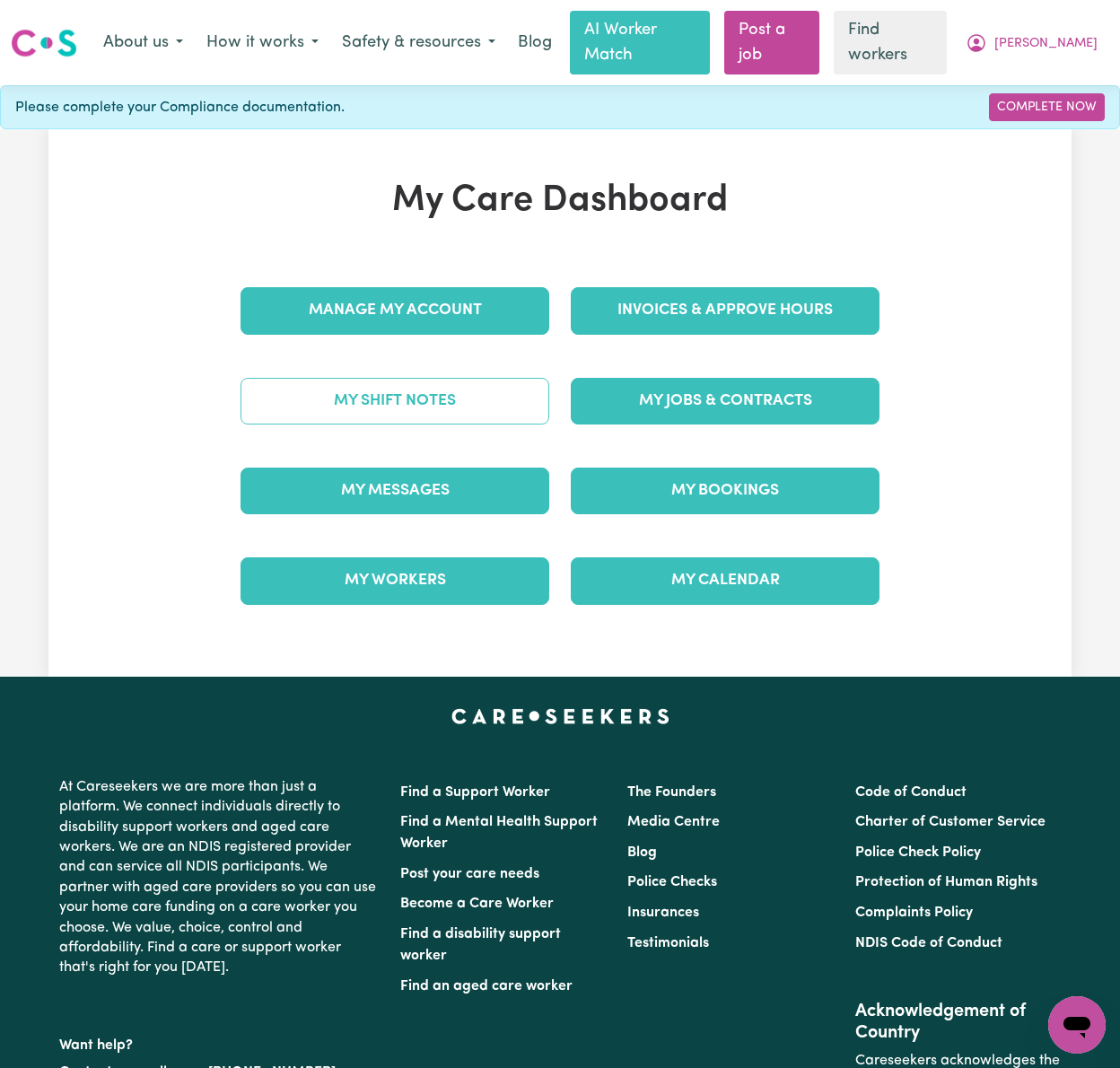
click at [526, 378] on link "My Shift Notes" at bounding box center [395, 401] width 309 height 46
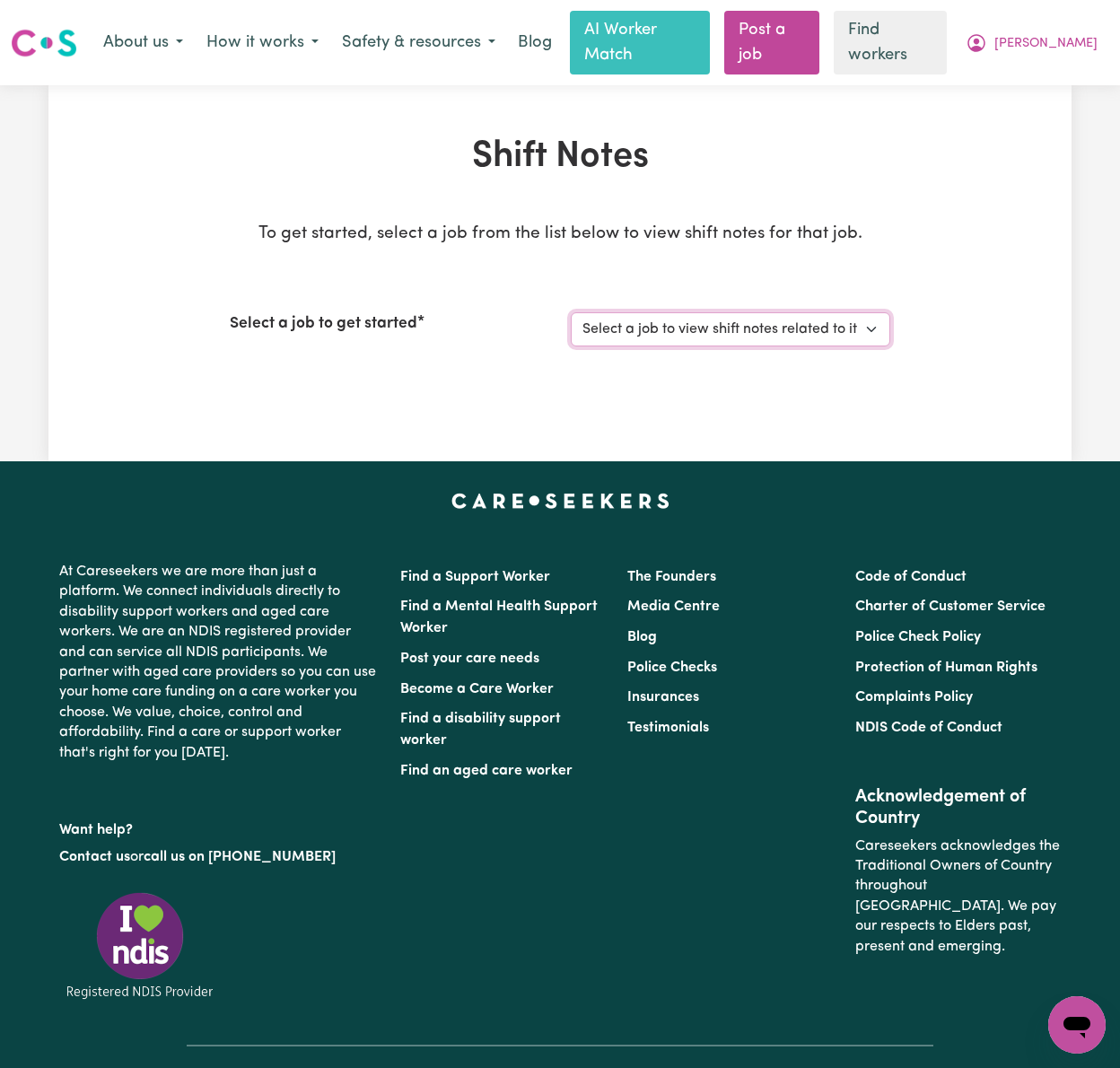
click at [769, 313] on select "Select a job to view shift notes related to it... [DEMOGRAPHIC_DATA] Support Wo…" at bounding box center [730, 329] width 319 height 34
click at [571, 313] on select "Select a job to view shift notes related to it... [DEMOGRAPHIC_DATA] Support Wo…" at bounding box center [730, 329] width 319 height 34
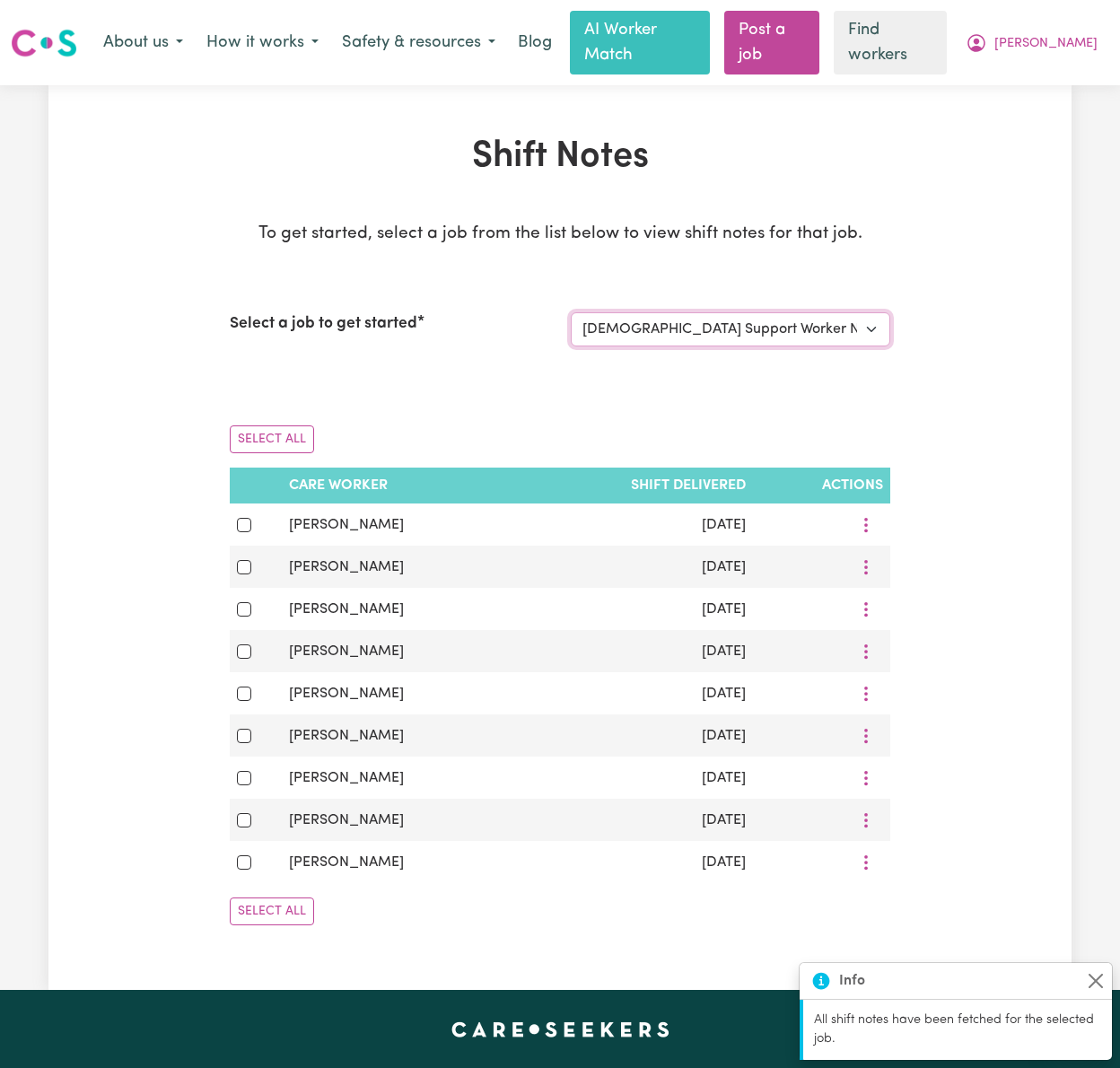
click at [775, 313] on select "Select a job to view shift notes related to it... [DEMOGRAPHIC_DATA] Support Wo…" at bounding box center [730, 329] width 319 height 34
select select "14790"
click at [571, 313] on select "Select a job to view shift notes related to it... [DEMOGRAPHIC_DATA] Support Wo…" at bounding box center [730, 329] width 319 height 34
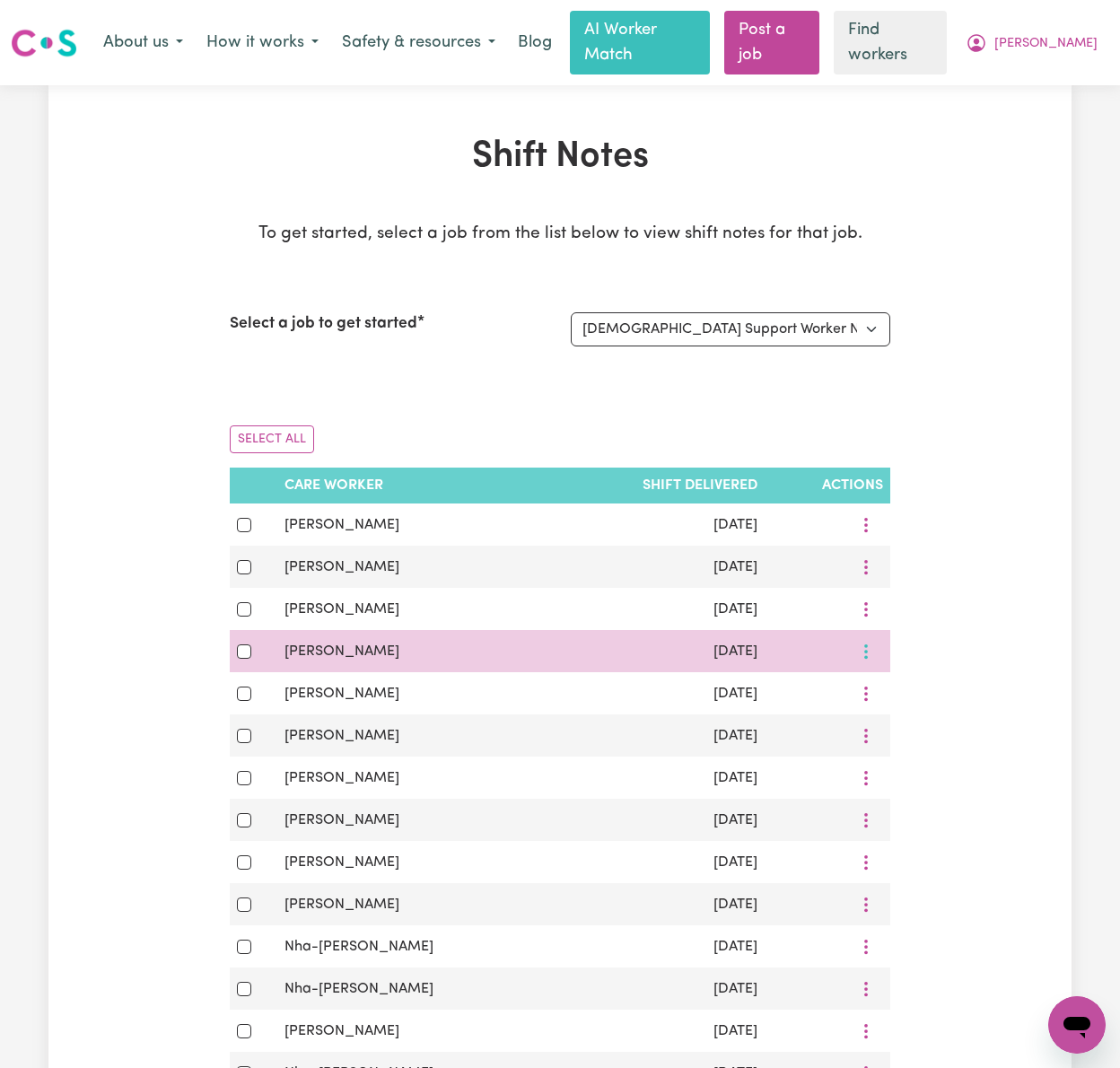
click at [868, 643] on icon "More options" at bounding box center [866, 651] width 18 height 18
click at [862, 677] on link "View Shift Note" at bounding box center [936, 694] width 148 height 36
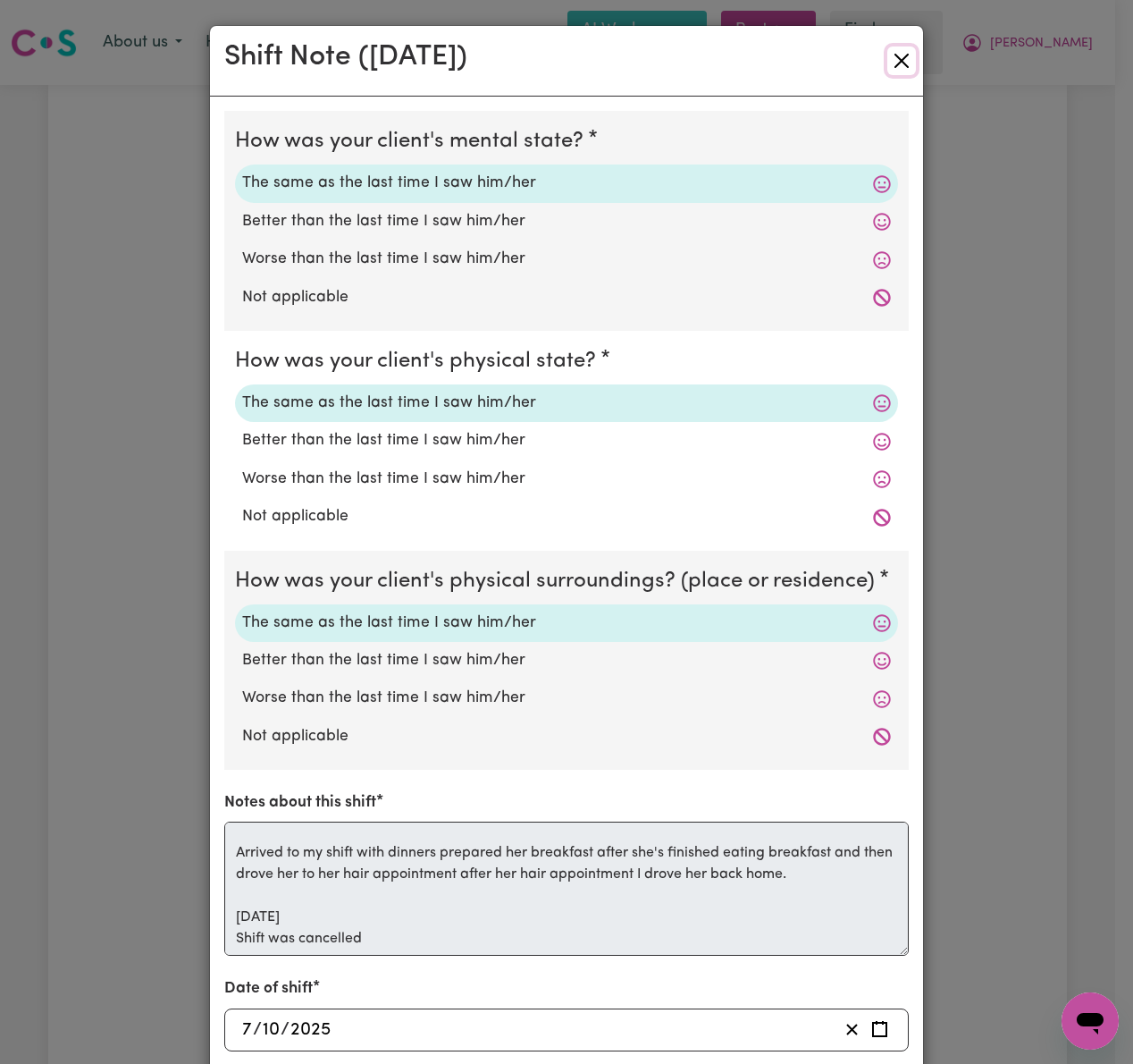
click at [892, 63] on button "Close" at bounding box center [902, 60] width 29 height 29
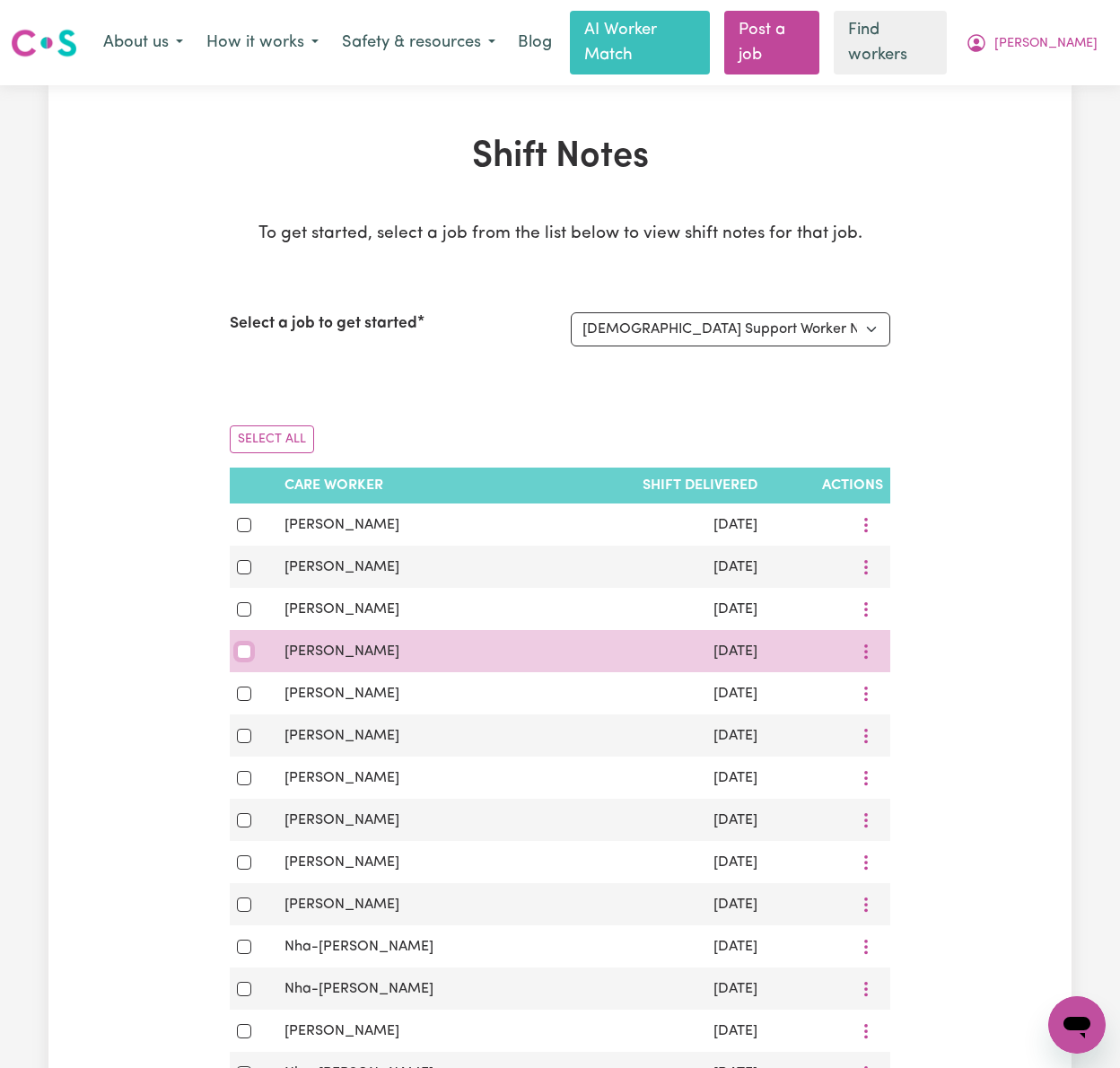
drag, startPoint x: 240, startPoint y: 626, endPoint x: 263, endPoint y: 630, distance: 23.3
click at [241, 644] on input "checkbox" at bounding box center [244, 652] width 15 height 15
checkbox input "true"
click at [864, 643] on icon "More options" at bounding box center [866, 651] width 18 height 18
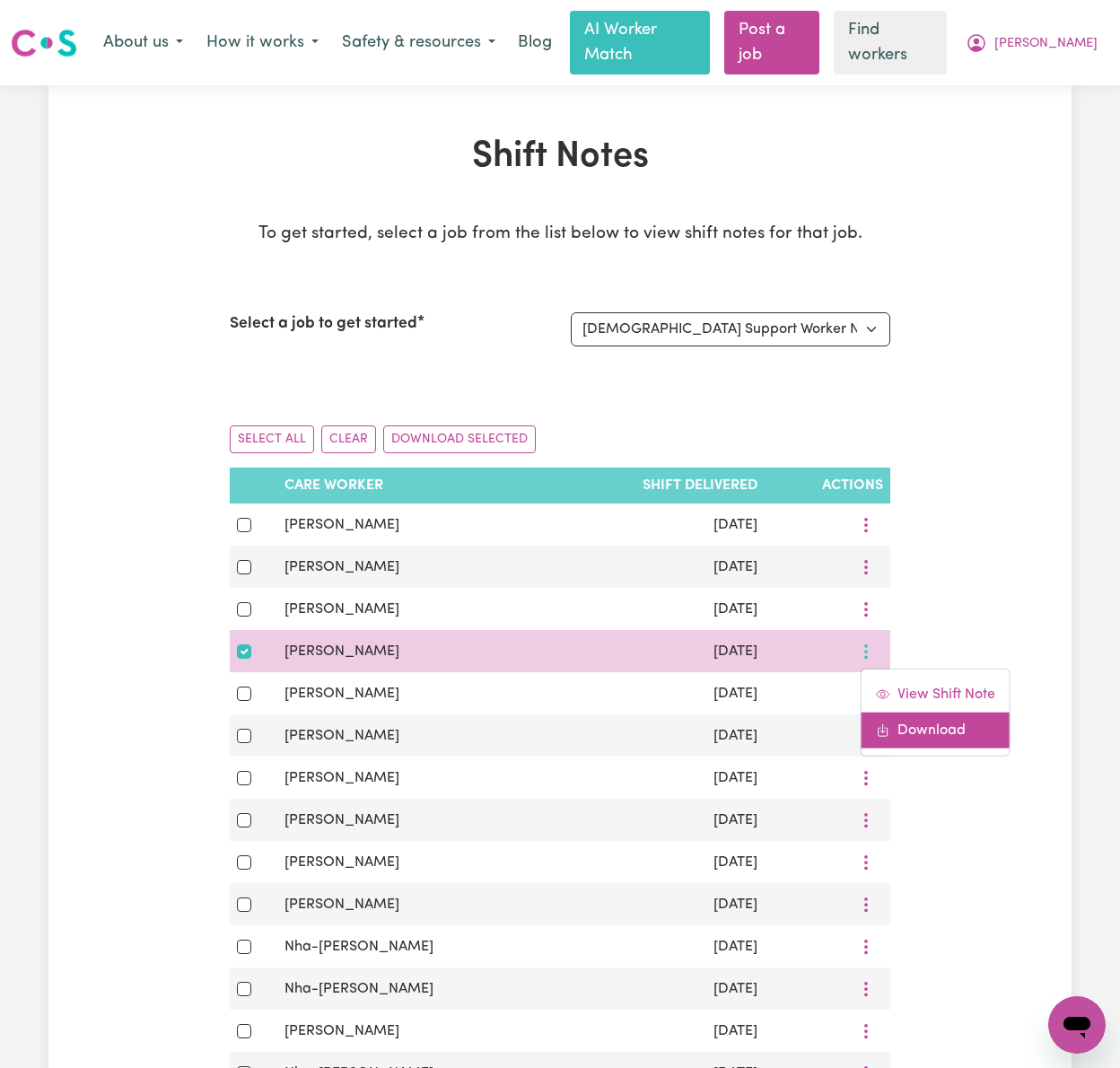
click at [885, 712] on link "Download" at bounding box center [936, 730] width 148 height 36
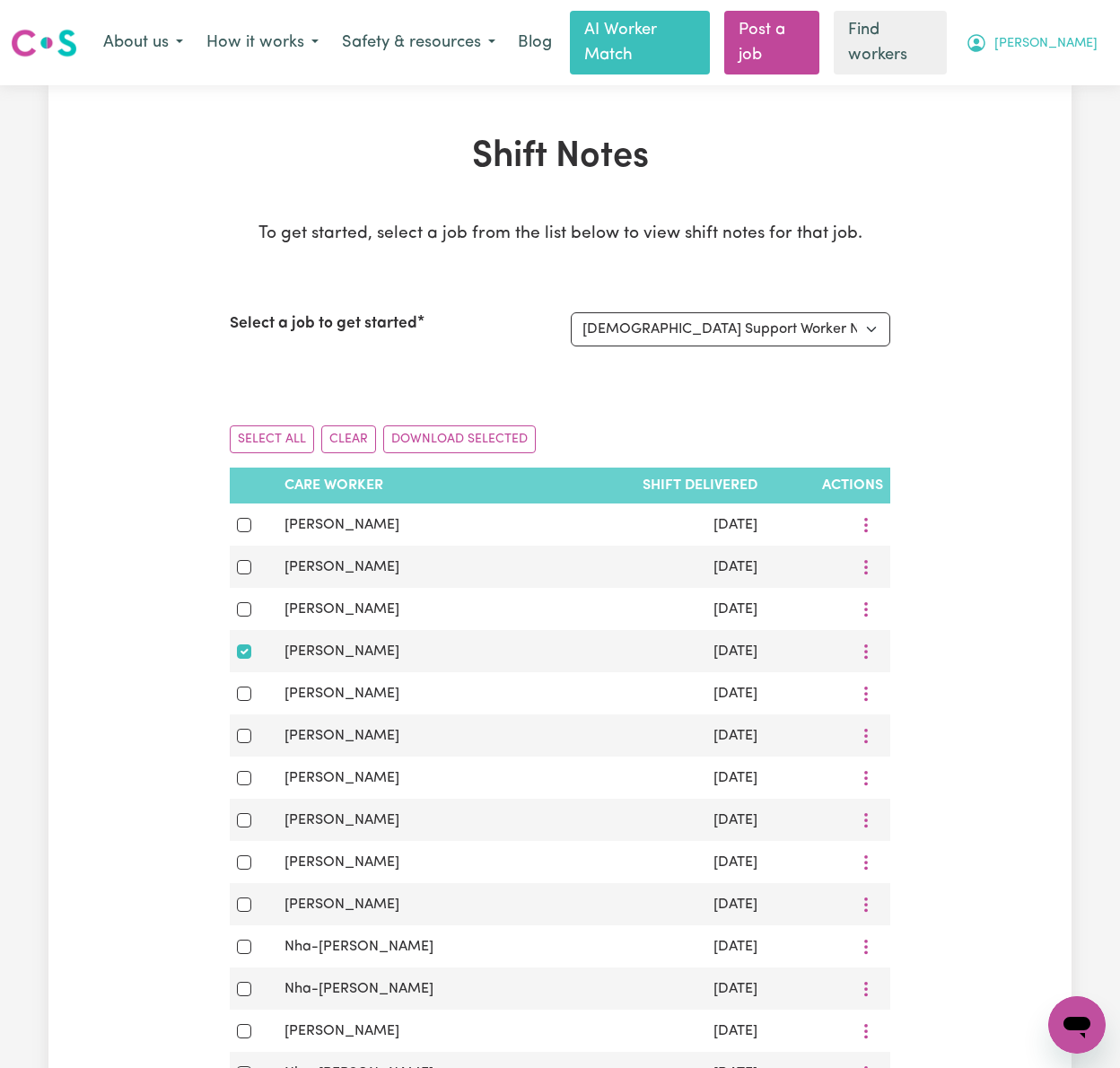
drag, startPoint x: 1064, startPoint y: 32, endPoint x: 1057, endPoint y: 47, distance: 16.6
click at [1061, 34] on span "[PERSON_NAME]" at bounding box center [1046, 43] width 104 height 19
click at [1064, 116] on link "Logout" at bounding box center [1037, 115] width 142 height 34
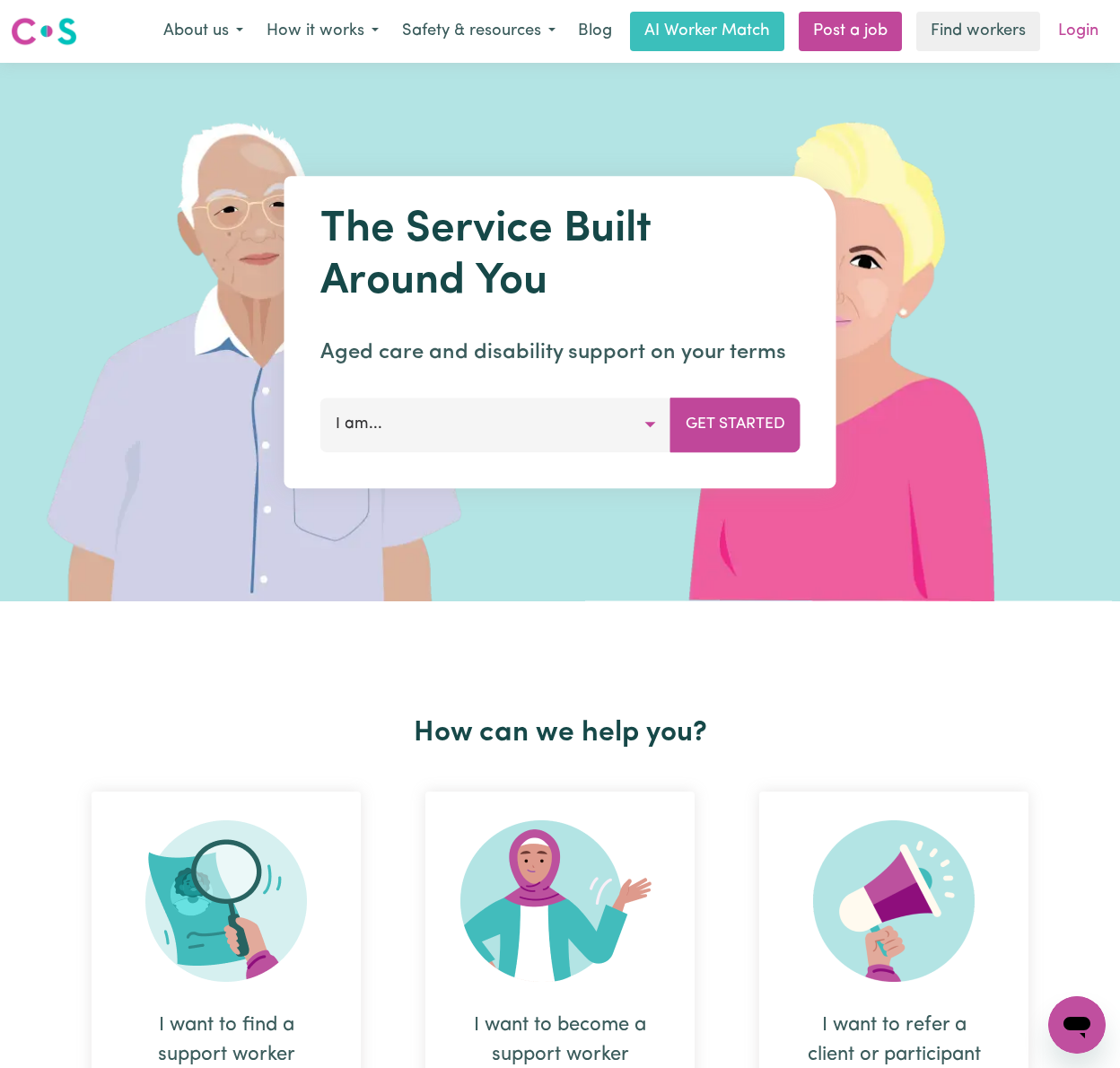
click at [1080, 37] on link "Login" at bounding box center [1077, 31] width 62 height 40
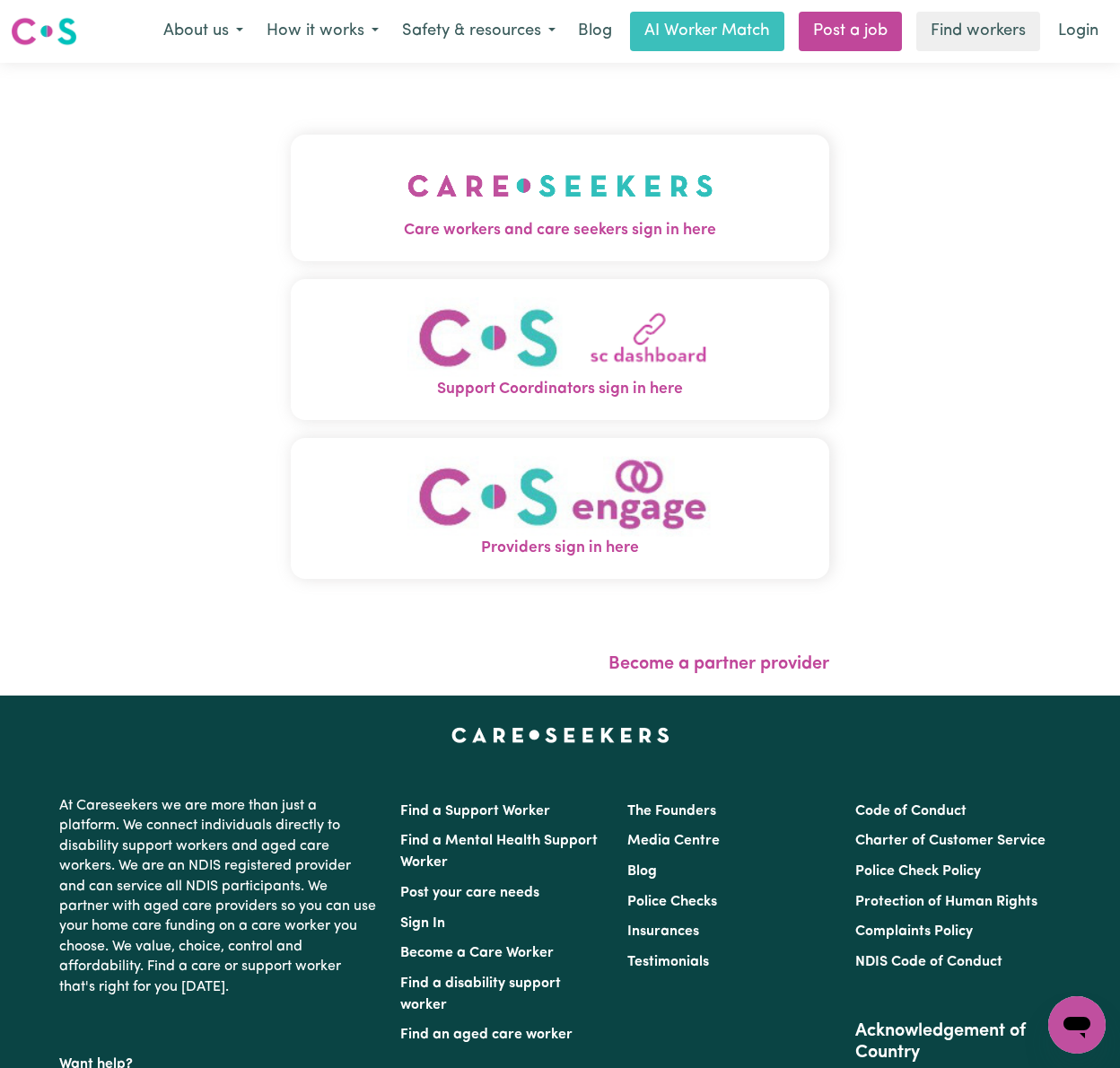
click at [524, 176] on img "Care workers and care seekers sign in here" at bounding box center [560, 186] width 306 height 67
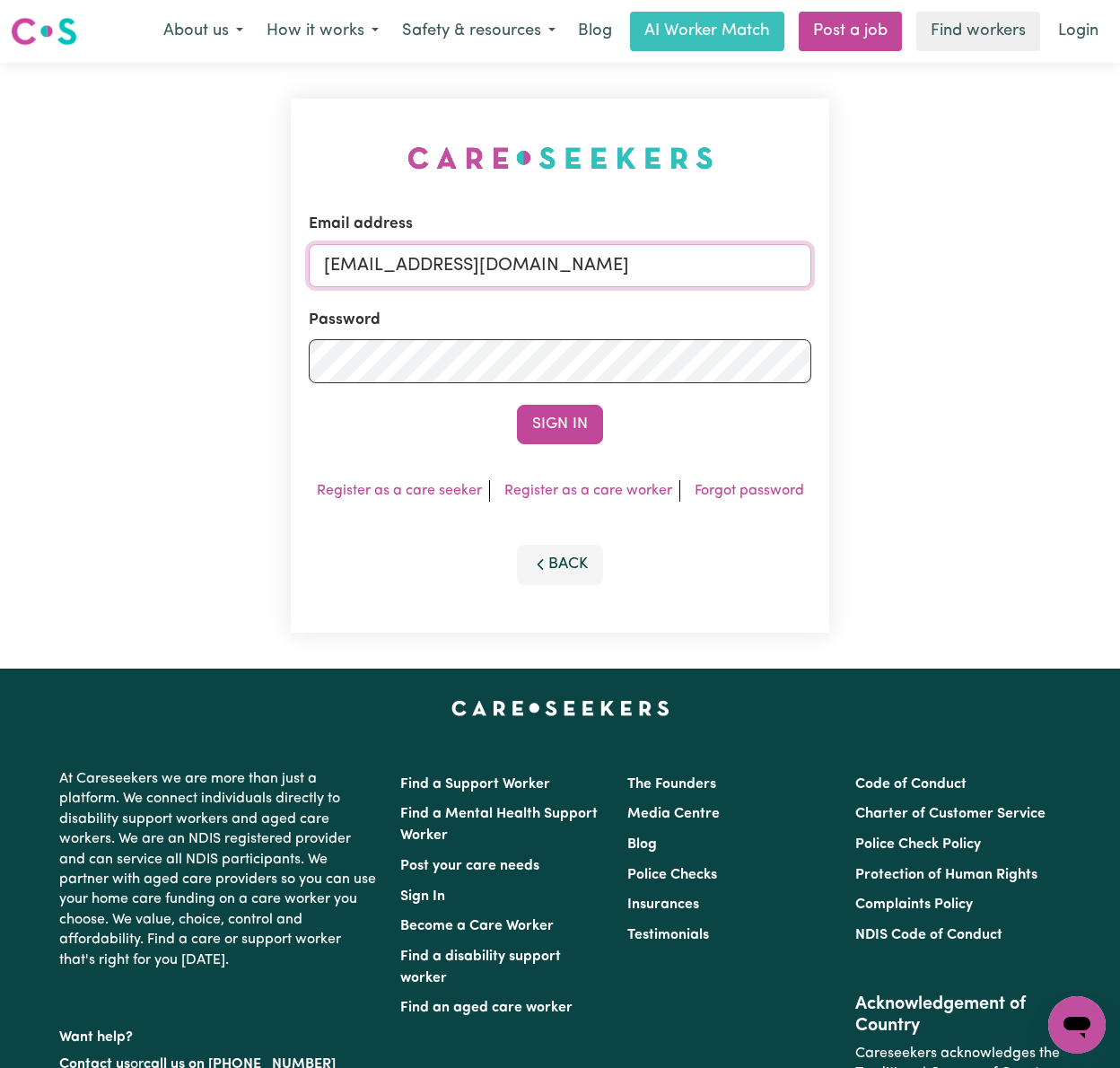
click at [504, 263] on input "[EMAIL_ADDRESS][DOMAIN_NAME]" at bounding box center [560, 265] width 502 height 43
drag, startPoint x: 411, startPoint y: 260, endPoint x: 1258, endPoint y: 258, distance: 847.0
click at [1119, 258] on html "Menu About us How it works Safety & resources Blog AI Worker Match Post a job F…" at bounding box center [560, 719] width 1120 height 1440
click at [517, 405] on button "Sign In" at bounding box center [560, 424] width 86 height 40
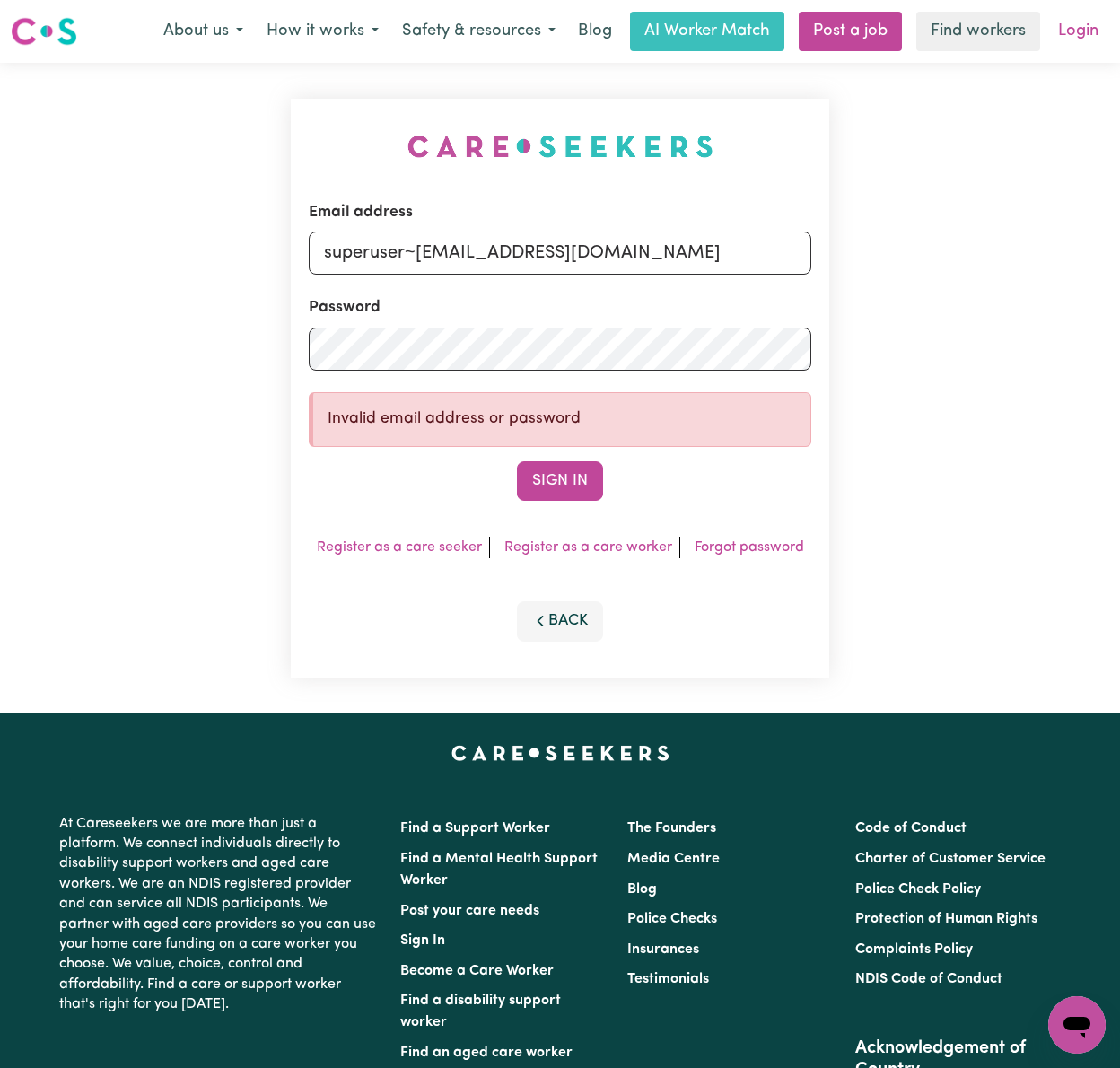
click at [1082, 29] on link "Login" at bounding box center [1077, 31] width 62 height 40
click at [550, 475] on button "Sign In" at bounding box center [560, 481] width 86 height 40
click at [461, 253] on input "superuser~[EMAIL_ADDRESS][DOMAIN_NAME]" at bounding box center [560, 252] width 502 height 43
drag, startPoint x: 413, startPoint y: 253, endPoint x: 840, endPoint y: 246, distance: 427.1
click at [840, 246] on div "Email address superuser~[EMAIL_ADDRESS][DOMAIN_NAME] Password Invalid email add…" at bounding box center [560, 388] width 1120 height 651
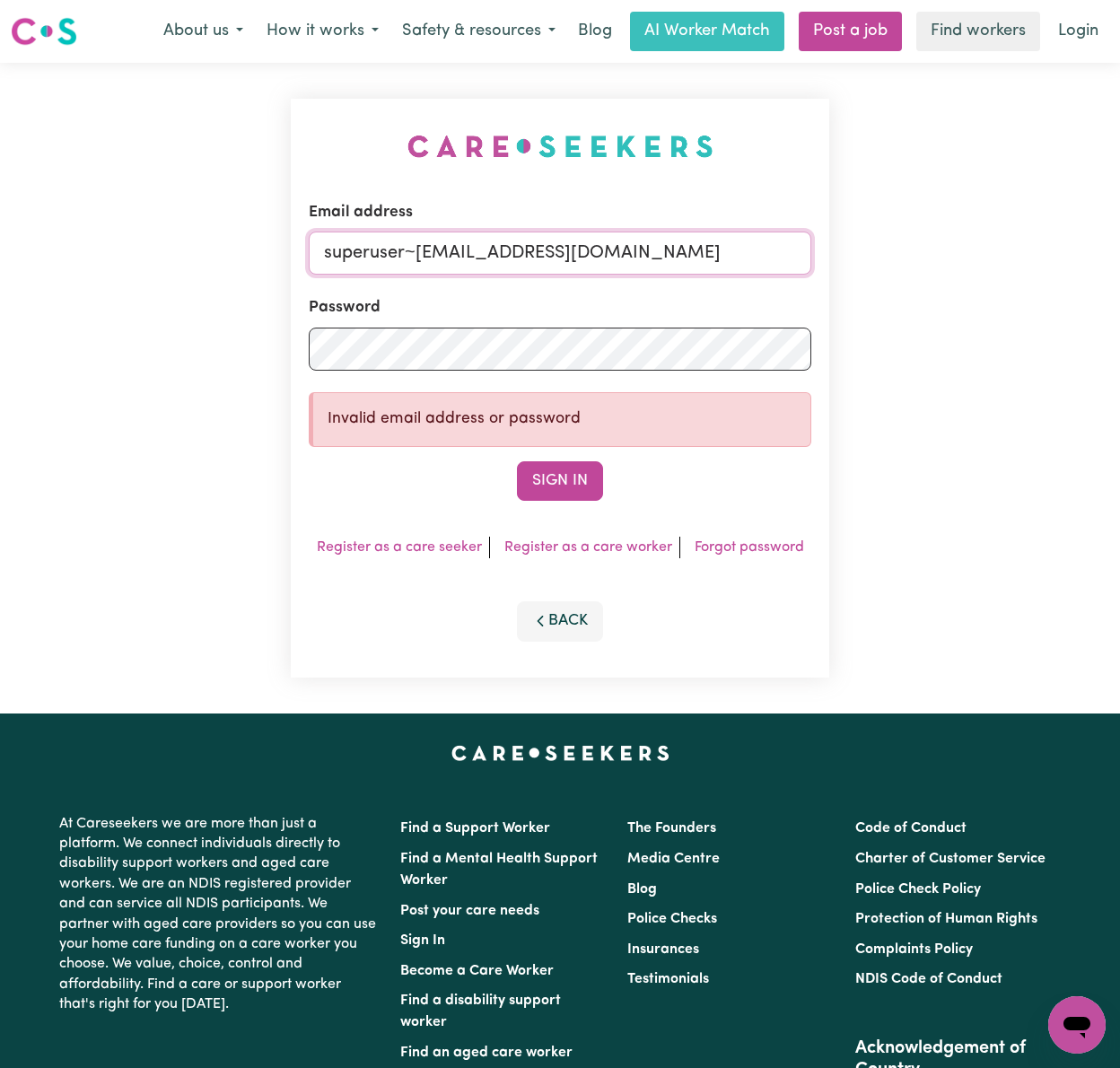
click at [517, 461] on button "Sign In" at bounding box center [560, 481] width 86 height 40
drag, startPoint x: 417, startPoint y: 257, endPoint x: 920, endPoint y: 263, distance: 503.0
click at [920, 263] on div "Email address superuser~[EMAIL_ADDRESS][DOMAIN_NAME] Password Invalid email add…" at bounding box center [560, 388] width 1120 height 651
paste input "s"
type input "superuser~[EMAIL_ADDRESS][DOMAIN_NAME]"
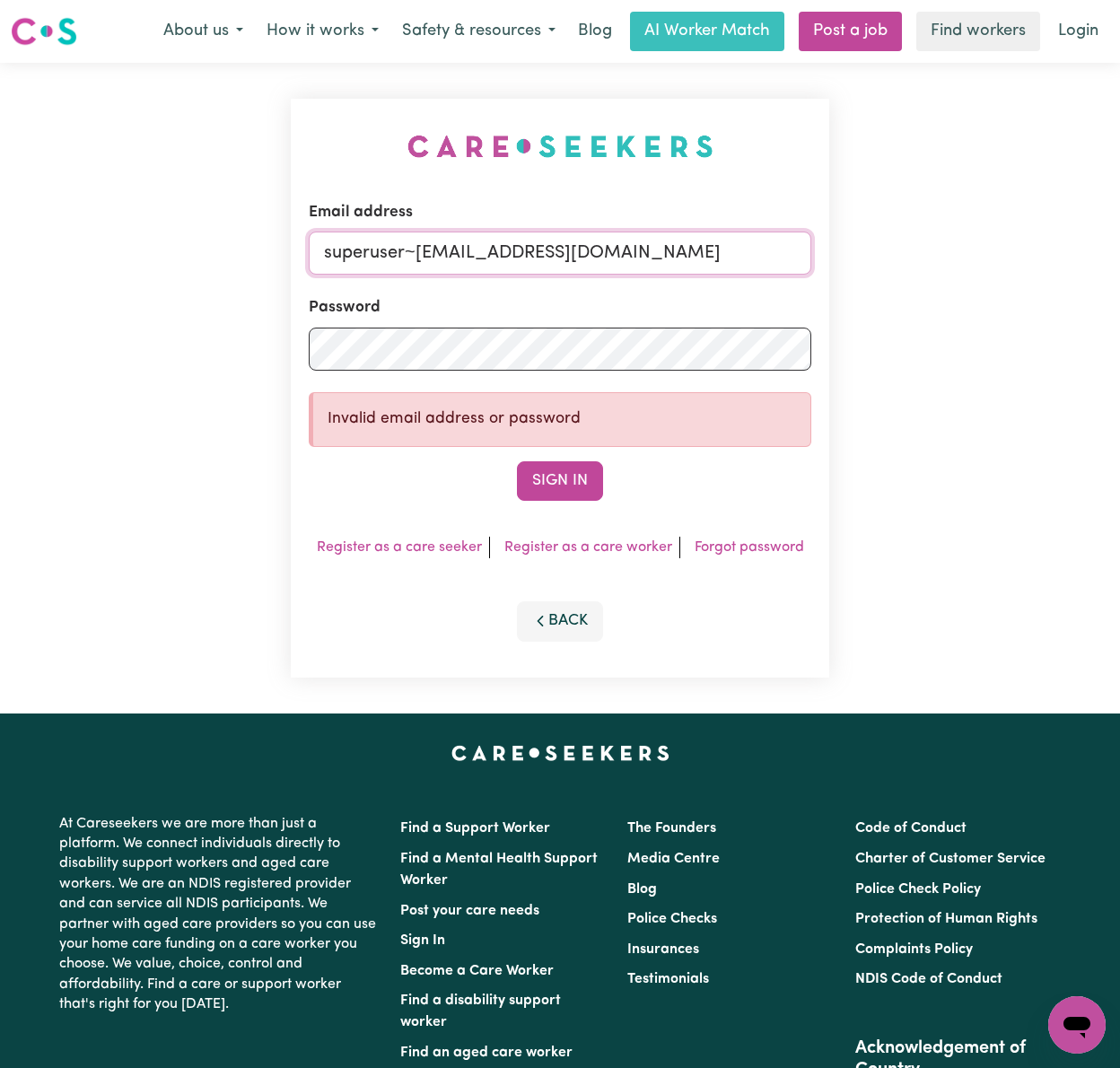
click at [517, 461] on button "Sign In" at bounding box center [560, 481] width 86 height 40
